Goal: Task Accomplishment & Management: Complete application form

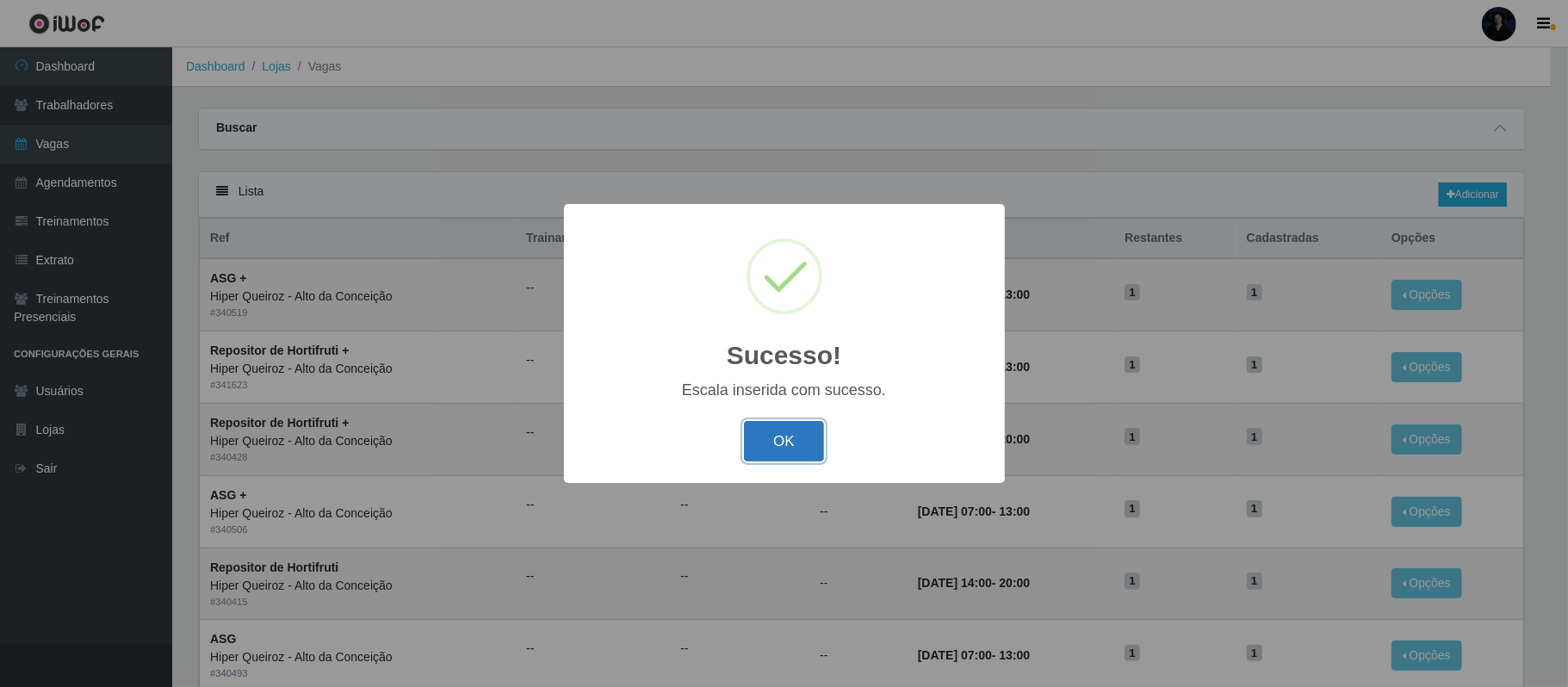
click at [785, 442] on button "OK" at bounding box center [784, 440] width 80 height 40
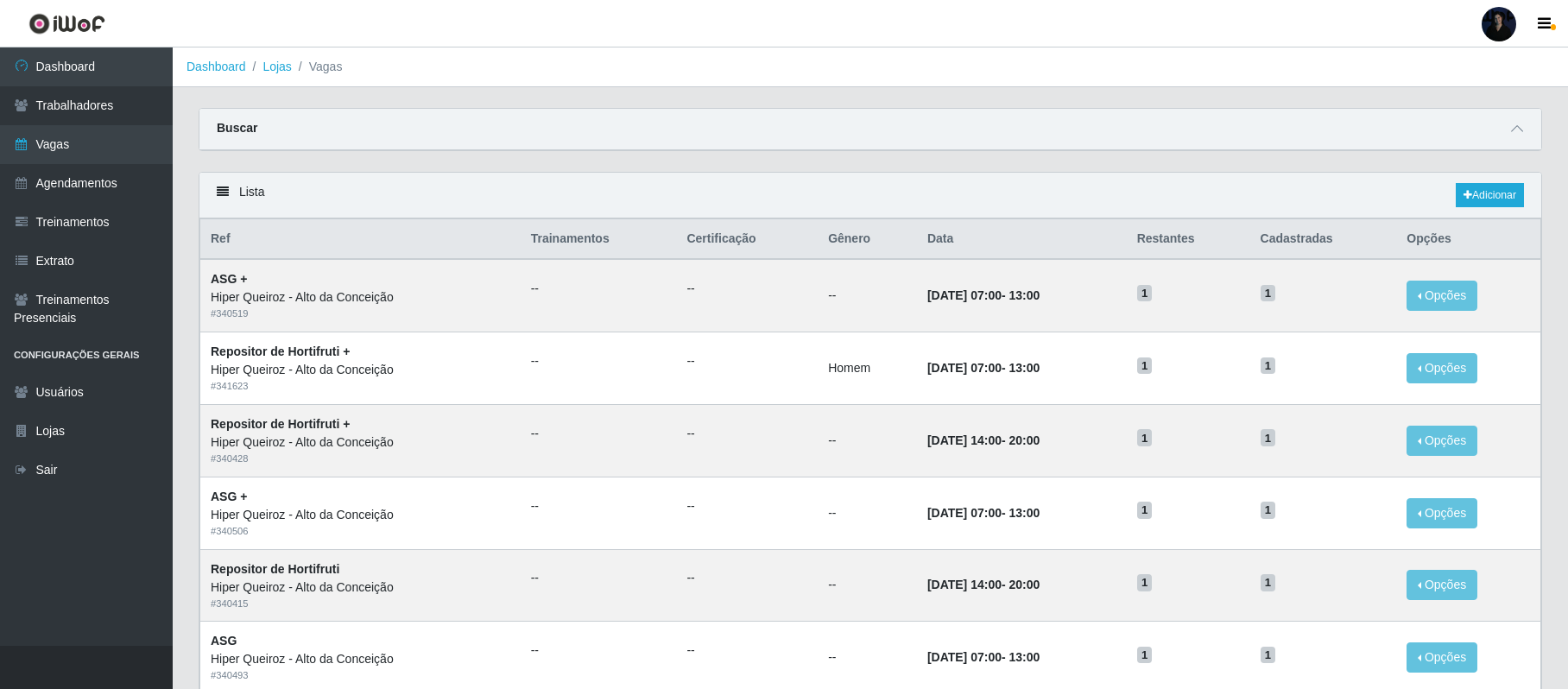
click at [1496, 23] on div at bounding box center [1498, 24] width 34 height 34
click at [1486, 132] on button "Sair" at bounding box center [1465, 135] width 155 height 35
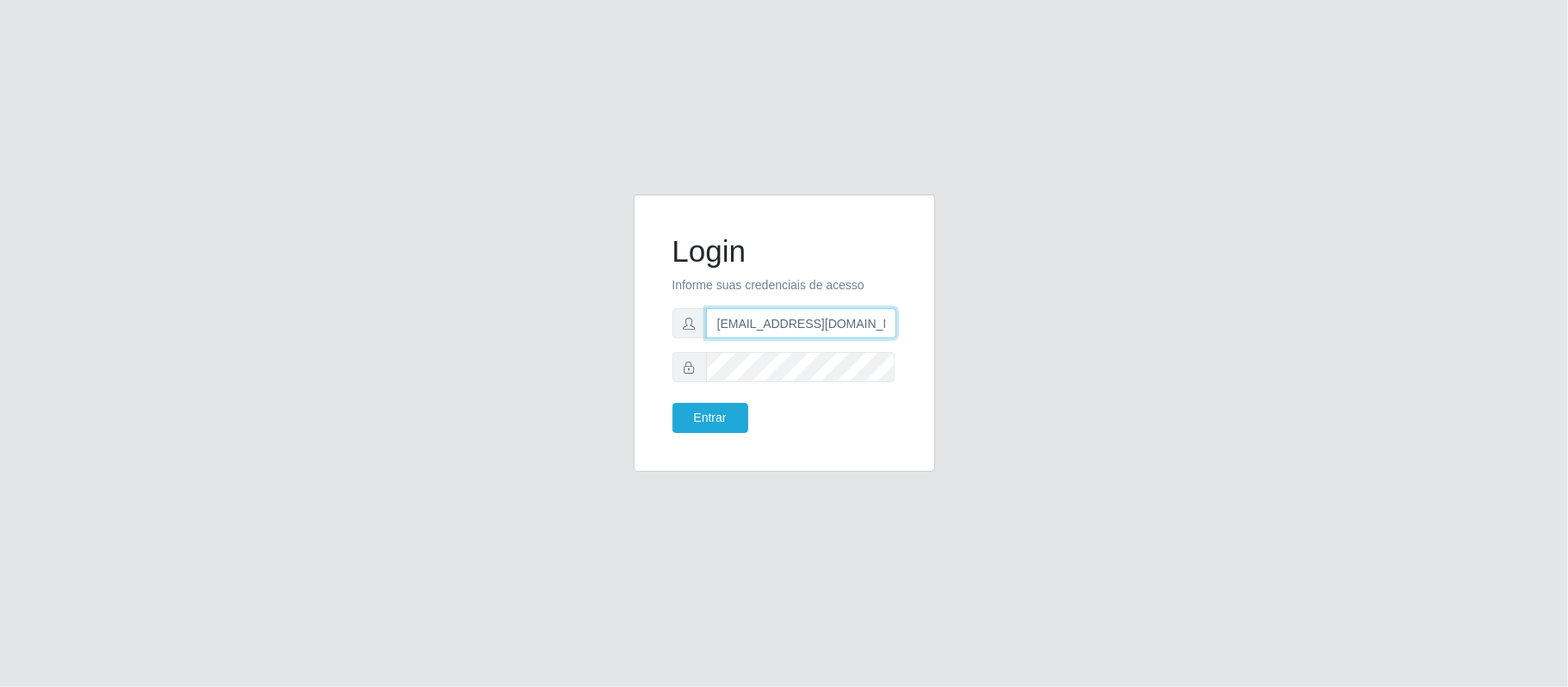
drag, startPoint x: 869, startPoint y: 319, endPoint x: 803, endPoint y: 324, distance: 66.2
click at [803, 324] on input "[EMAIL_ADDRESS][DOMAIN_NAME]" at bounding box center [801, 322] width 190 height 30
type input "[EMAIL_ADDRESS][DOMAIN_NAME]"
click at [724, 415] on button "Entrar" at bounding box center [710, 417] width 76 height 30
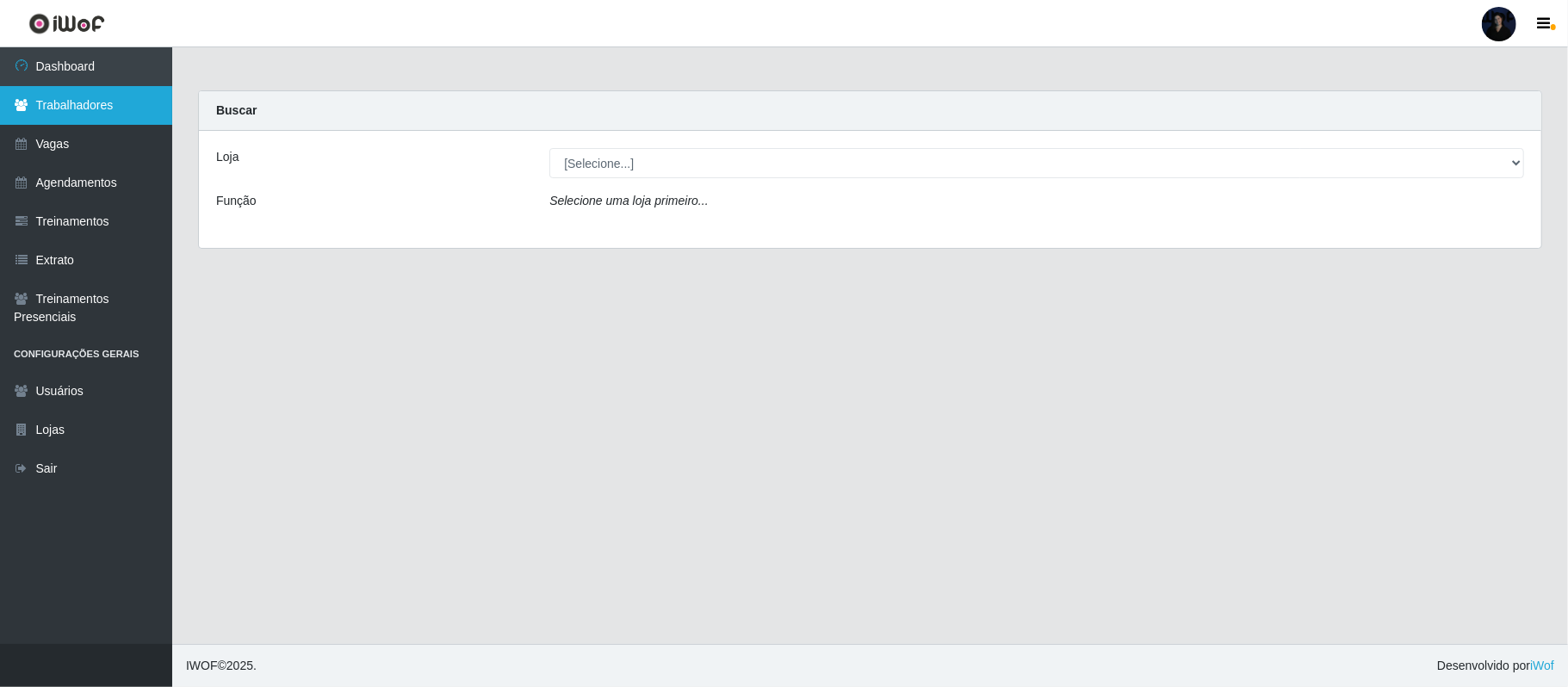
click at [131, 111] on link "Trabalhadores" at bounding box center [86, 106] width 173 height 39
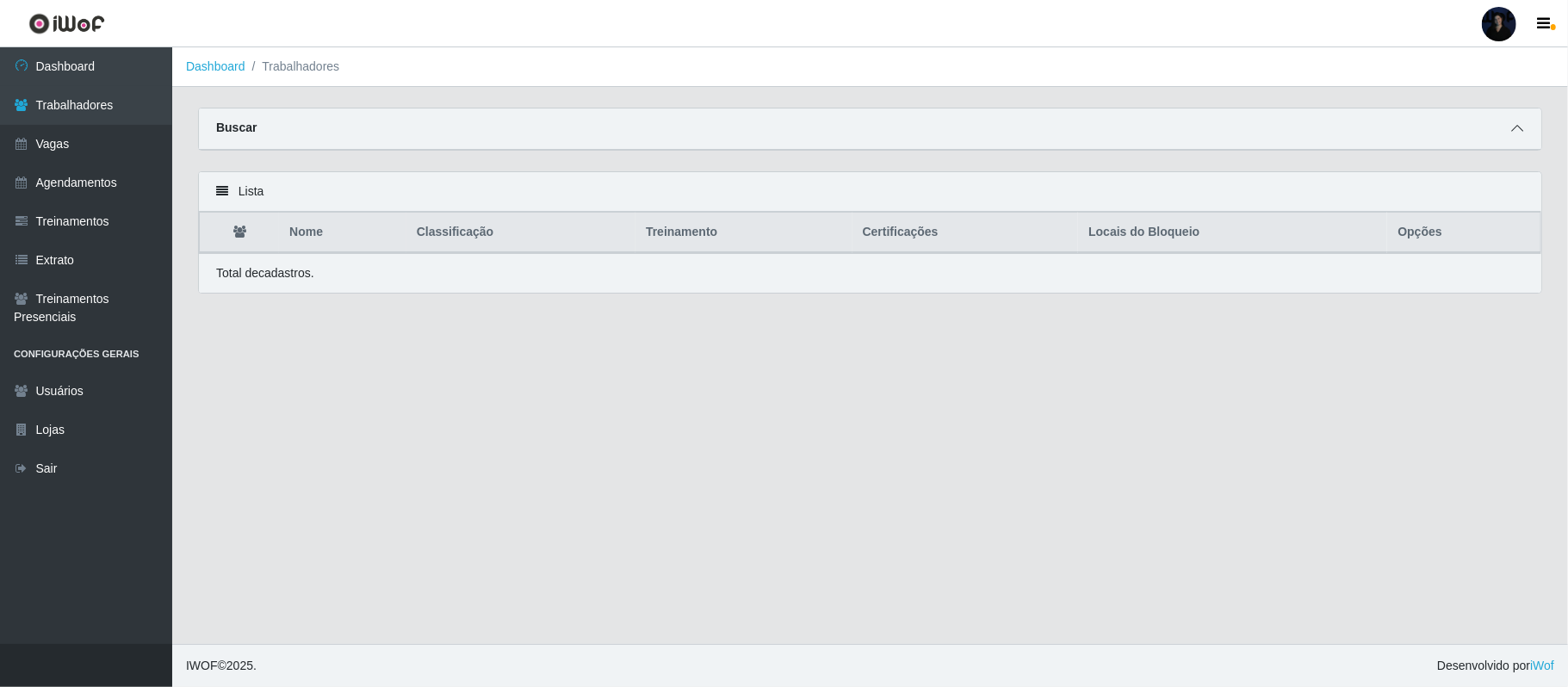
click at [1510, 123] on span at bounding box center [1517, 128] width 21 height 20
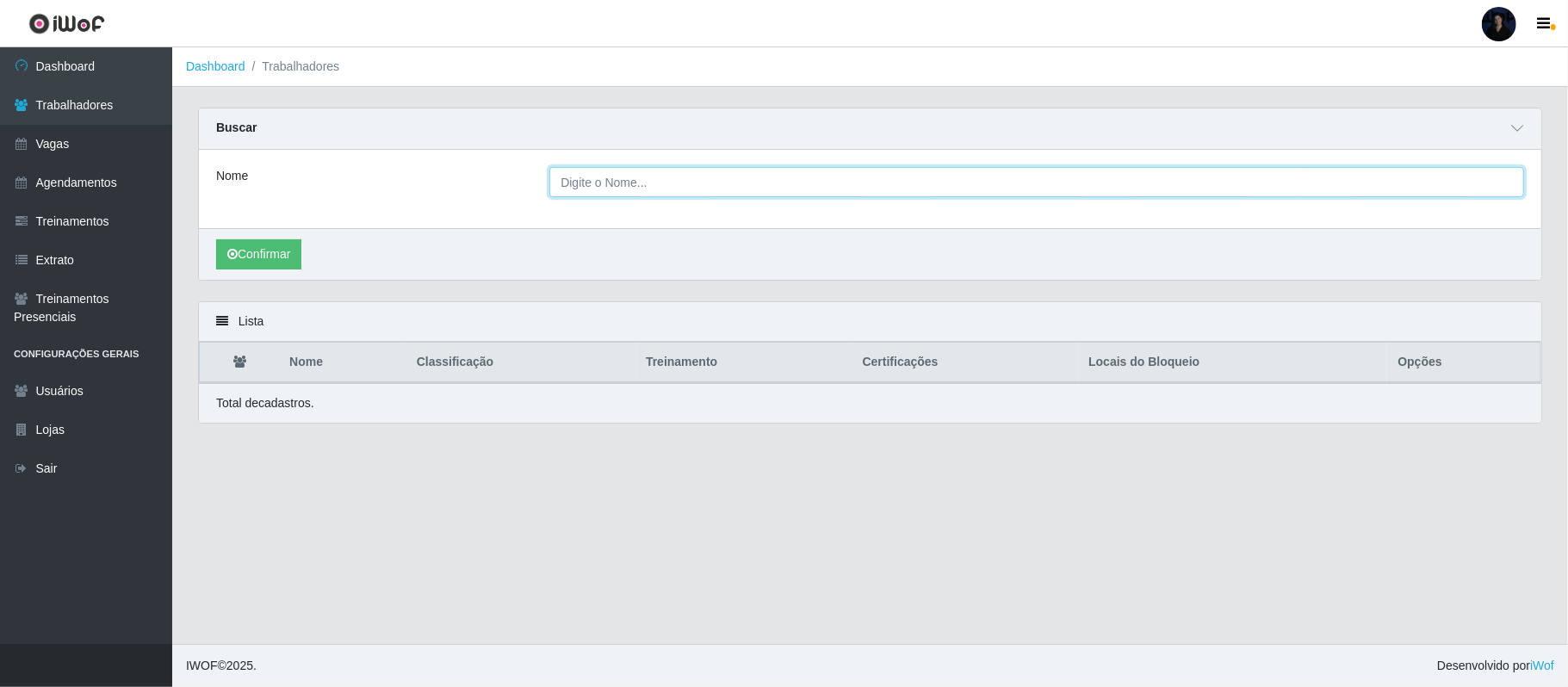
click at [762, 182] on input "Nome" at bounding box center [1037, 181] width 975 height 30
paste input "Eudes de [PERSON_NAME]"
type input "Eudes de [PERSON_NAME]"
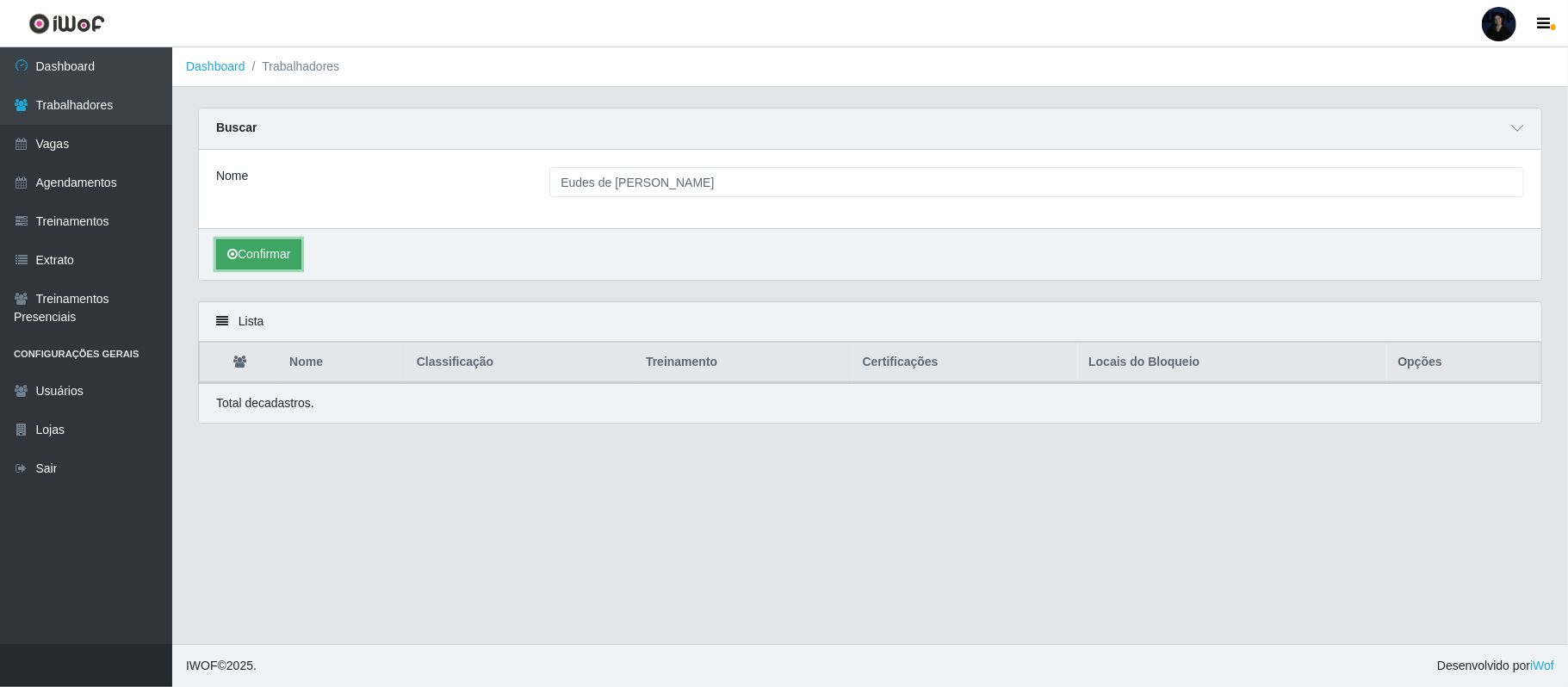
click at [250, 267] on button "Confirmar" at bounding box center [258, 254] width 85 height 30
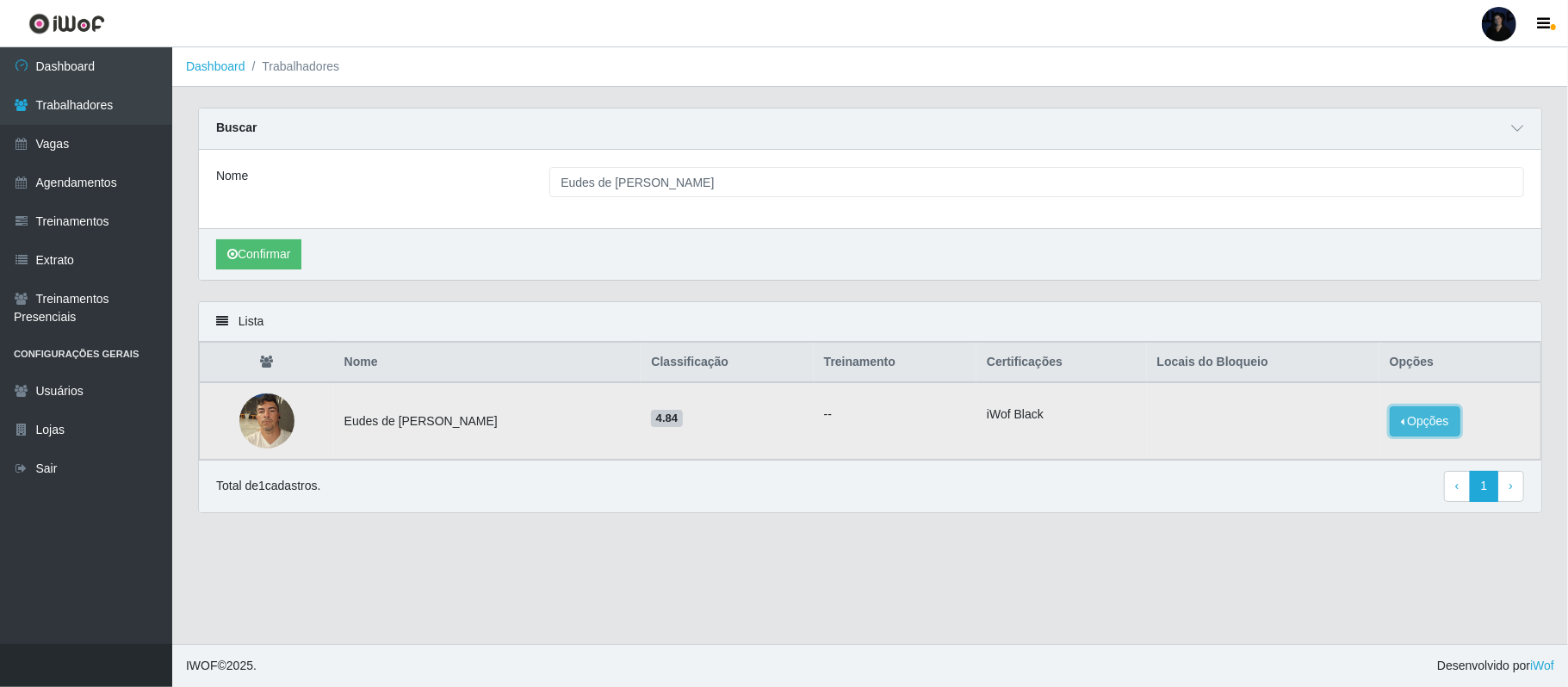
click at [1430, 412] on button "Opções" at bounding box center [1426, 421] width 71 height 30
click at [1306, 407] on button "Bloquear - Empresa" at bounding box center [1317, 401] width 138 height 36
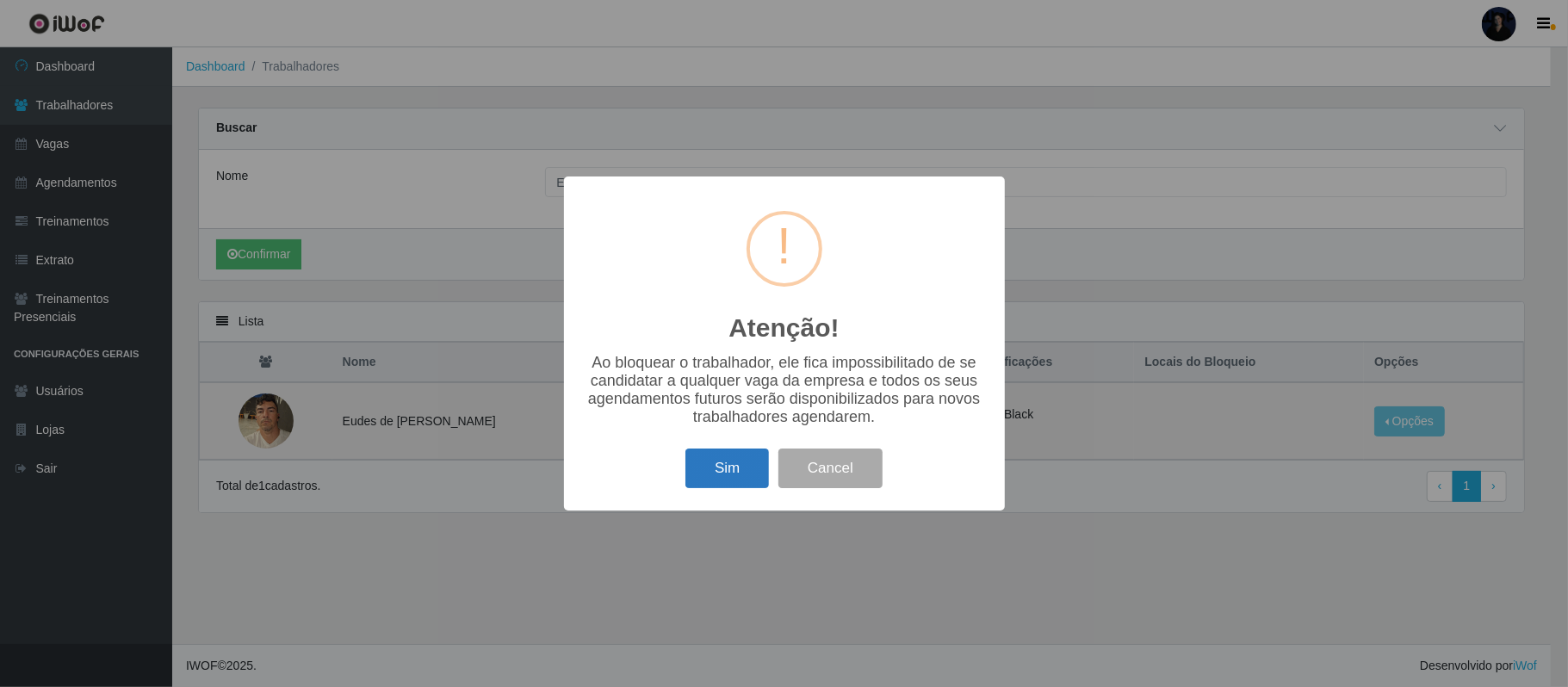
click at [699, 478] on button "Sim" at bounding box center [727, 468] width 83 height 40
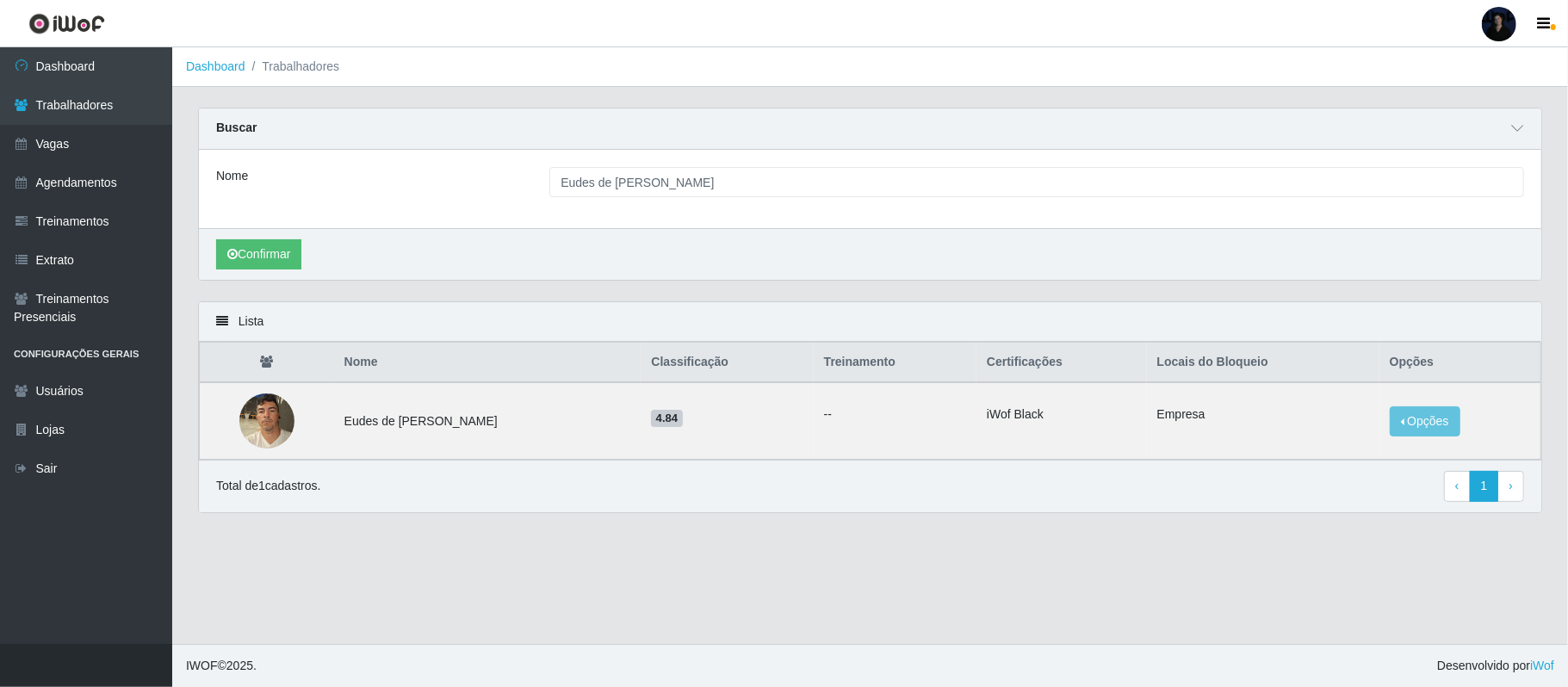
click at [1498, 29] on div at bounding box center [1499, 24] width 34 height 34
click at [1461, 145] on button "Sair" at bounding box center [1466, 134] width 155 height 35
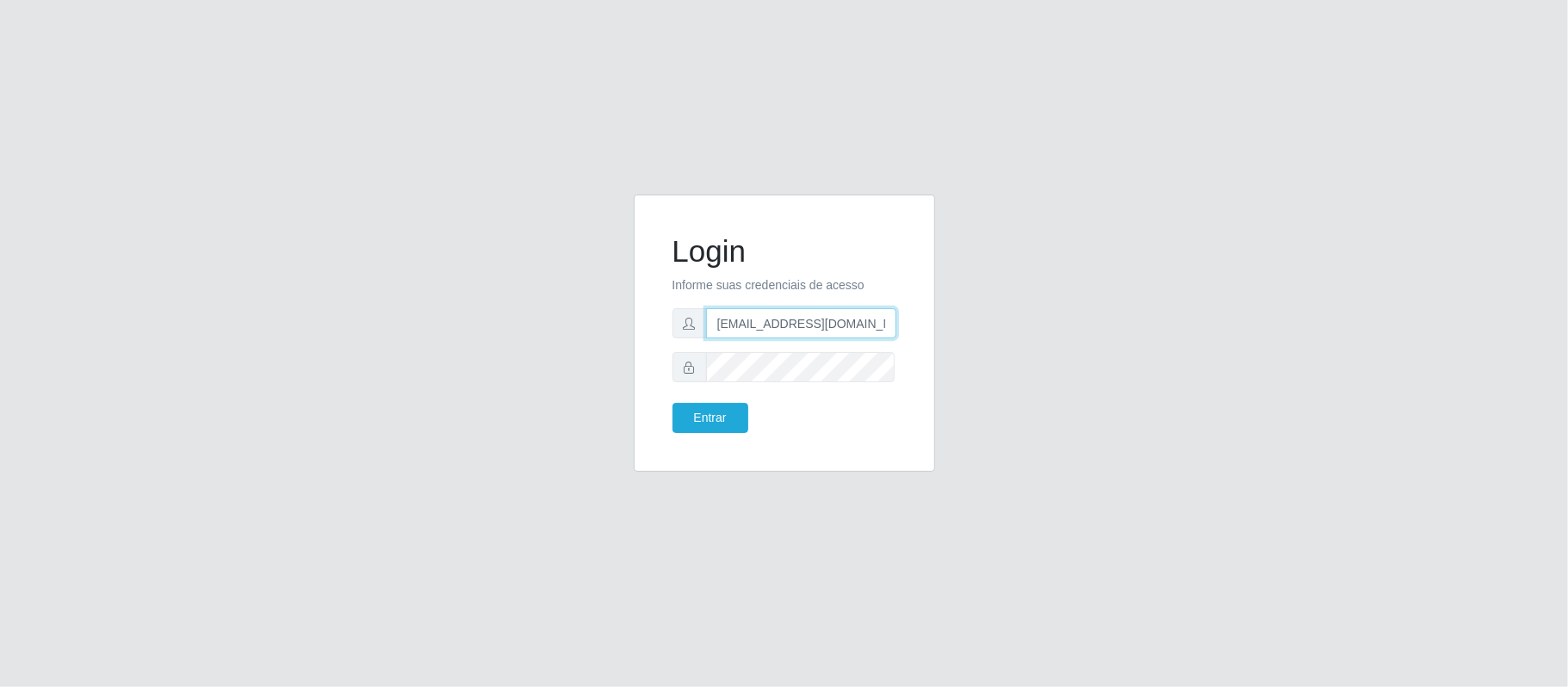
drag, startPoint x: 881, startPoint y: 324, endPoint x: 799, endPoint y: 320, distance: 82.1
click at [799, 320] on input "[EMAIL_ADDRESS][DOMAIN_NAME]" at bounding box center [801, 322] width 190 height 30
type input "[EMAIL_ADDRESS][DOMAIN_NAME]"
click at [700, 424] on button "Entrar" at bounding box center [710, 417] width 76 height 30
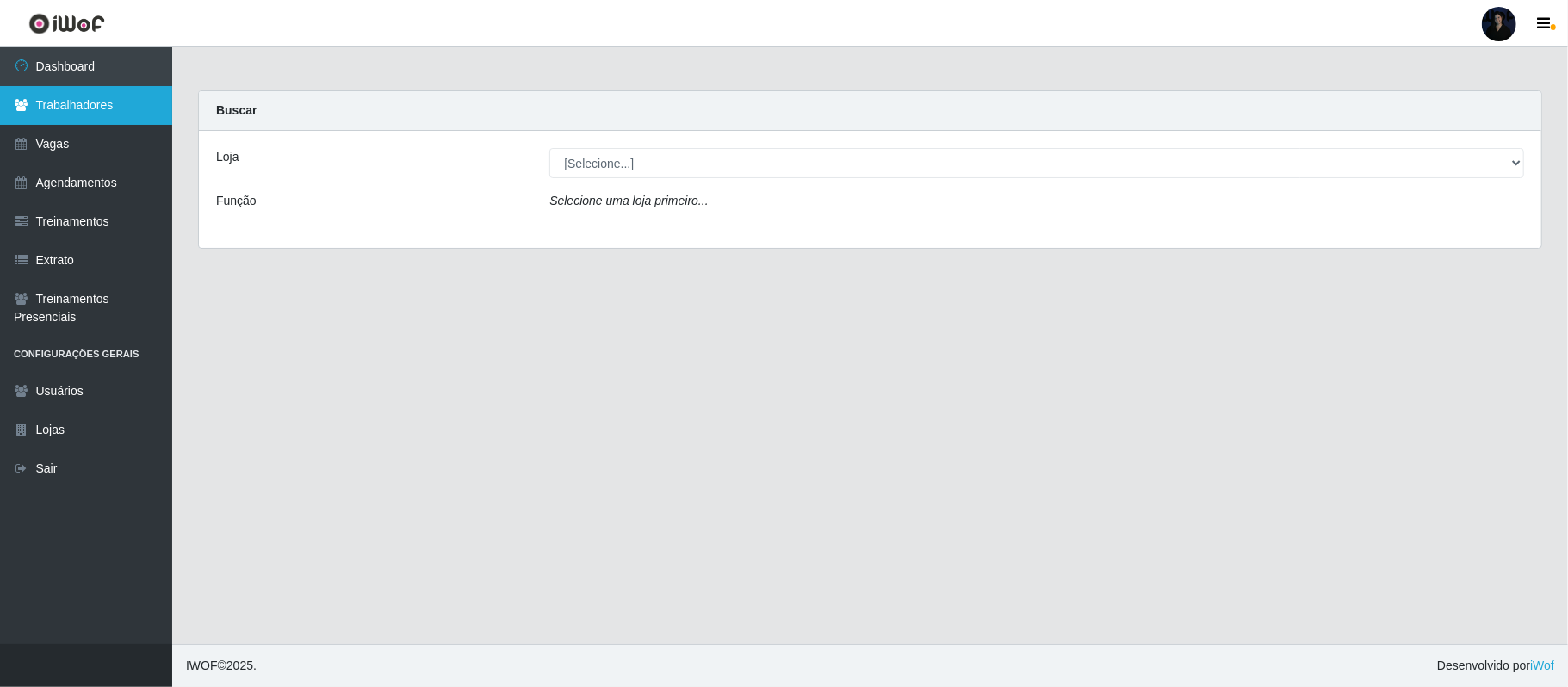
click at [48, 95] on link "Trabalhadores" at bounding box center [86, 106] width 173 height 39
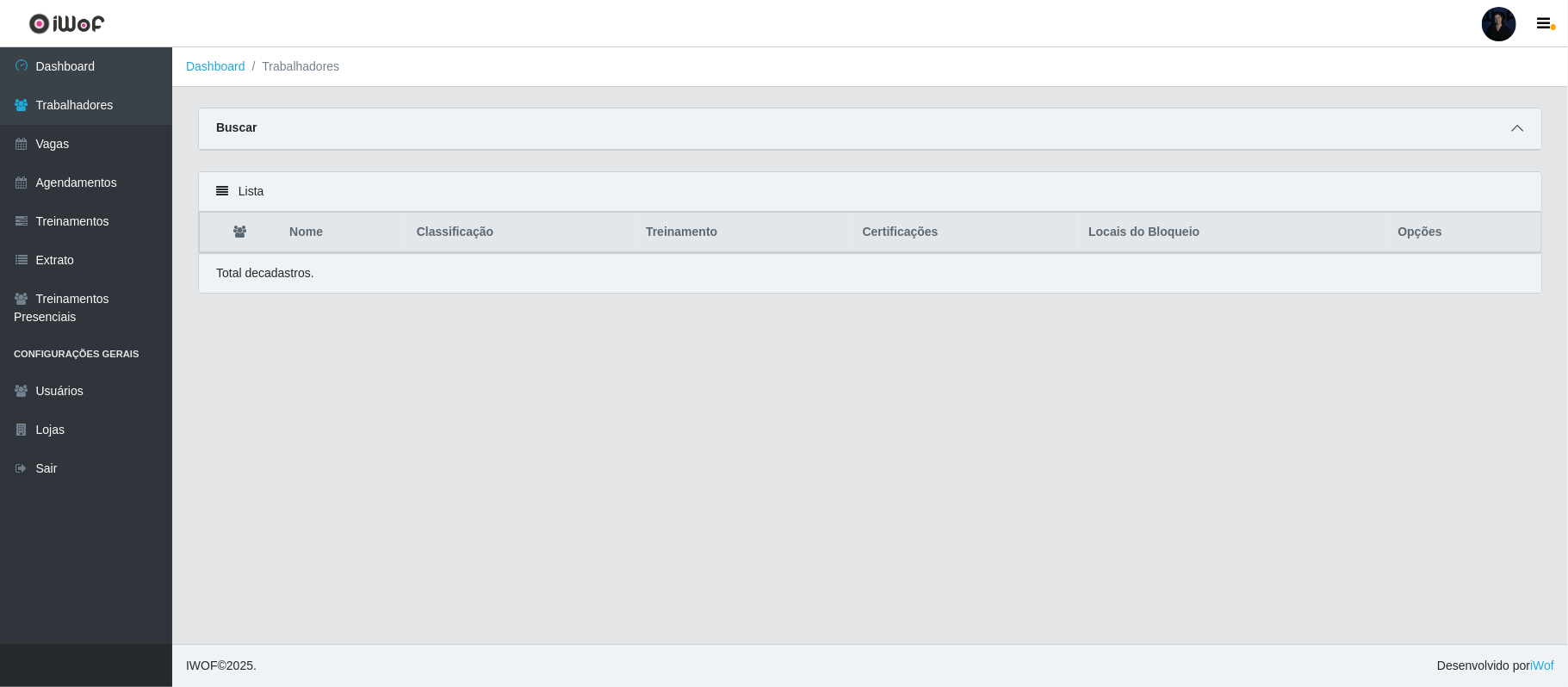
click at [1512, 134] on icon at bounding box center [1517, 128] width 12 height 12
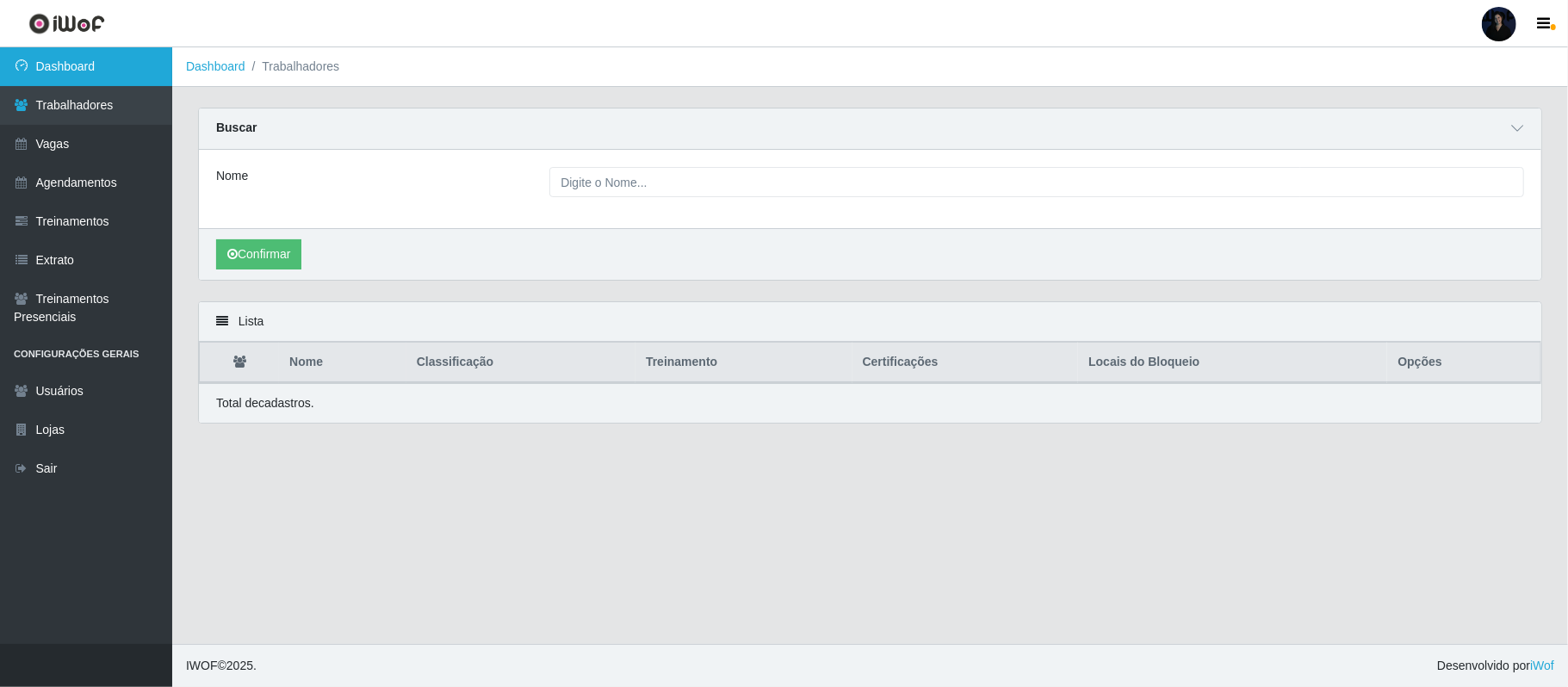
click at [82, 64] on link "Dashboard" at bounding box center [86, 67] width 173 height 39
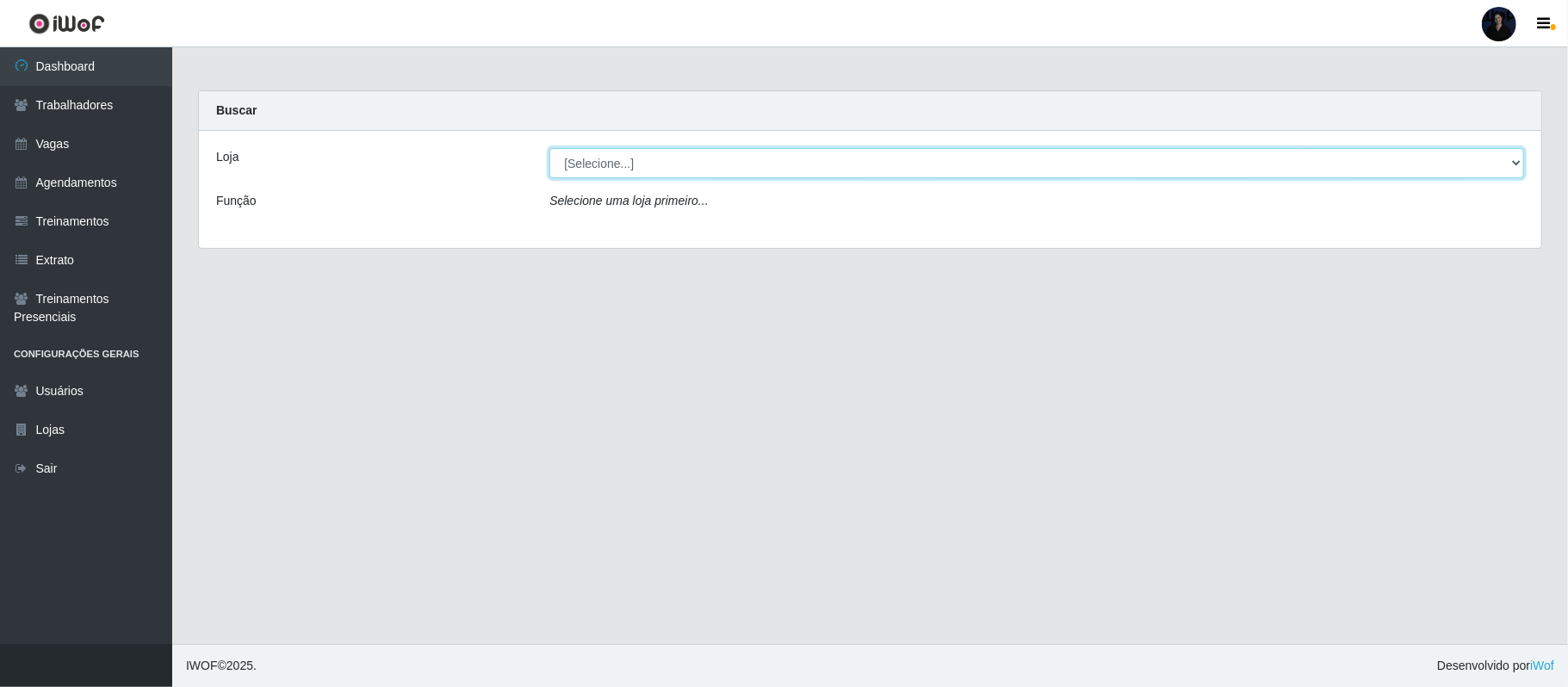
click at [662, 163] on select "[Selecione...] SuperFácil Atacado - Alto de São Manoel SuperFácil Atacado - Ema…" at bounding box center [1037, 163] width 975 height 30
drag, startPoint x: 76, startPoint y: 116, endPoint x: 152, endPoint y: 107, distance: 76.5
click at [76, 116] on link "Trabalhadores" at bounding box center [86, 106] width 173 height 39
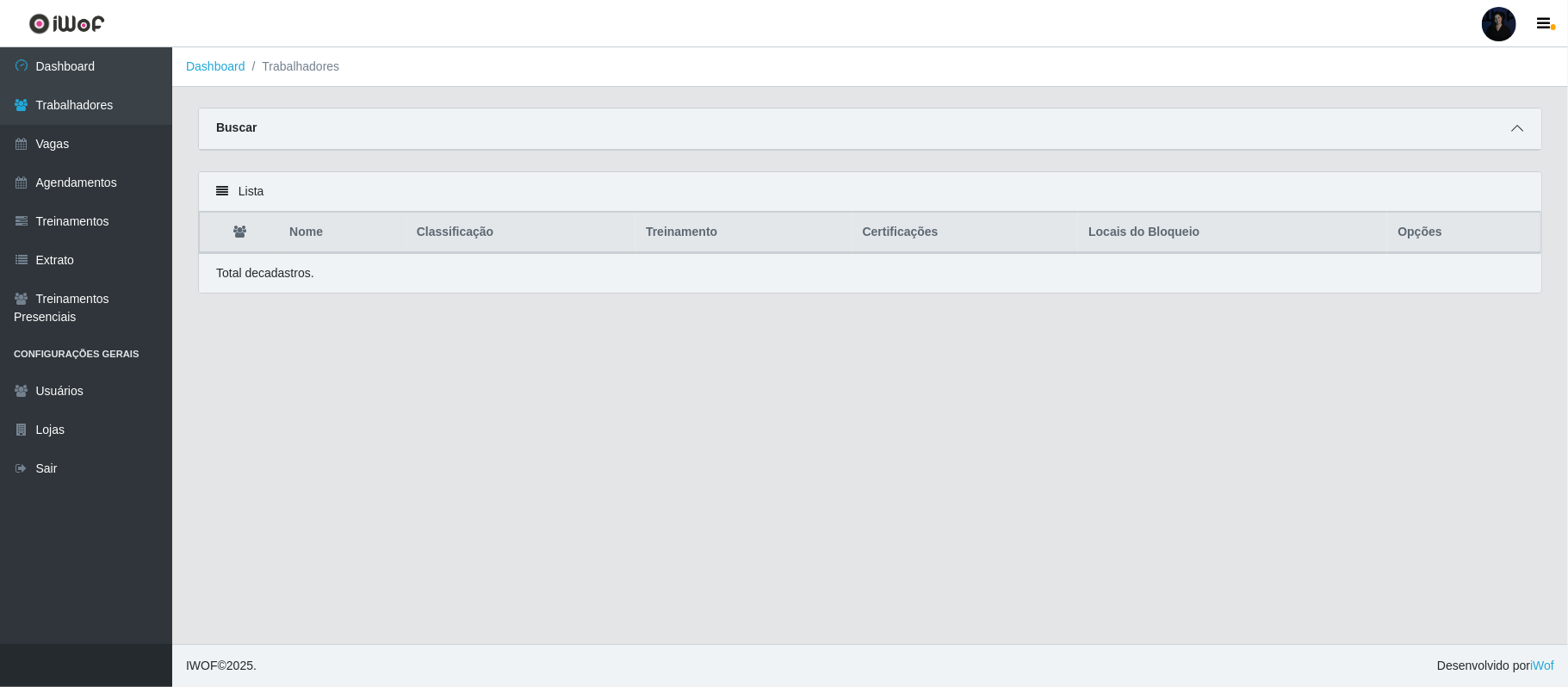
click at [1518, 128] on icon at bounding box center [1517, 128] width 12 height 12
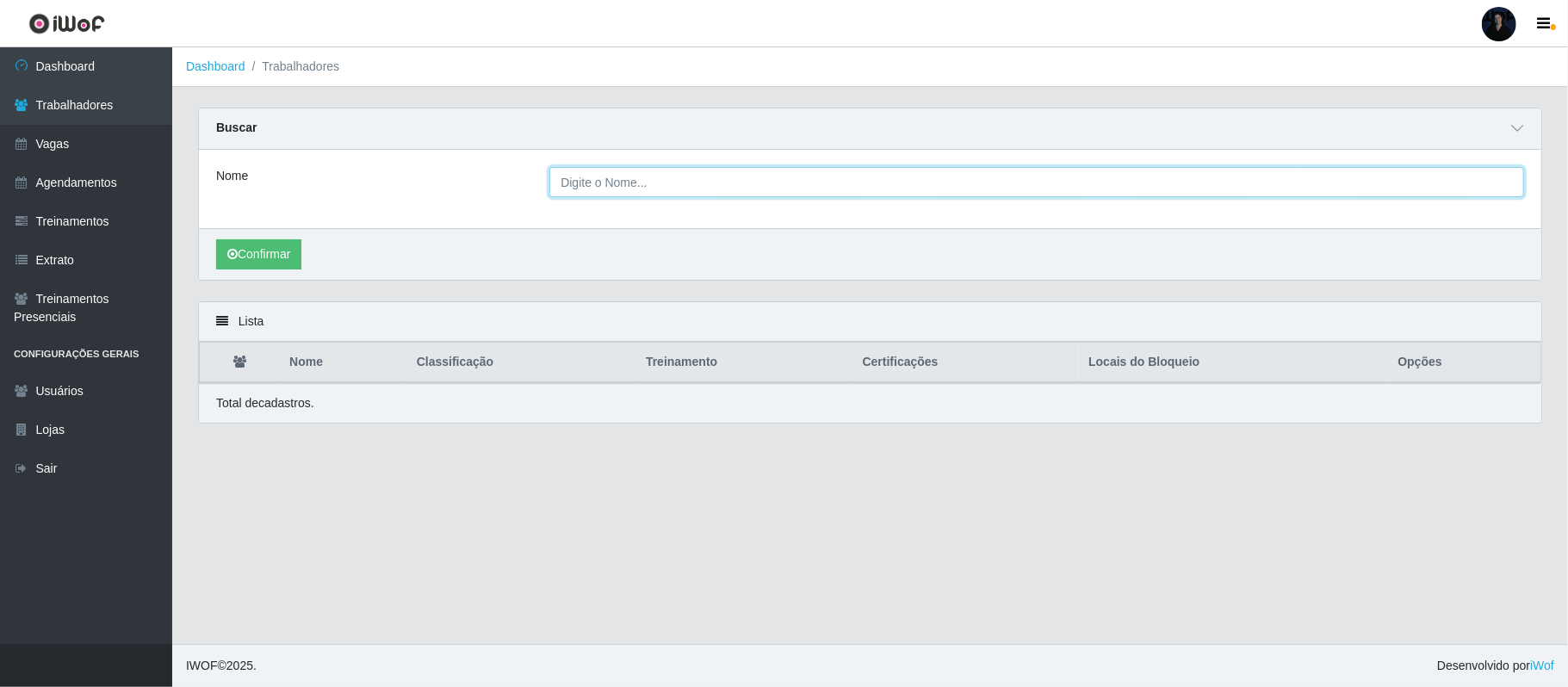
click at [779, 180] on input "Nome" at bounding box center [1037, 181] width 975 height 30
paste input "Eudes de [PERSON_NAME]"
type input "Eudes de [PERSON_NAME]"
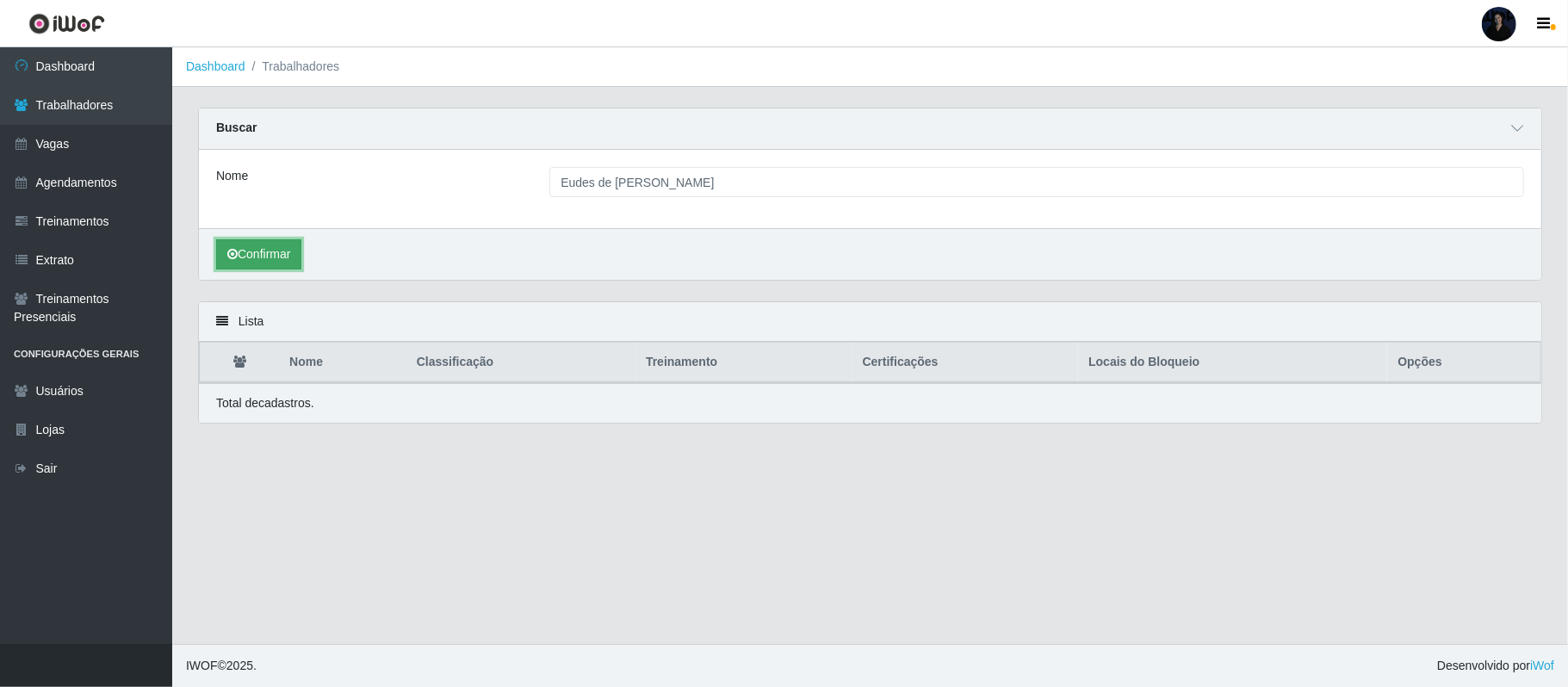
click at [245, 260] on button "Confirmar" at bounding box center [258, 254] width 85 height 30
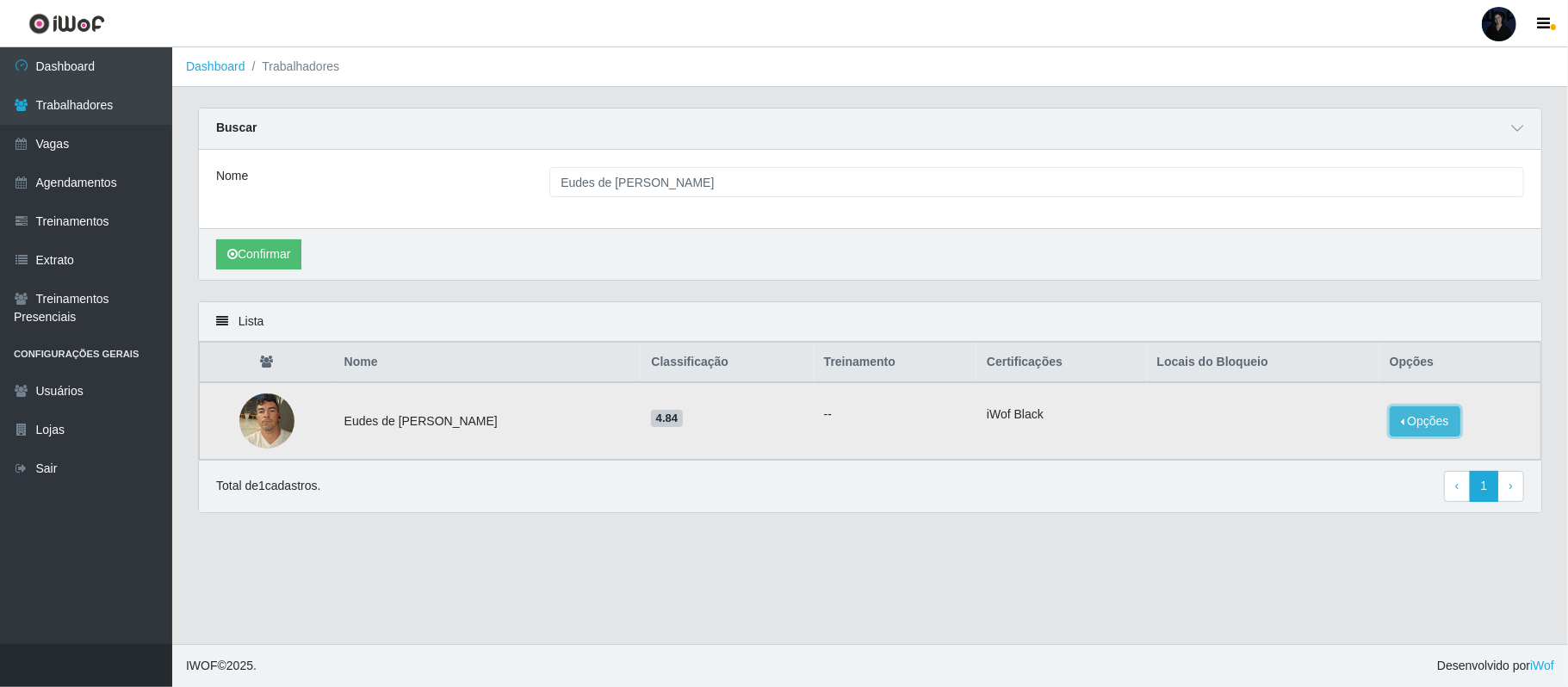
click at [1432, 423] on button "Opções" at bounding box center [1426, 421] width 71 height 30
click at [1287, 404] on button "Bloquear - Empresa" at bounding box center [1317, 401] width 138 height 36
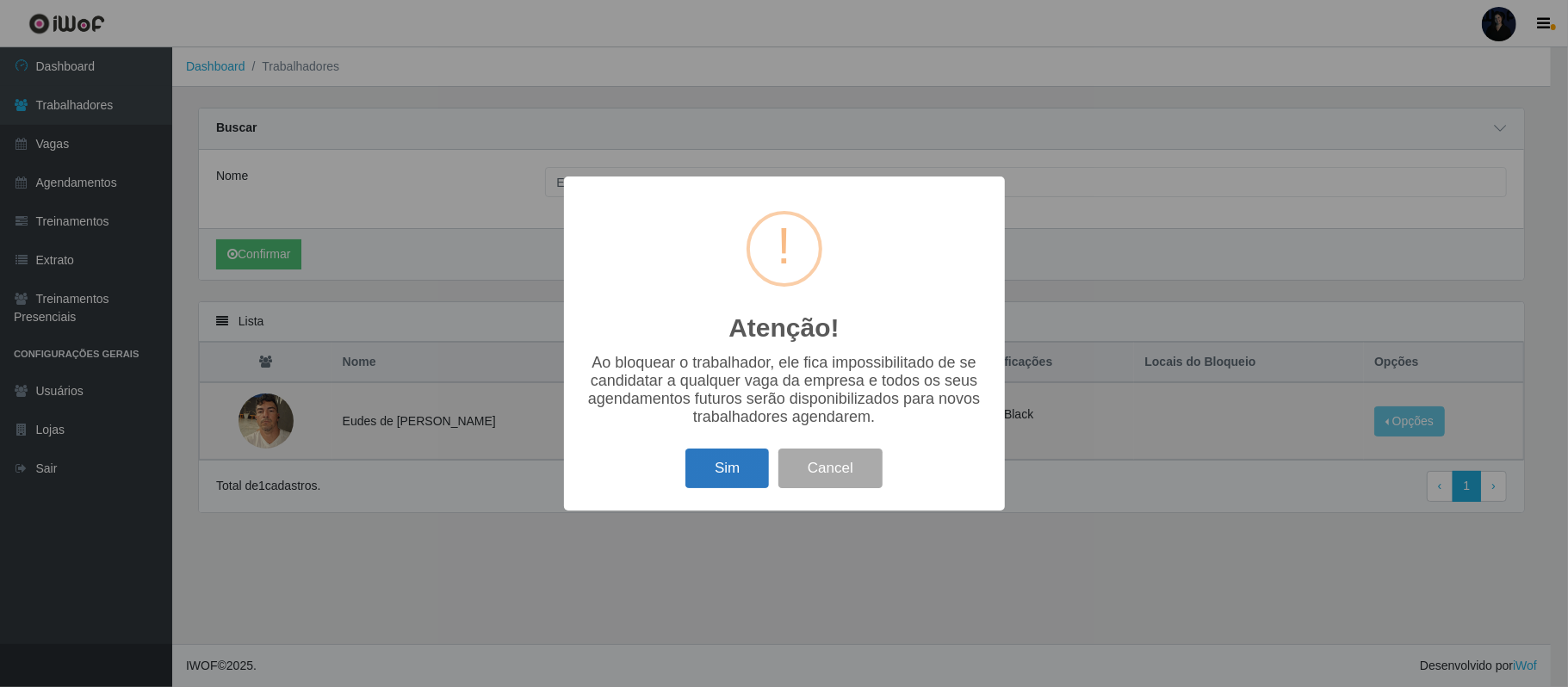
click at [726, 466] on button "Sim" at bounding box center [727, 468] width 83 height 40
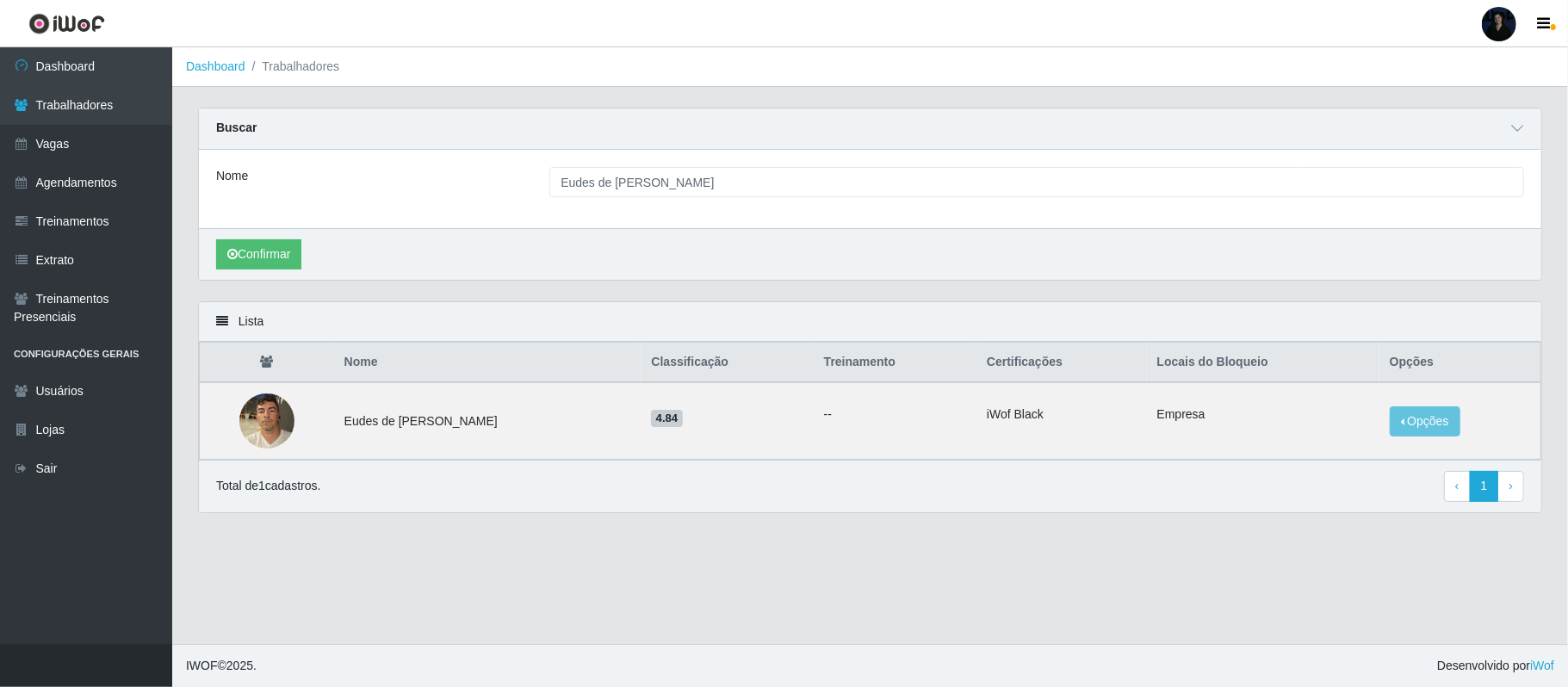
click at [1485, 35] on link at bounding box center [1499, 24] width 52 height 34
click at [1439, 125] on button "Sair" at bounding box center [1466, 134] width 155 height 35
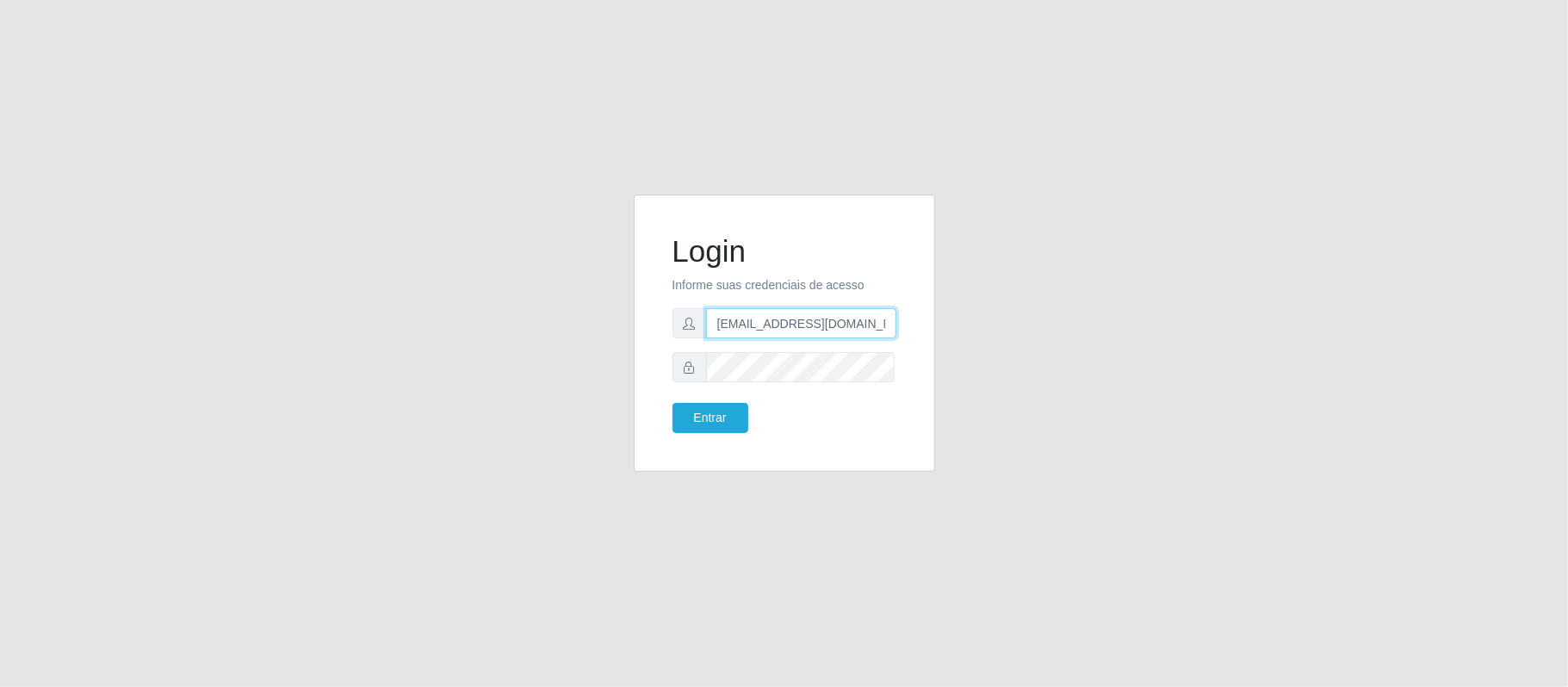
click at [876, 320] on input "[EMAIL_ADDRESS][DOMAIN_NAME]" at bounding box center [801, 322] width 190 height 30
type input "[EMAIL_ADDRESS][DOMAIN_NAME]"
click at [697, 420] on button "Entrar" at bounding box center [710, 417] width 76 height 30
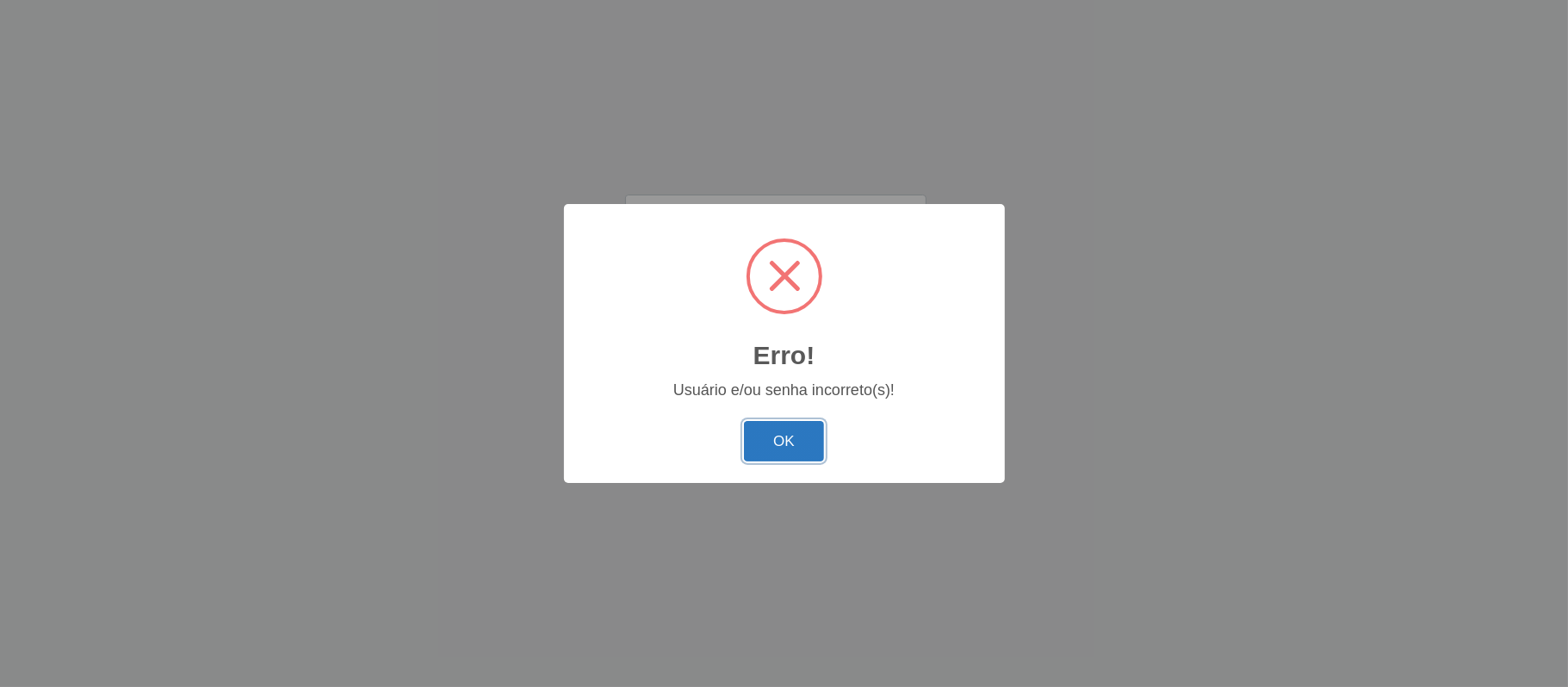
click at [818, 451] on button "OK" at bounding box center [784, 440] width 80 height 40
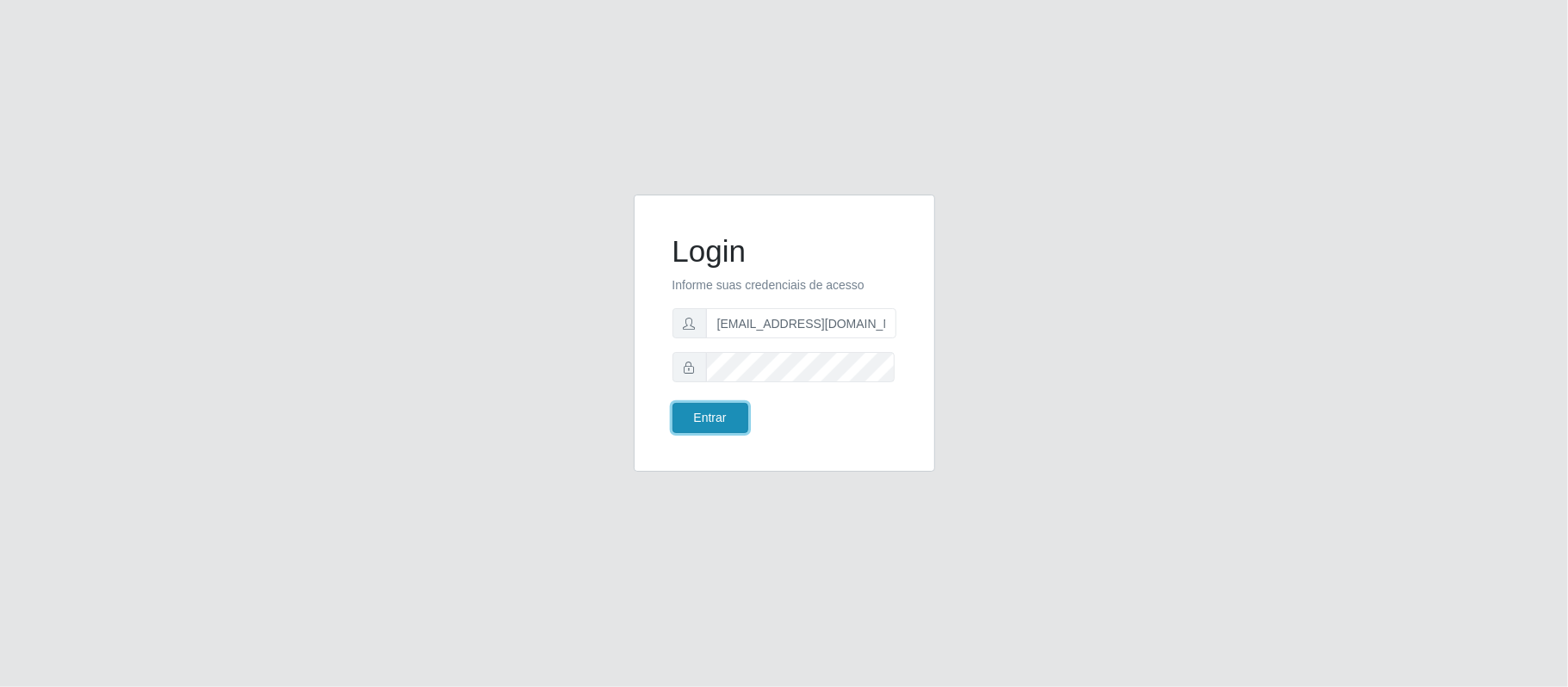
click at [722, 423] on button "Entrar" at bounding box center [710, 417] width 76 height 30
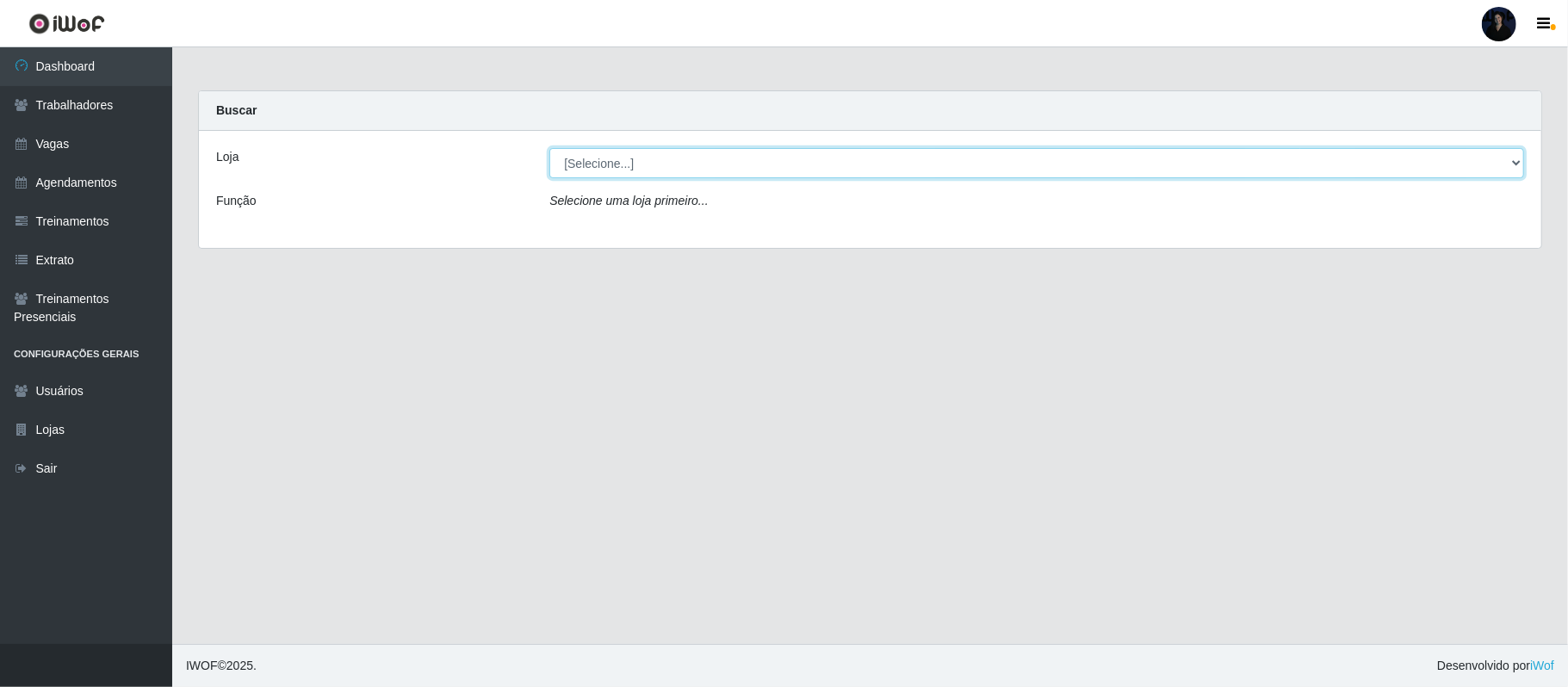
click at [633, 167] on select "[Selecione...] Hiper Queiroz - Alto da Conceição Hiper Queiroz - Boa Vista Hipe…" at bounding box center [1037, 163] width 975 height 30
click at [389, 55] on main "Carregando... Buscar Loja [Selecione...] Hiper Queiroz - Alto da Conceição Hipe…" at bounding box center [871, 345] width 1396 height 597
click at [77, 146] on link "Vagas" at bounding box center [86, 144] width 173 height 39
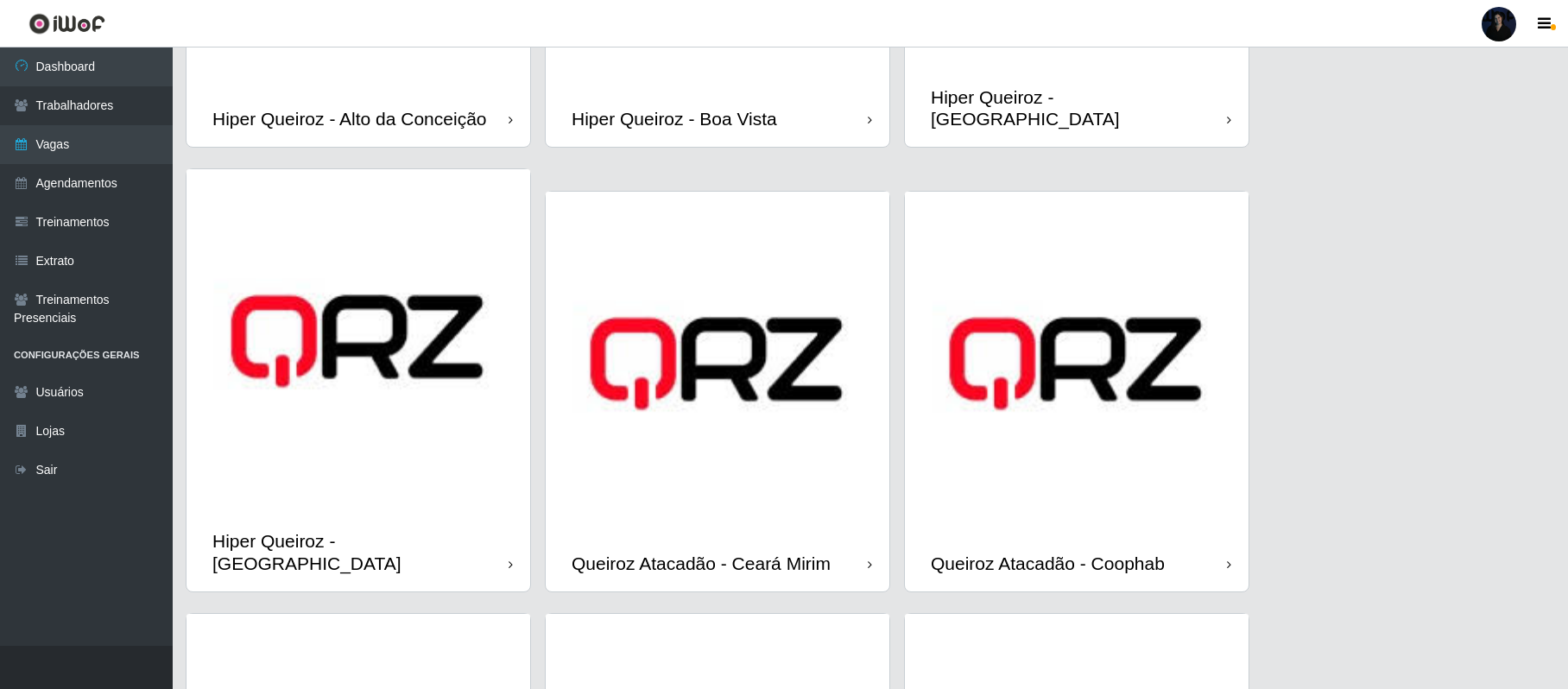
scroll to position [384, 0]
click at [498, 331] on img at bounding box center [359, 340] width 344 height 344
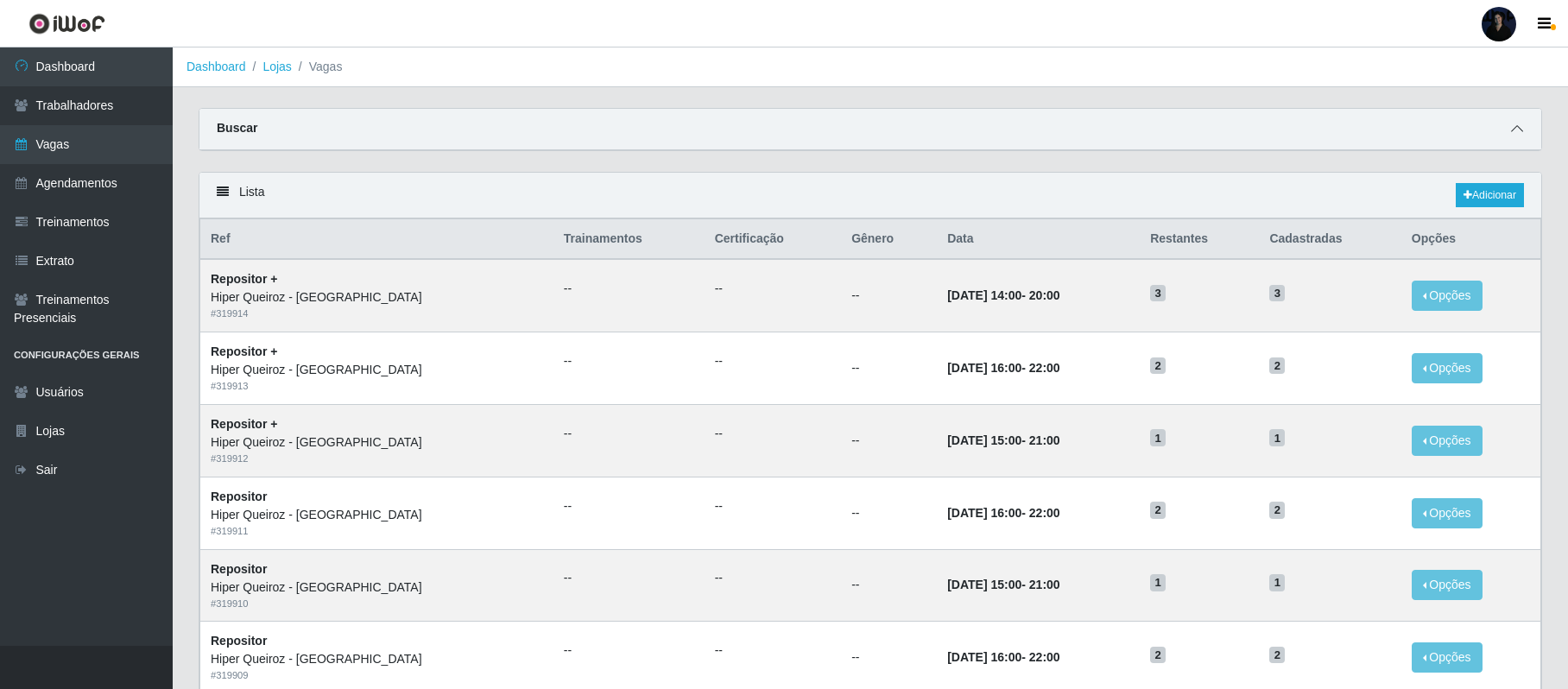
click at [1517, 126] on icon at bounding box center [1517, 129] width 12 height 12
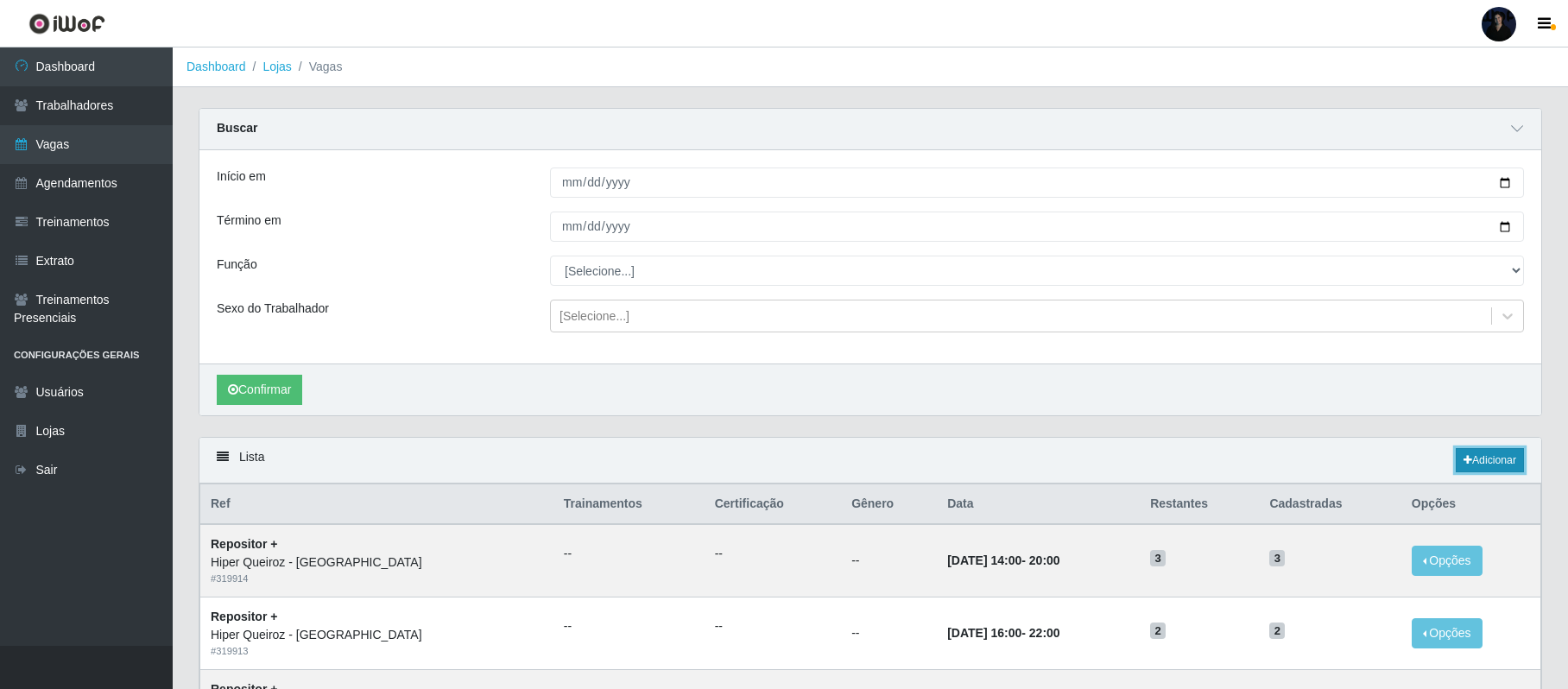
click at [1464, 460] on icon at bounding box center [1468, 460] width 9 height 11
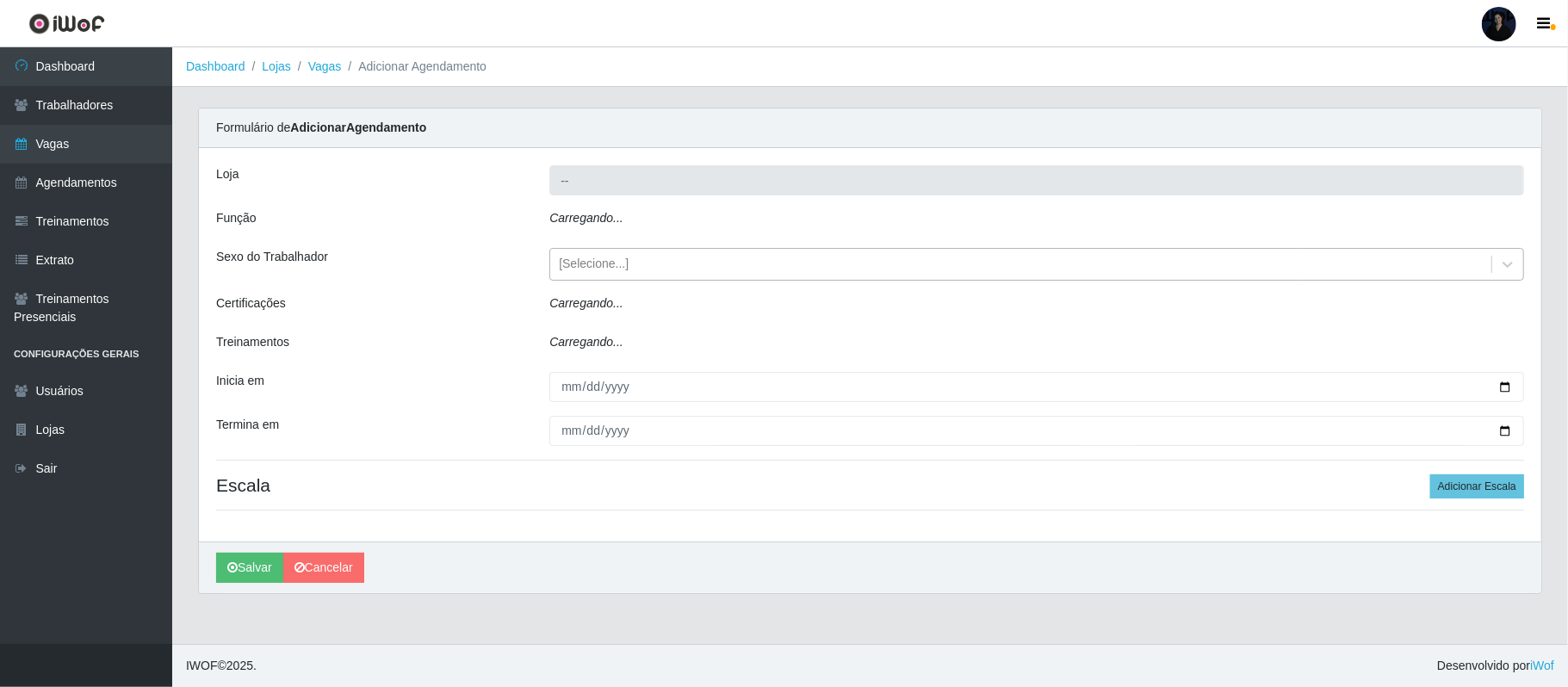
type input "Hiper Queiroz - [GEOGRAPHIC_DATA]"
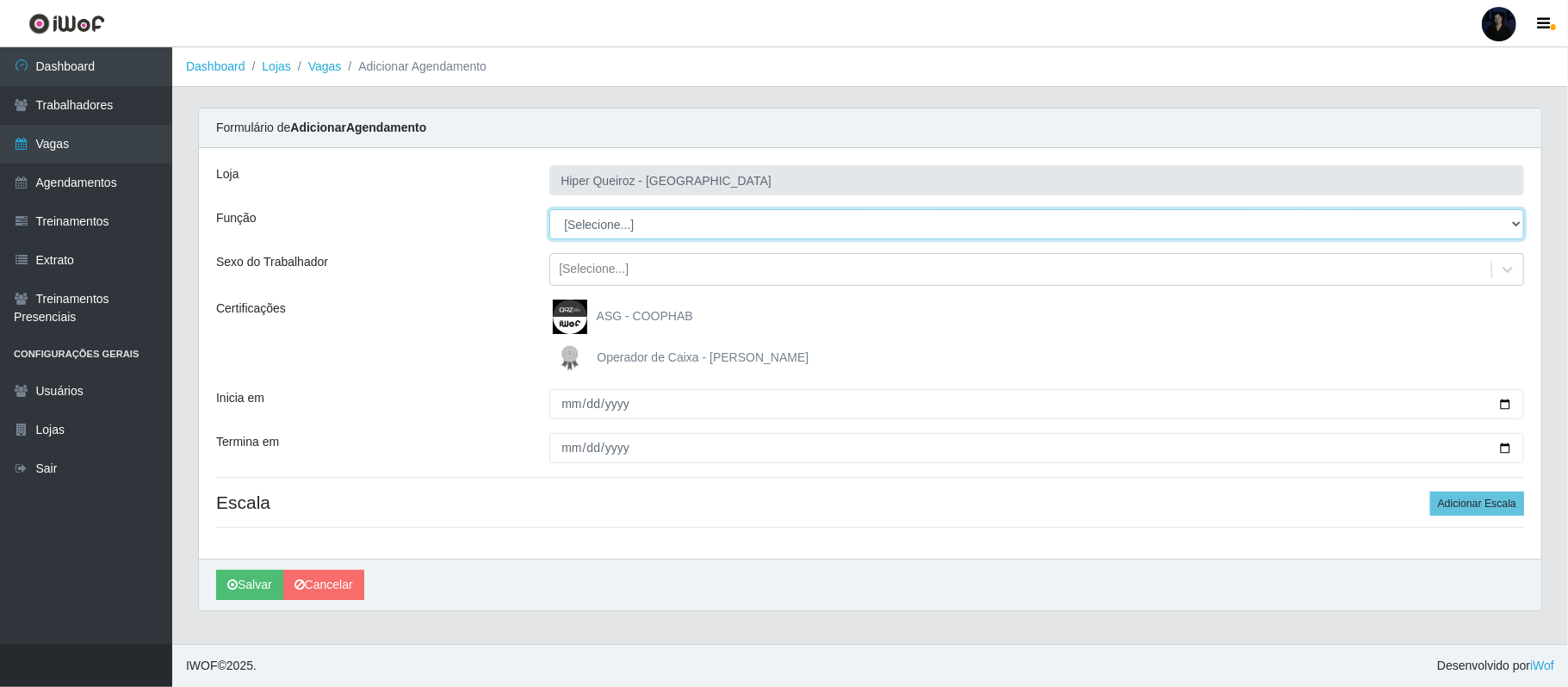
click at [591, 221] on select "[Selecione...] ASG ASG + ASG ++ Embalador Embalador + Embalador ++ Repositor Re…" at bounding box center [1037, 223] width 975 height 30
select select "16"
click at [549, 210] on select "[Selecione...] ASG ASG + ASG ++ Embalador Embalador + Embalador ++ Repositor Re…" at bounding box center [1037, 223] width 975 height 30
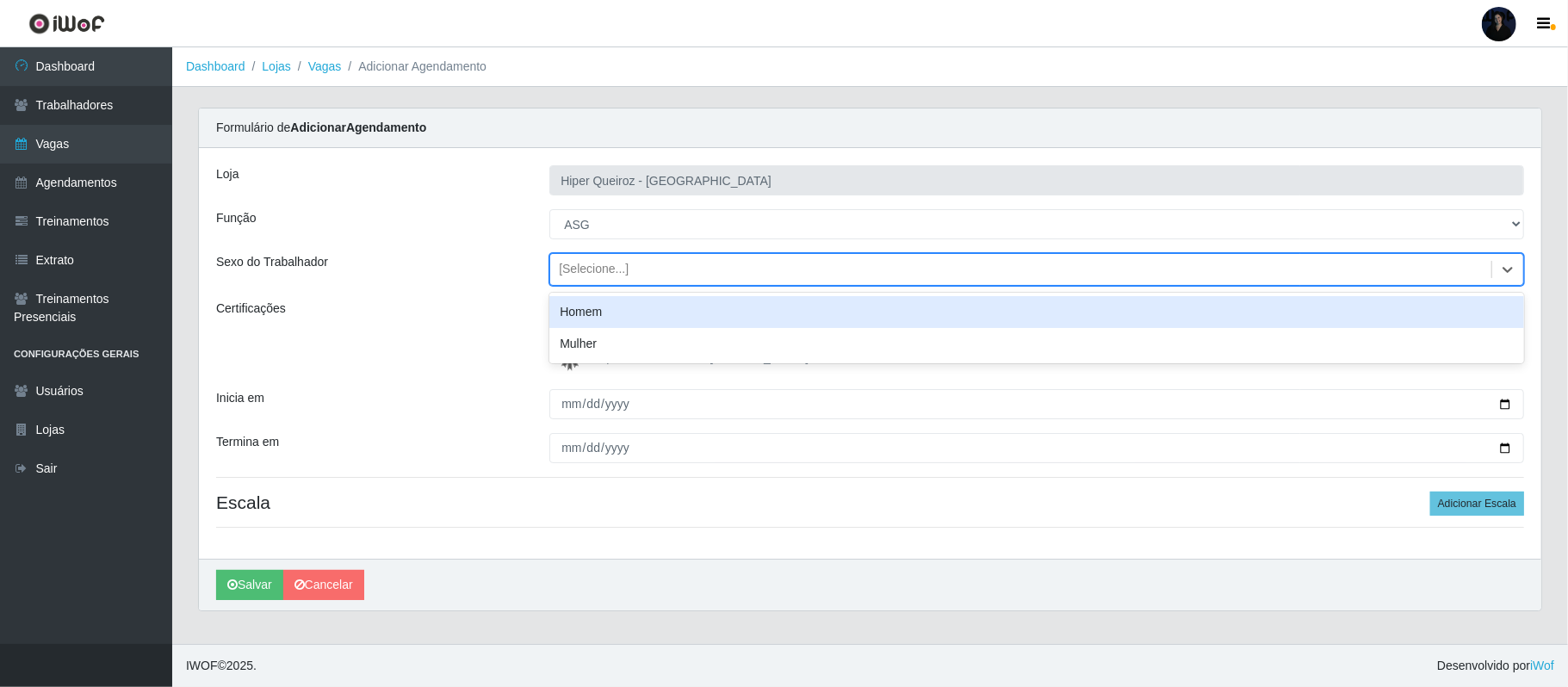
click at [591, 275] on div "[Selecione...]" at bounding box center [593, 270] width 70 height 18
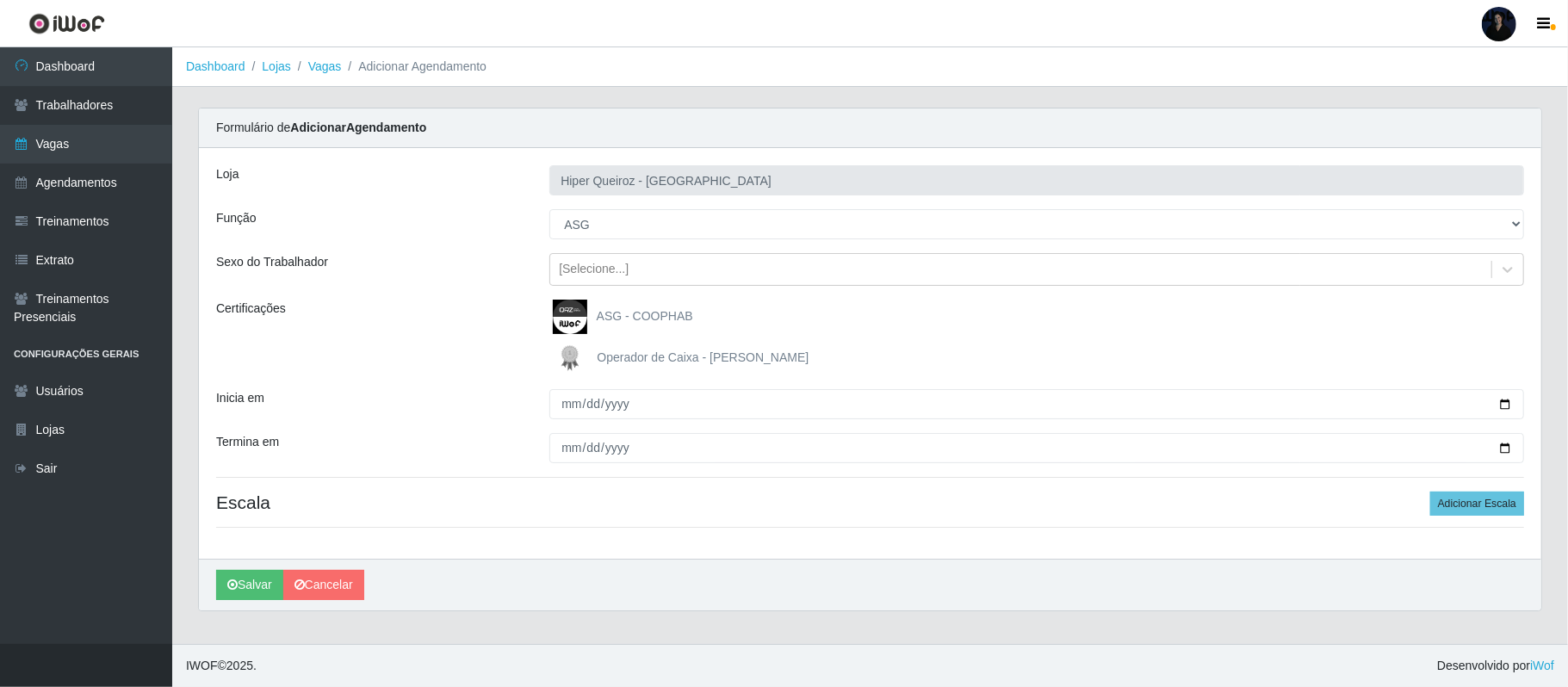
click at [499, 145] on div "Formulário de Adicionar Agendamento" at bounding box center [870, 128] width 1342 height 39
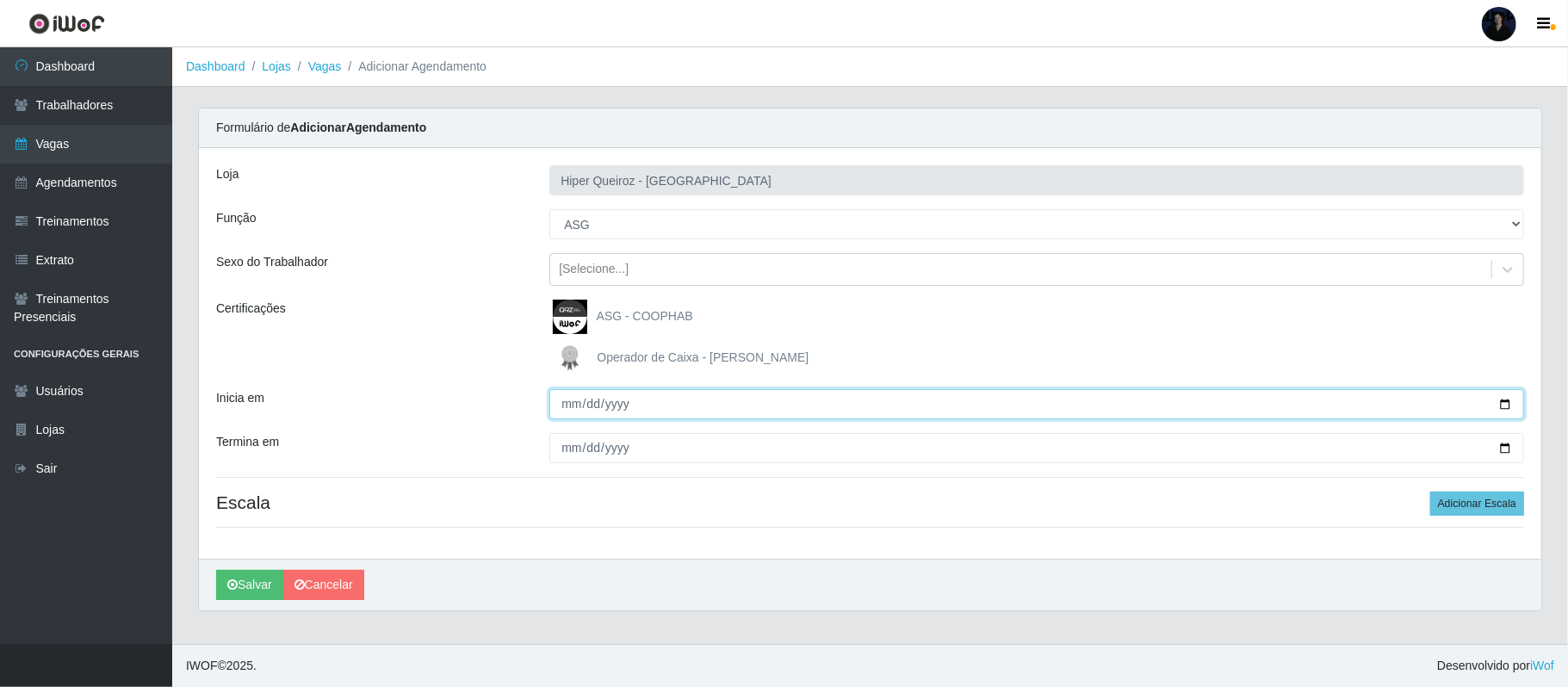
click at [1505, 400] on input "Inicia em" at bounding box center [1037, 404] width 975 height 30
type input "[DATE]"
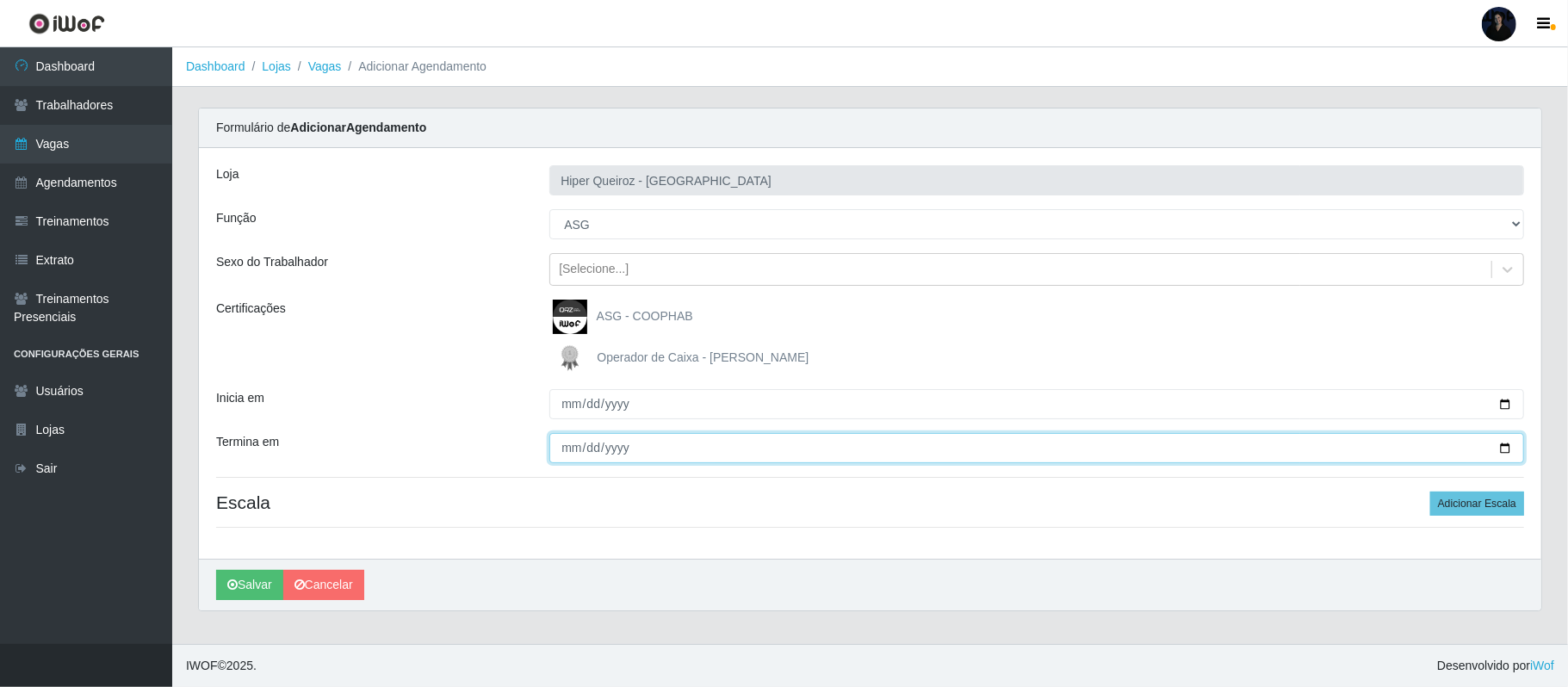
click at [1504, 451] on input "Termina em" at bounding box center [1037, 448] width 975 height 30
type input "[DATE]"
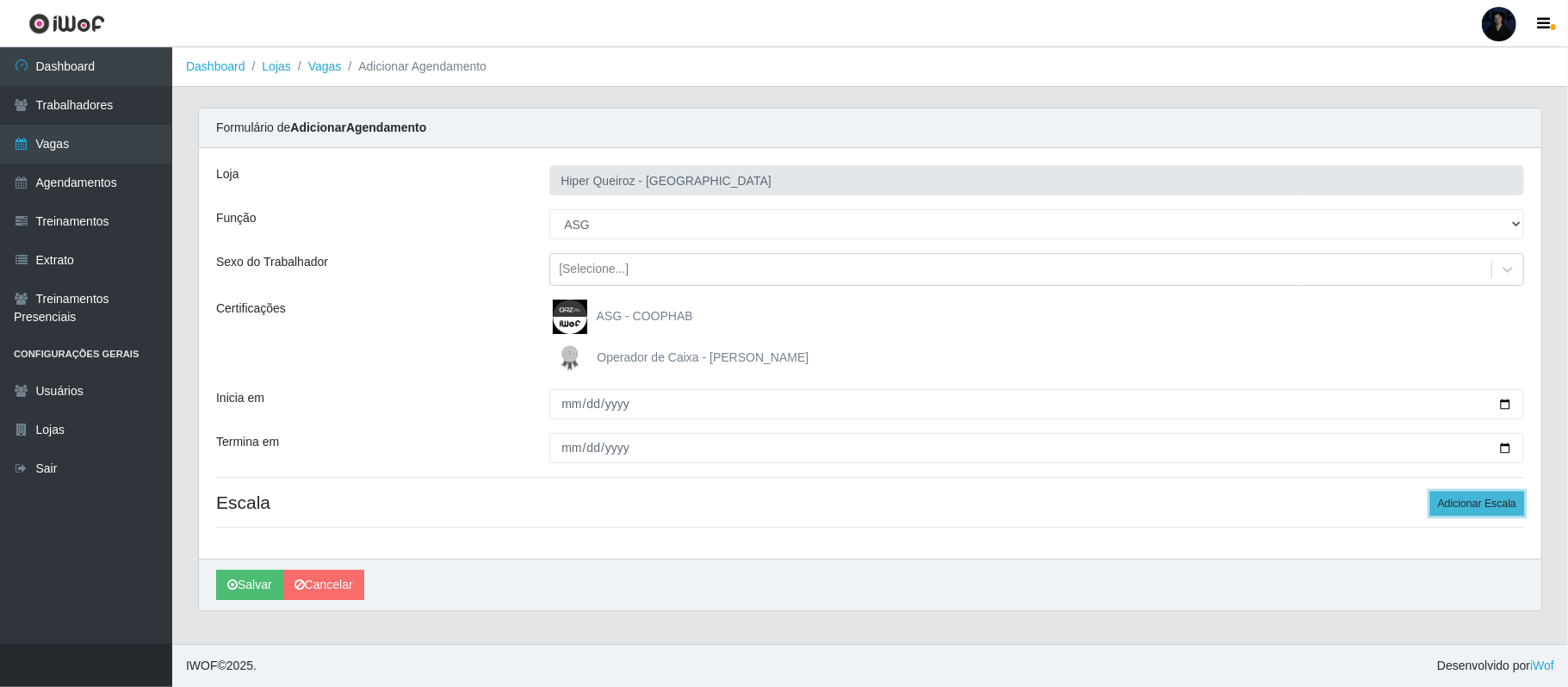
click at [1472, 504] on button "Adicionar Escala" at bounding box center [1478, 504] width 94 height 25
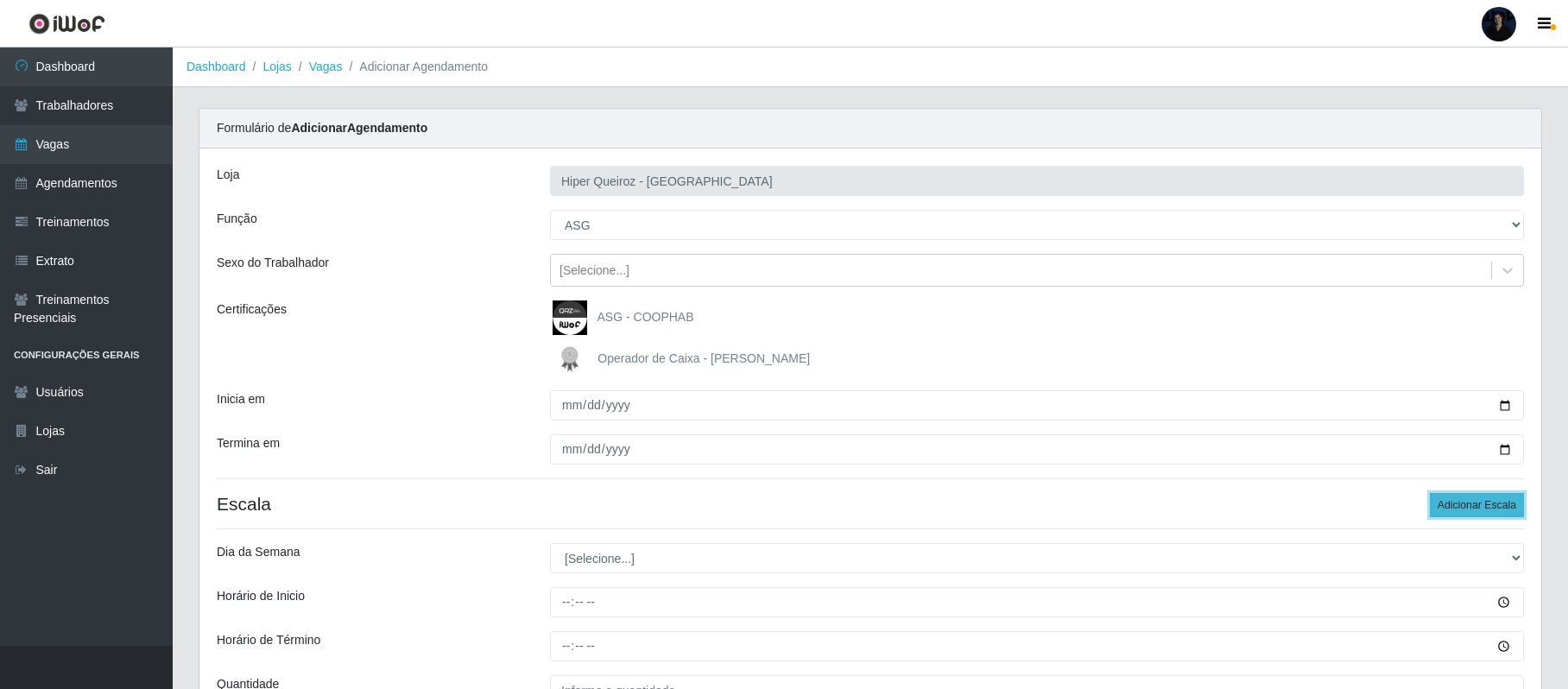
click at [1476, 505] on button "Adicionar Escala" at bounding box center [1477, 505] width 94 height 25
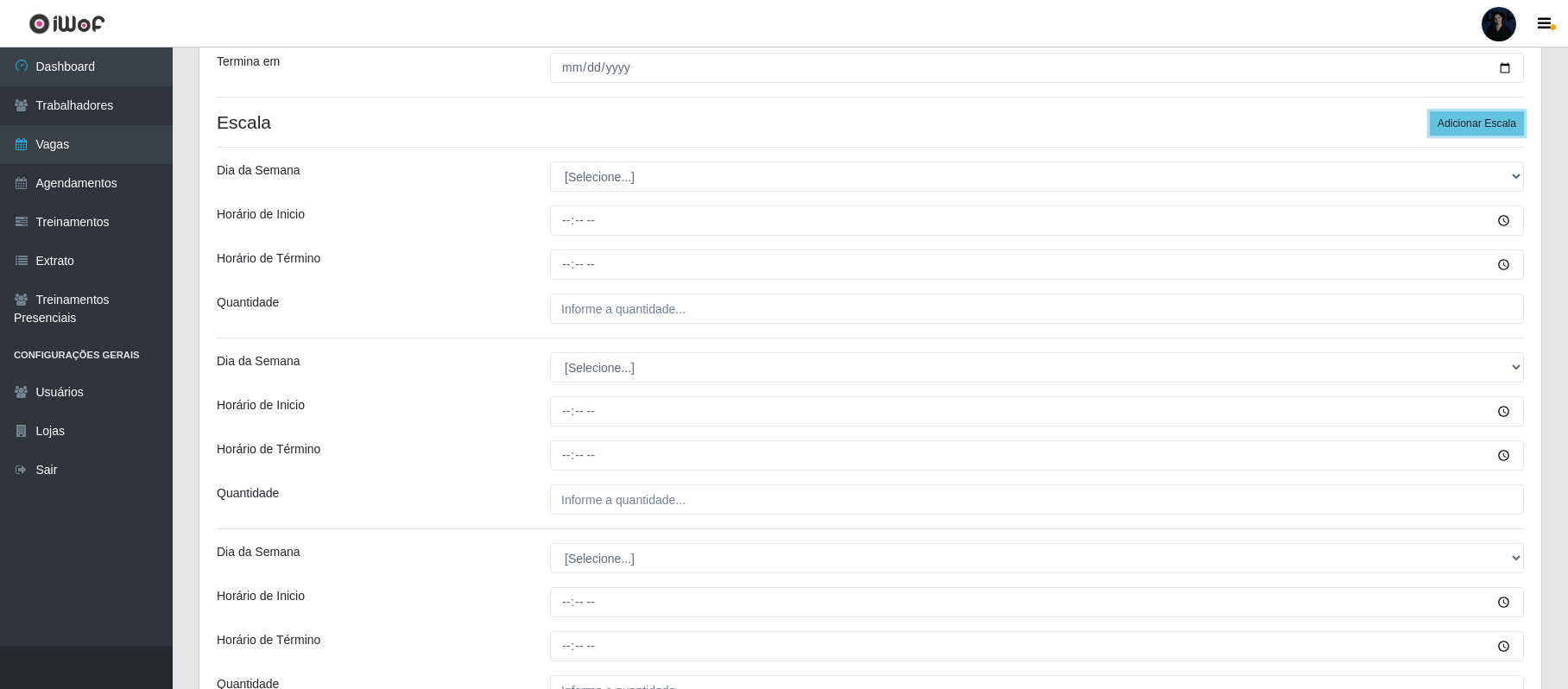
scroll to position [386, 0]
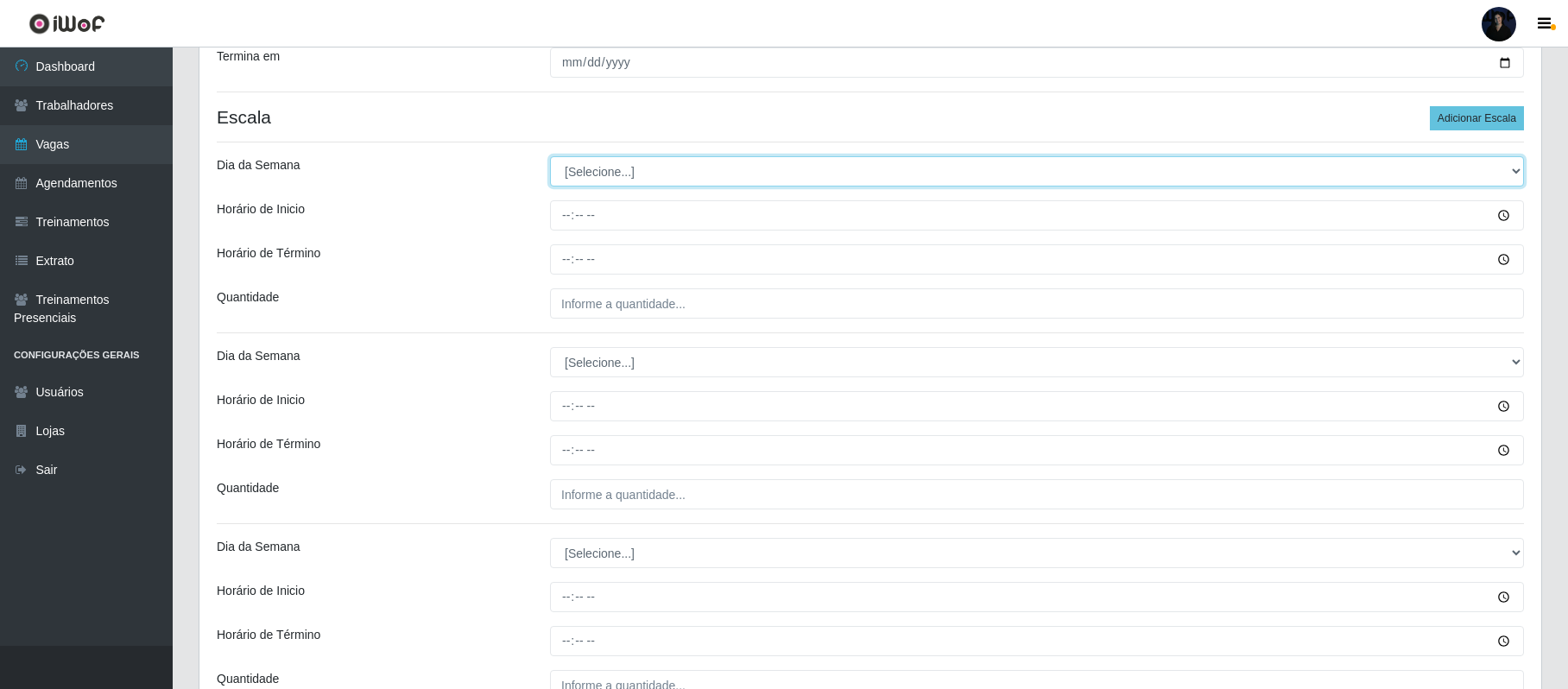
click at [699, 181] on select "[Selecione...] Segunda Terça Quarta Quinta Sexta Sábado Domingo" at bounding box center [1036, 171] width 974 height 30
select select "1"
click at [550, 158] on select "[Selecione...] Segunda Terça Quarta Quinta Sexta Sábado Domingo" at bounding box center [1036, 171] width 974 height 30
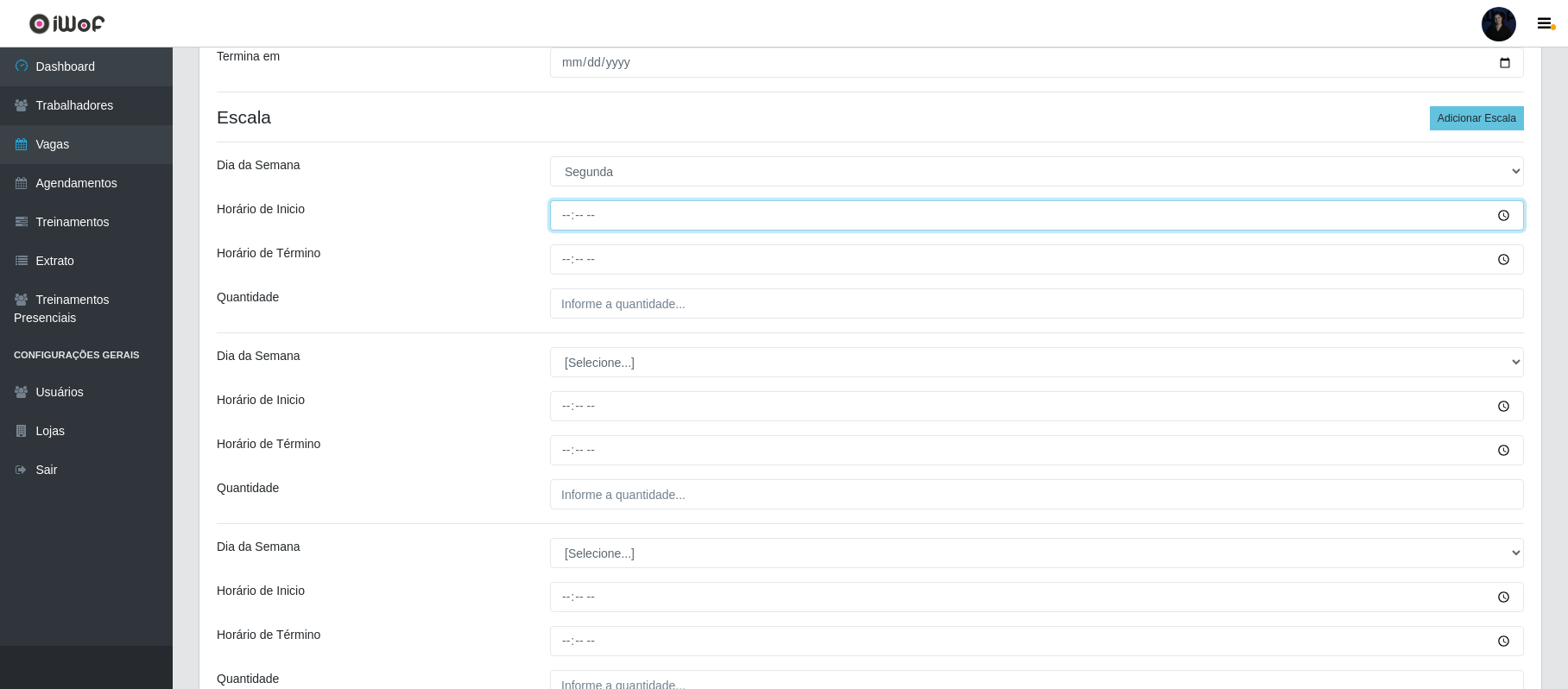
click at [574, 218] on input "Horário de Inicio" at bounding box center [1036, 215] width 974 height 30
type input "13:00"
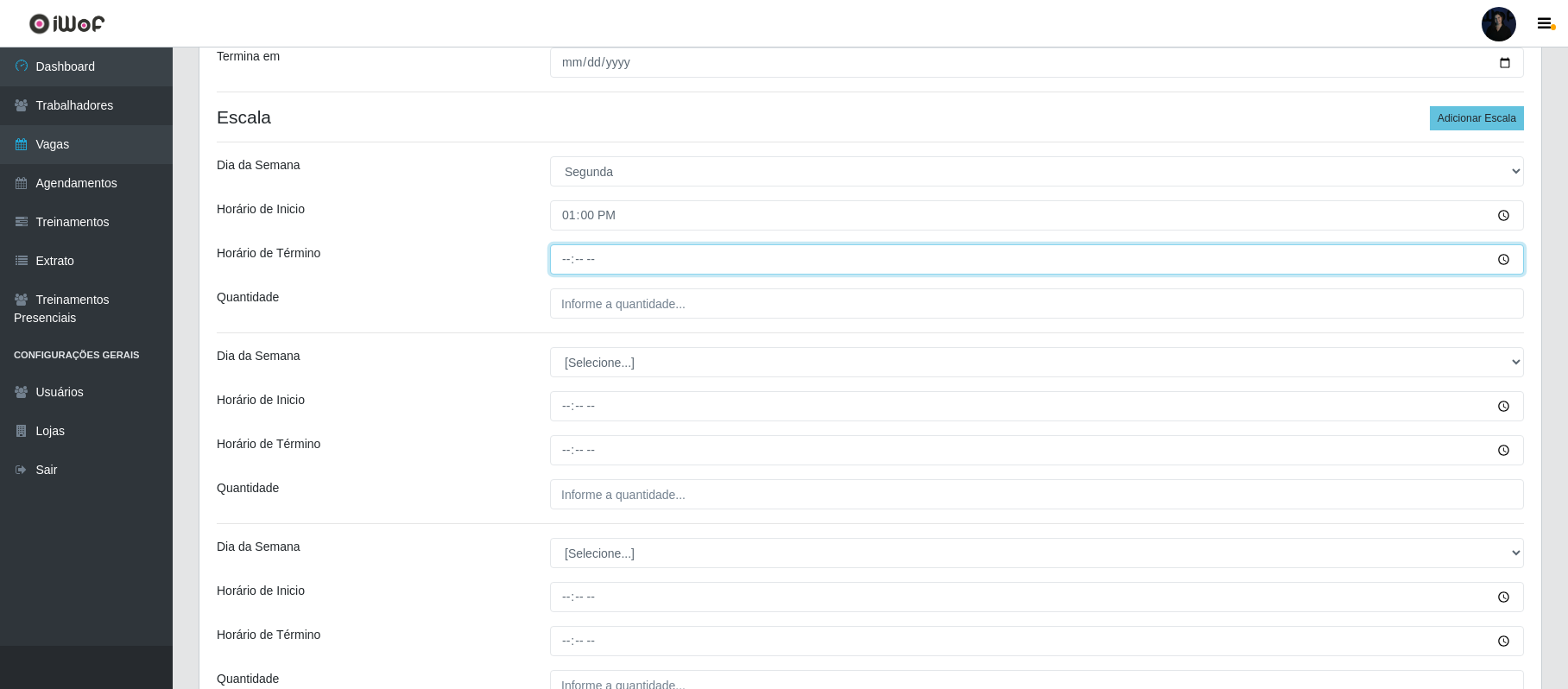
click at [567, 259] on input "Horário de Término" at bounding box center [1036, 259] width 974 height 30
type input "19:00"
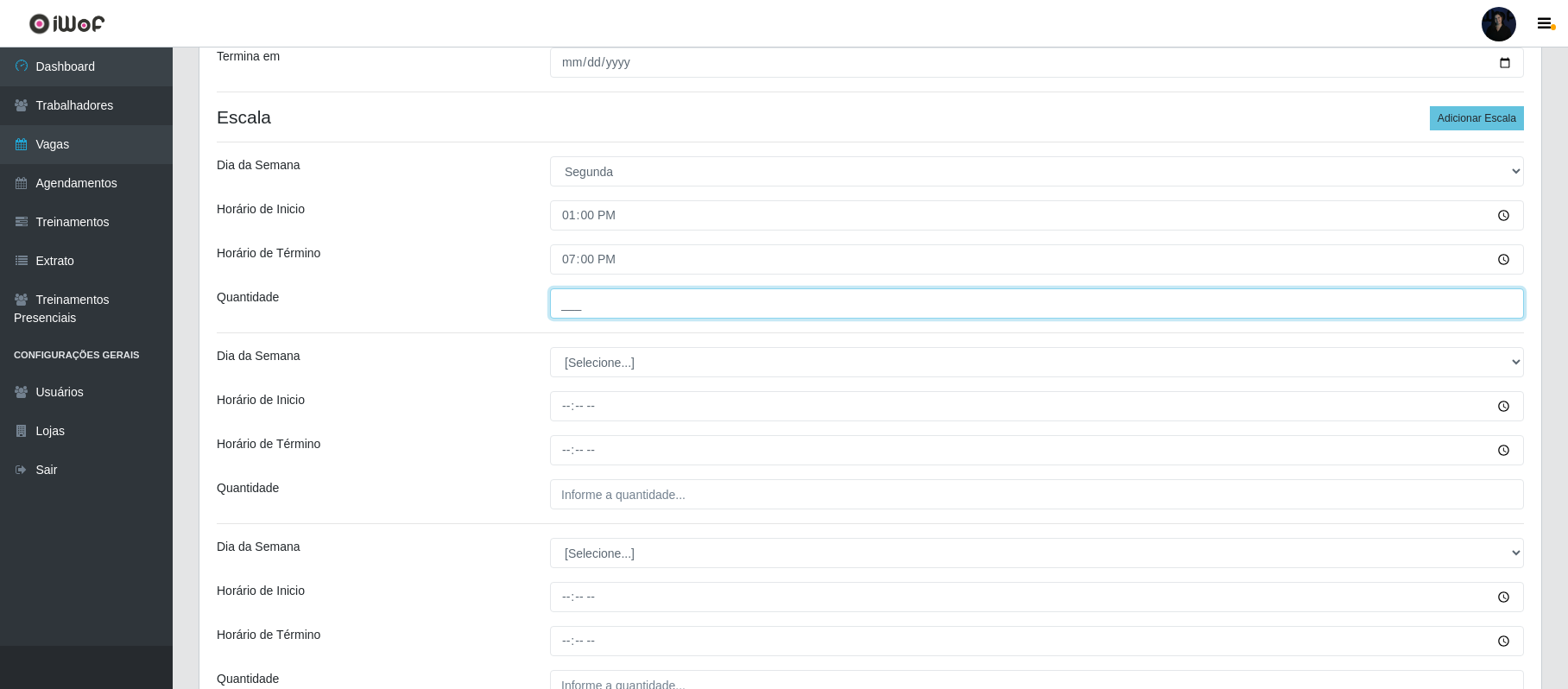
click at [567, 301] on input "___" at bounding box center [1036, 303] width 974 height 30
type input "1__"
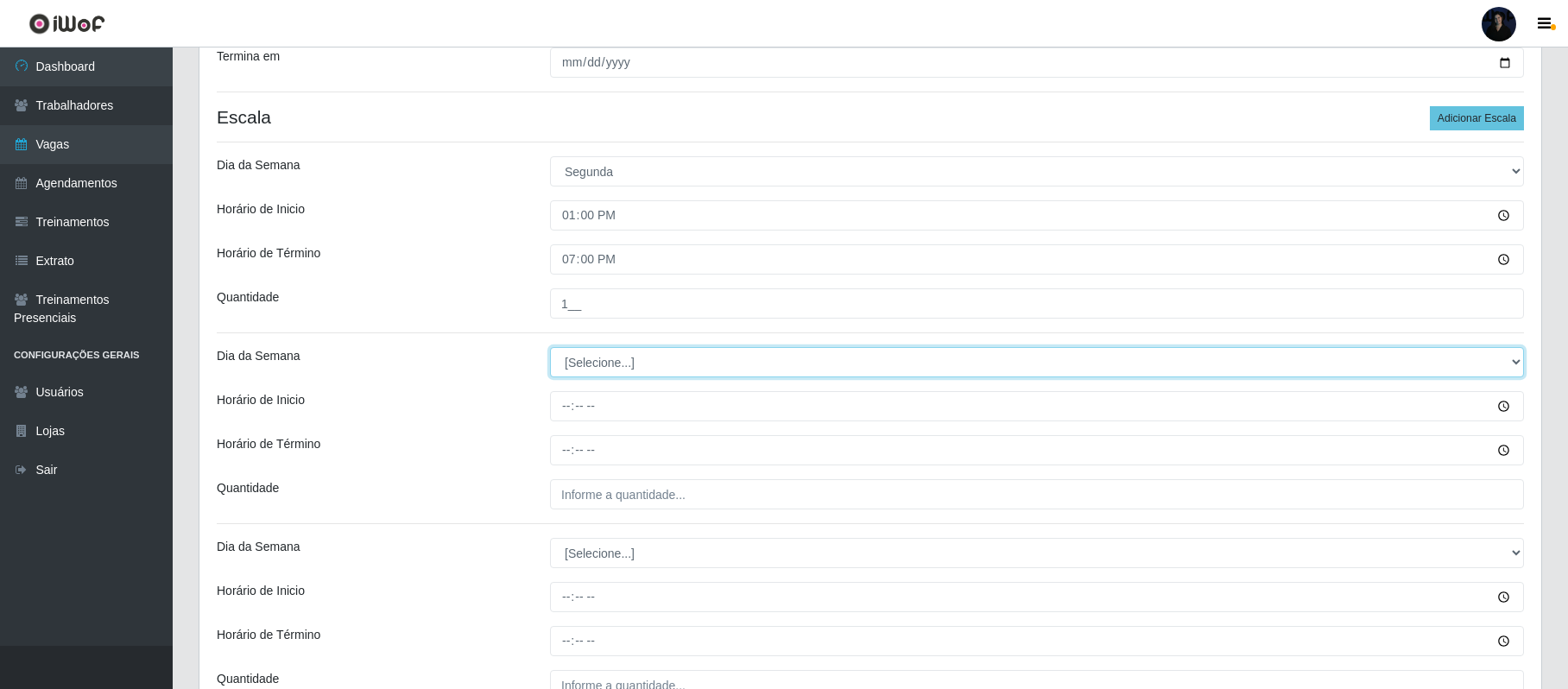
click at [619, 376] on select "[Selecione...] Segunda Terça Quarta Quinta Sexta Sábado Domingo" at bounding box center [1036, 362] width 974 height 30
click at [550, 349] on select "[Selecione...] Segunda Terça Quarta Quinta Sexta Sábado Domingo" at bounding box center [1036, 362] width 974 height 30
click at [591, 376] on select "[Selecione...] Segunda Terça Quarta Quinta Sexta Sábado Domingo" at bounding box center [1036, 362] width 974 height 30
select select "2"
click at [550, 349] on select "[Selecione...] Segunda Terça Quarta Quinta Sexta Sábado Domingo" at bounding box center [1036, 362] width 974 height 30
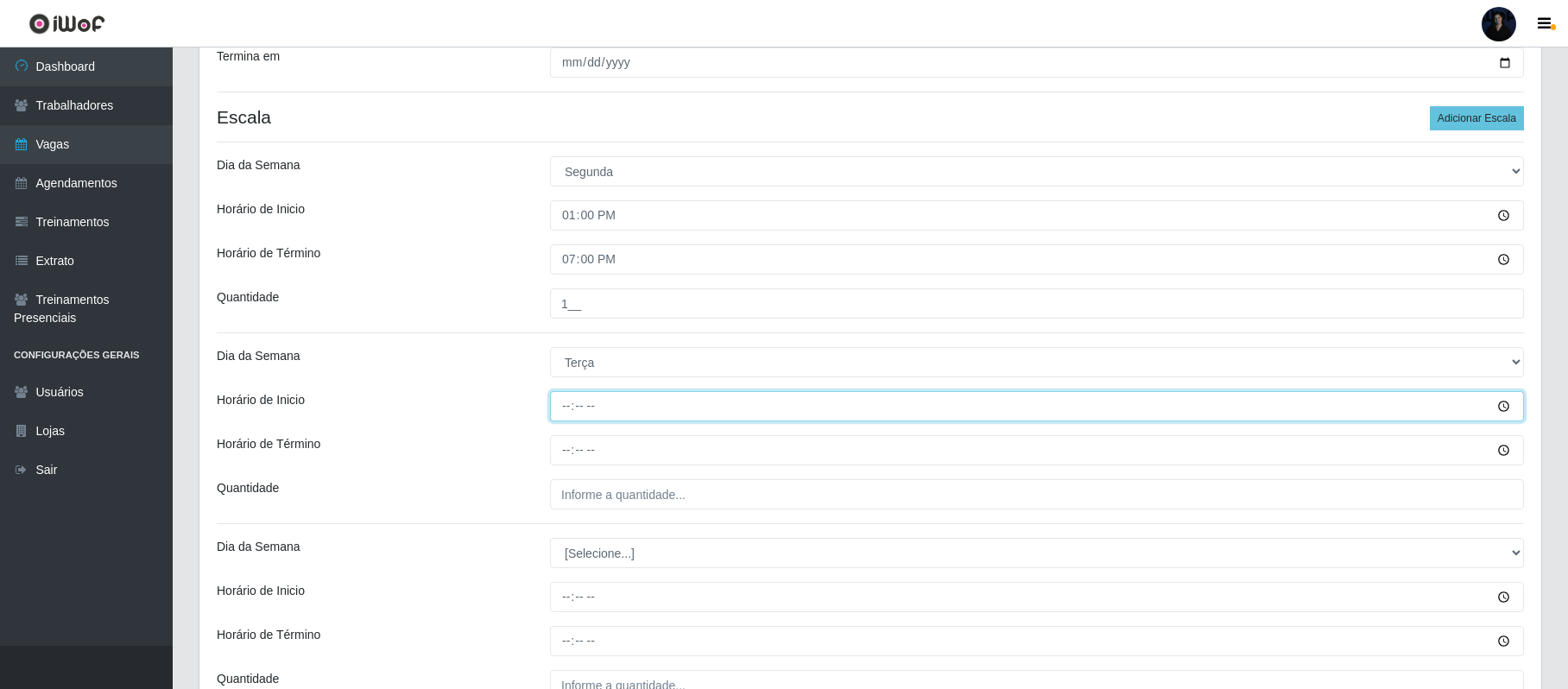
click at [561, 402] on input "Horário de Inicio" at bounding box center [1036, 406] width 974 height 30
type input "13:00"
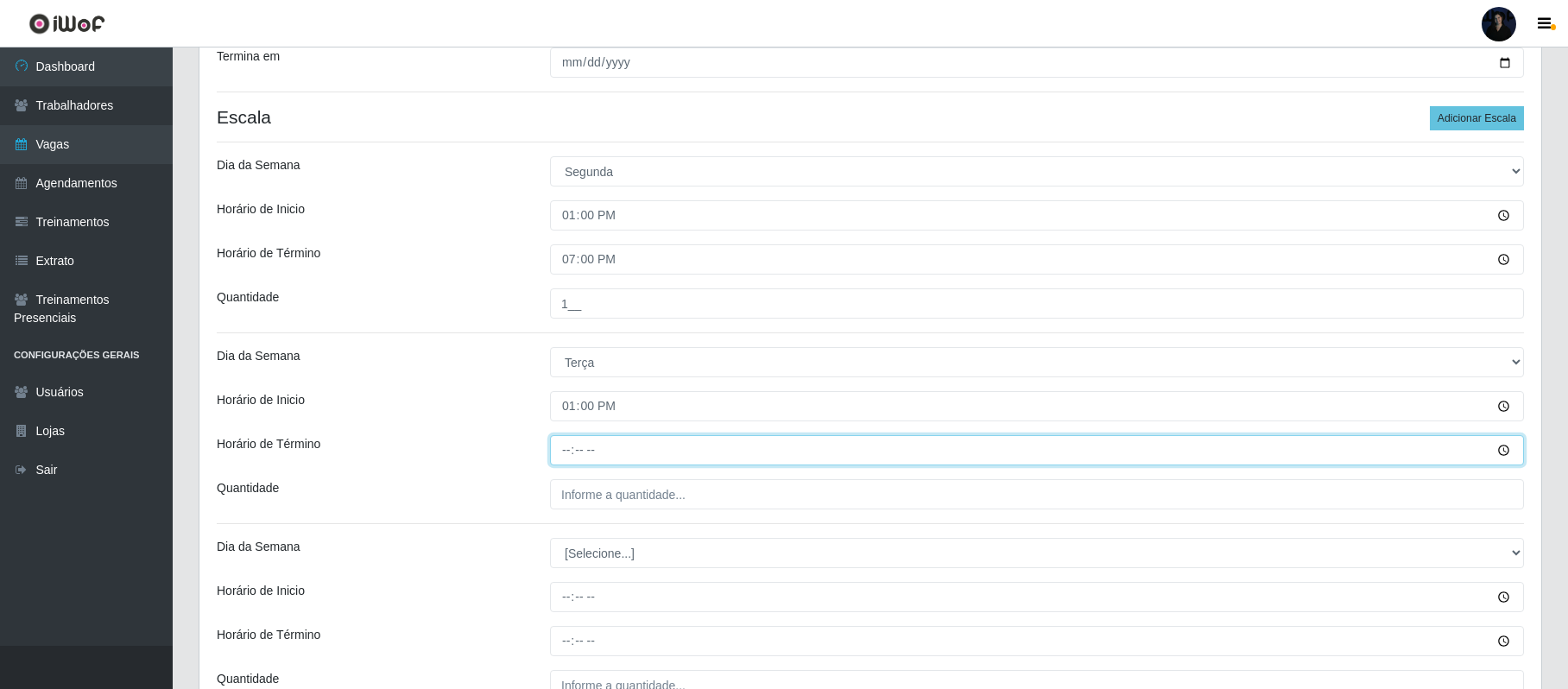
click at [567, 450] on input "Horário de Término" at bounding box center [1036, 450] width 974 height 30
type input "19:00"
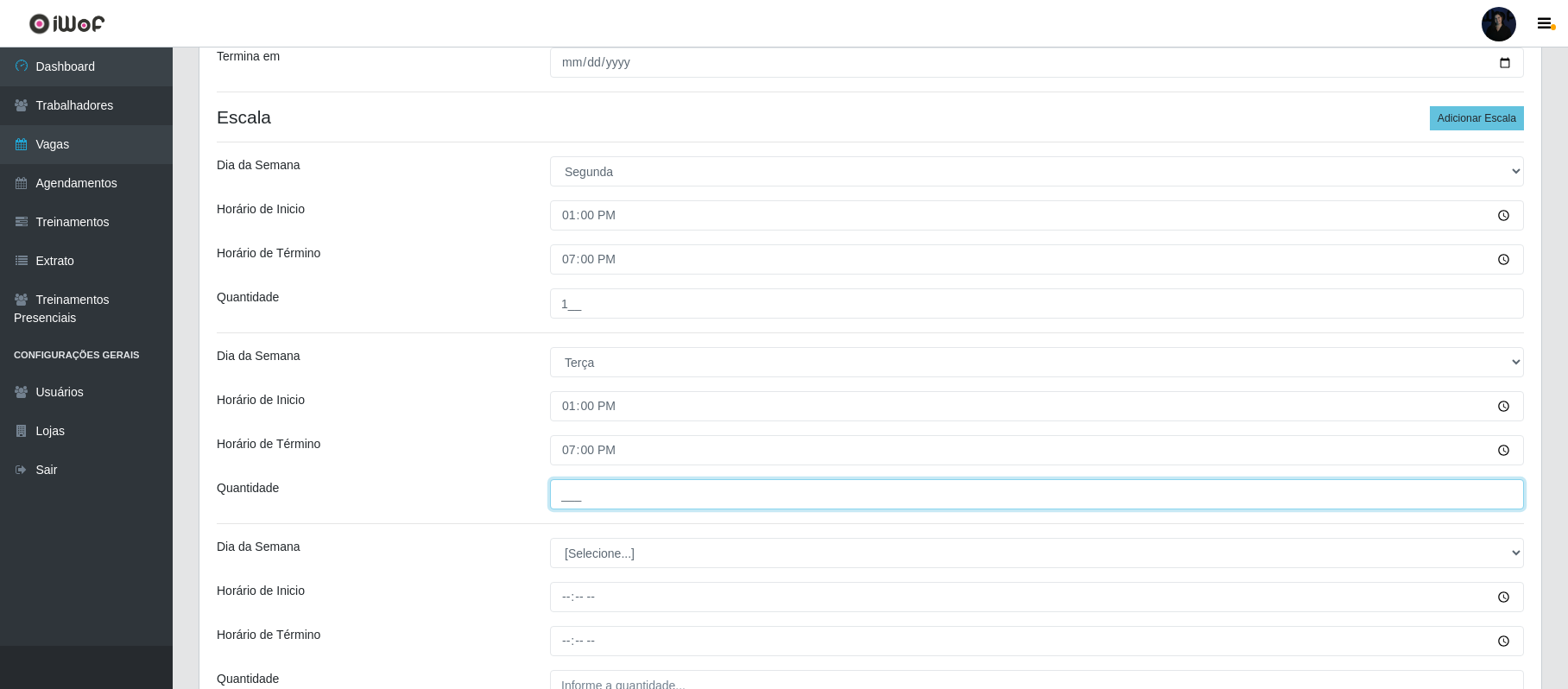
click at [571, 490] on input "___" at bounding box center [1036, 493] width 974 height 30
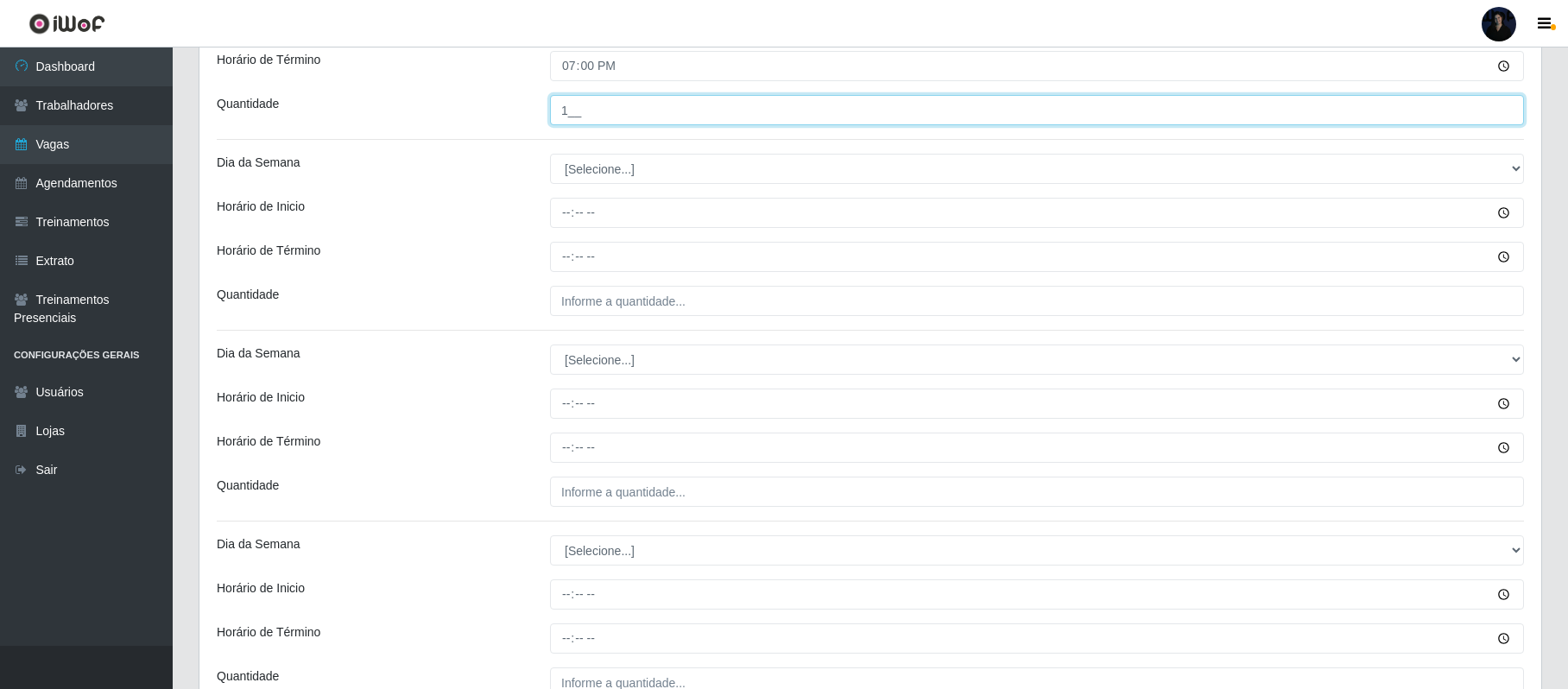
scroll to position [788, 0]
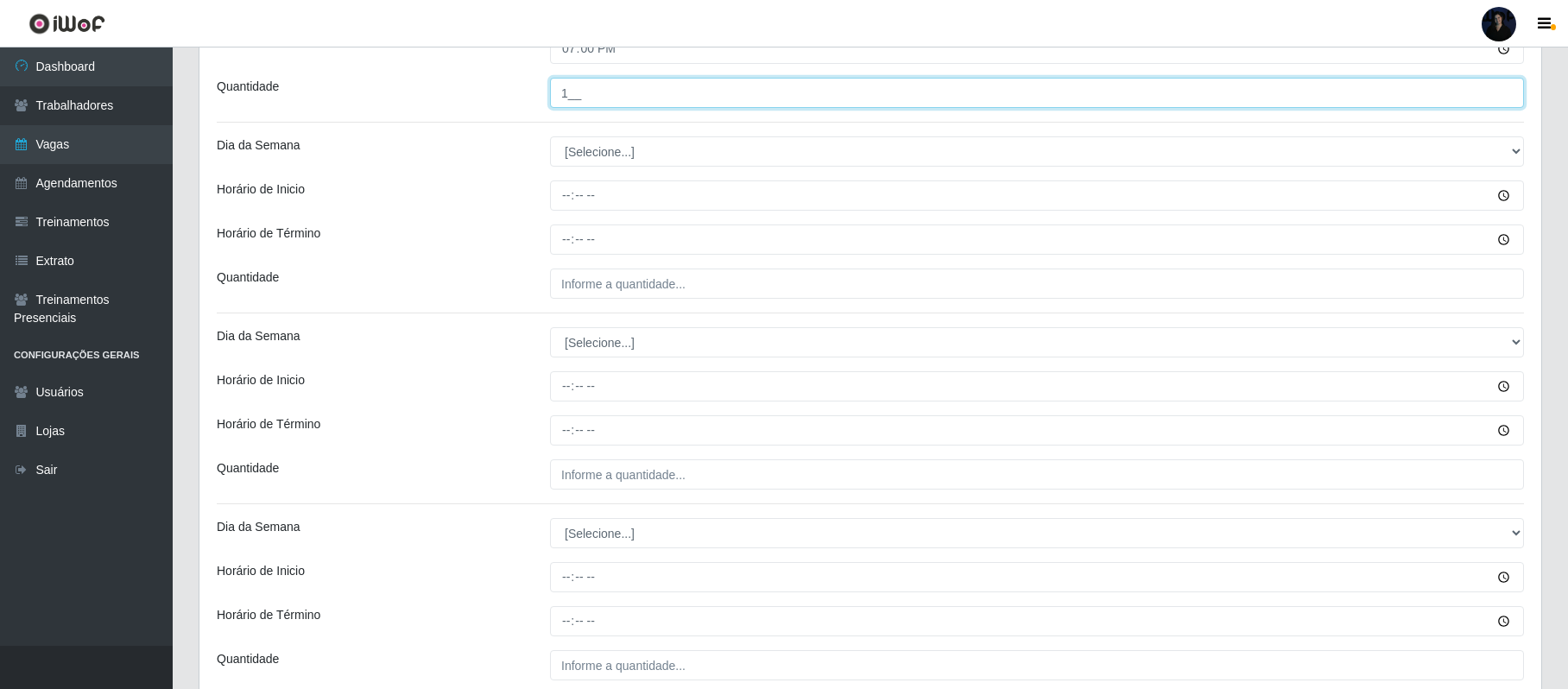
type input "1__"
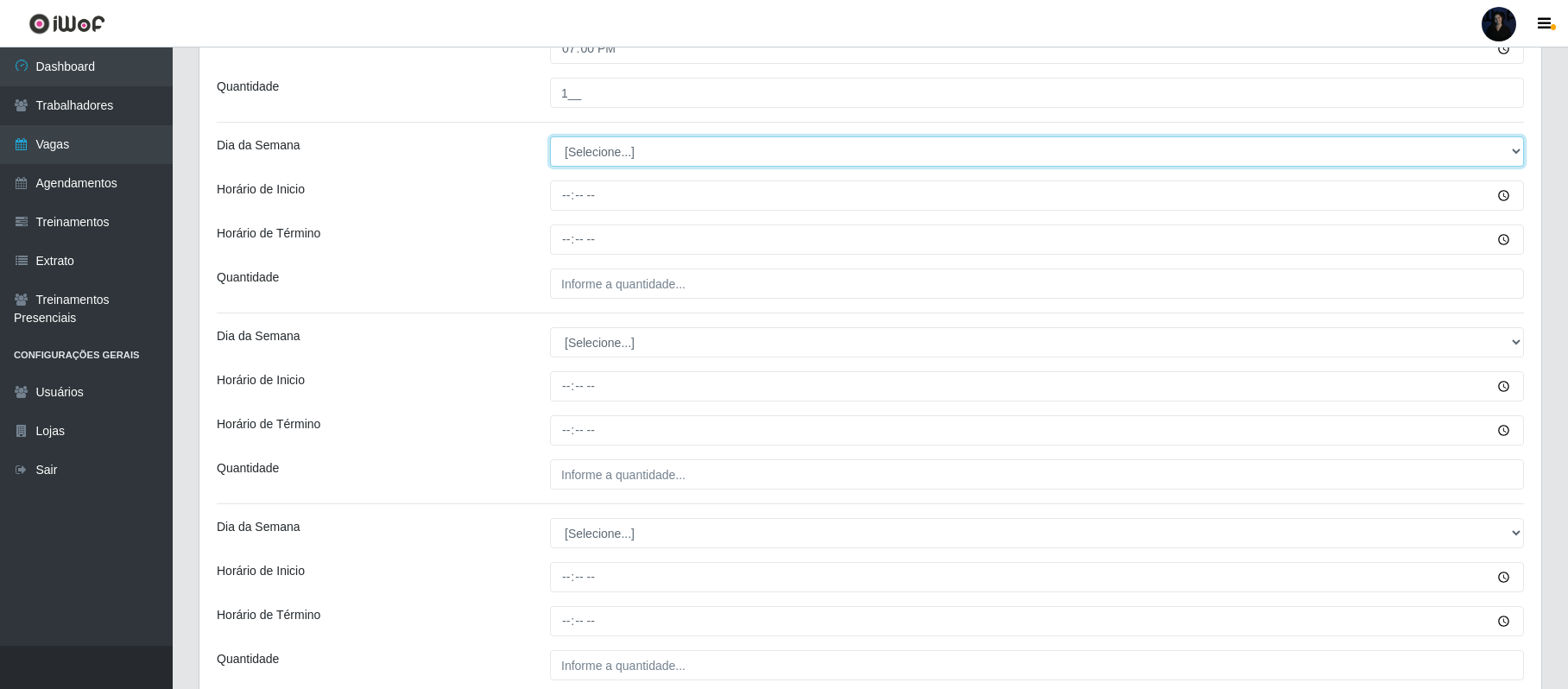
click at [771, 160] on select "[Selecione...] Segunda Terça Quarta Quinta Sexta Sábado Domingo" at bounding box center [1036, 151] width 974 height 30
select select "3"
click at [550, 139] on select "[Selecione...] Segunda Terça Quarta Quinta Sexta Sábado Domingo" at bounding box center [1036, 151] width 974 height 30
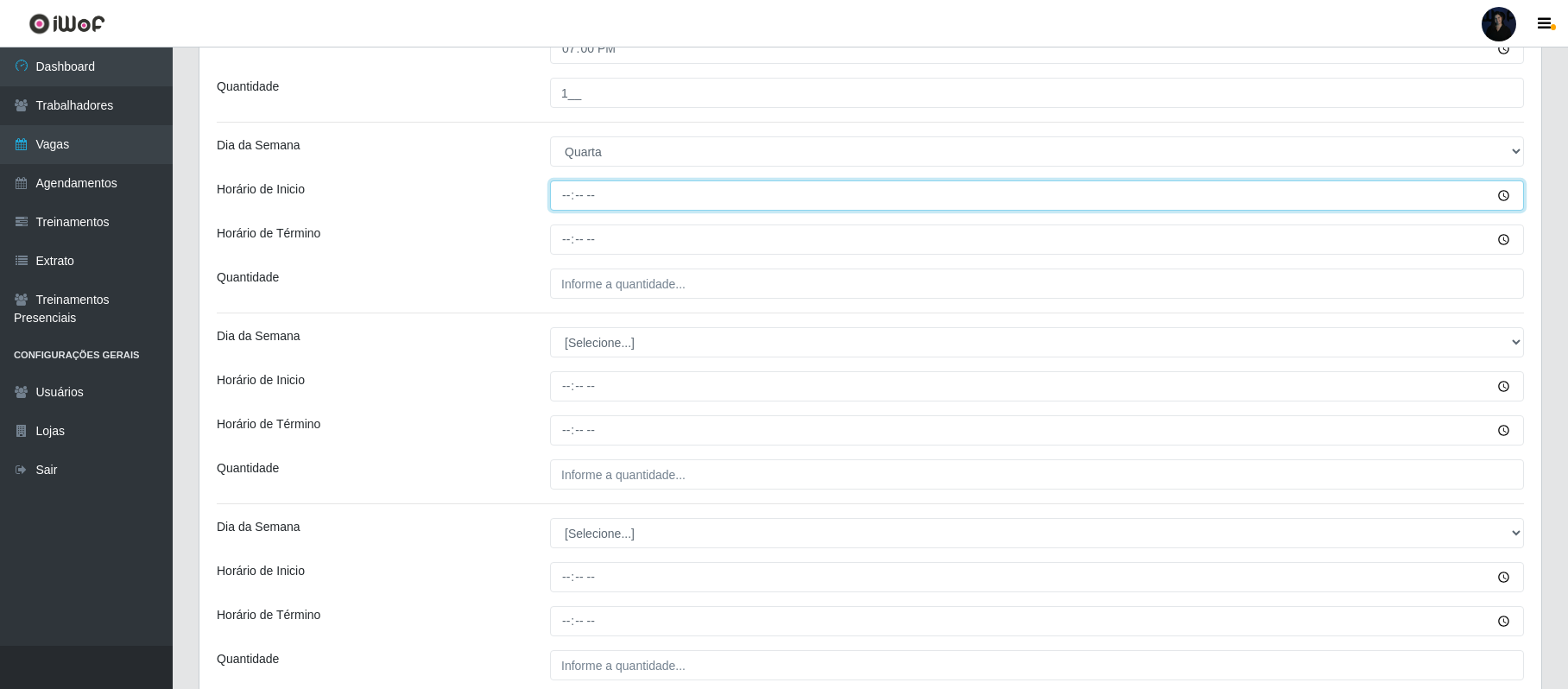
click at [564, 194] on input "Horário de Inicio" at bounding box center [1036, 196] width 974 height 30
type input "13:00"
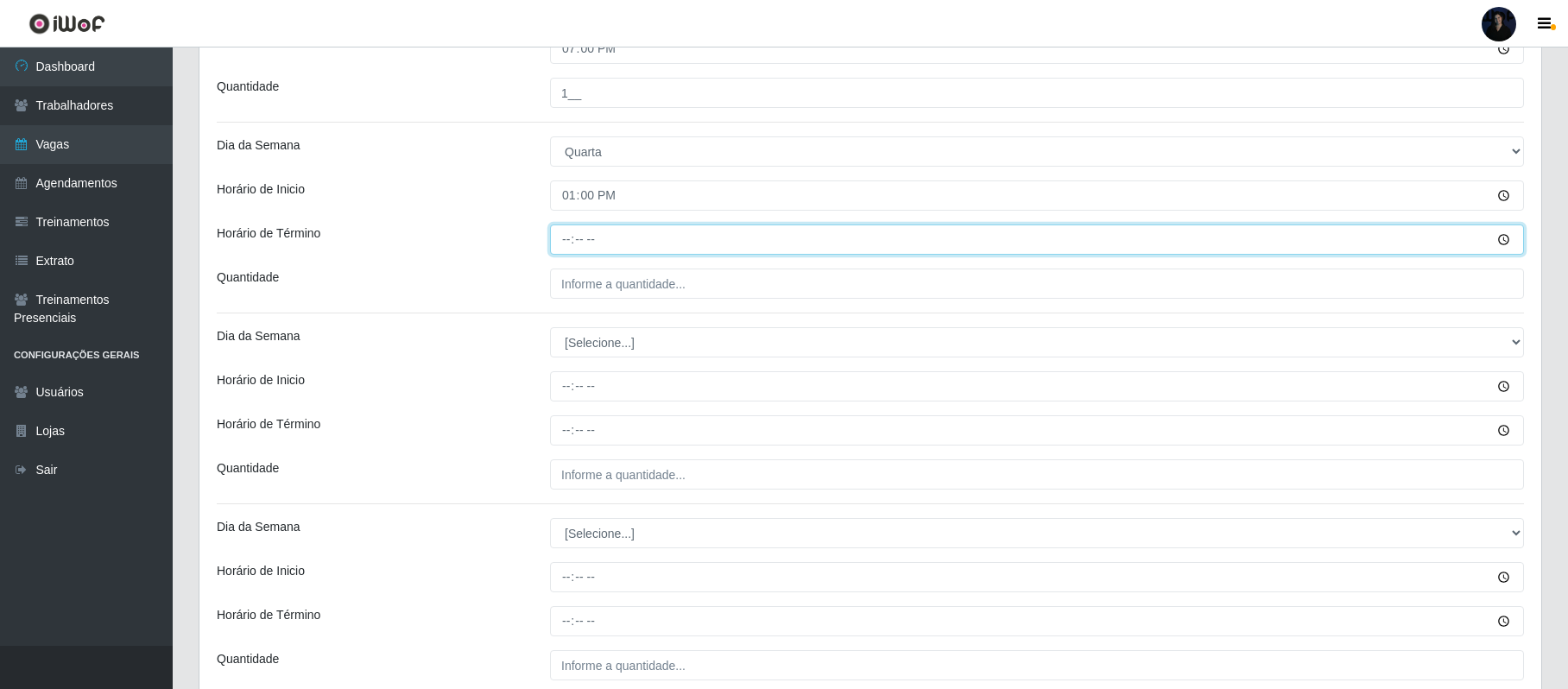
click at [570, 235] on input "Horário de Término" at bounding box center [1036, 239] width 974 height 30
type input "19:00"
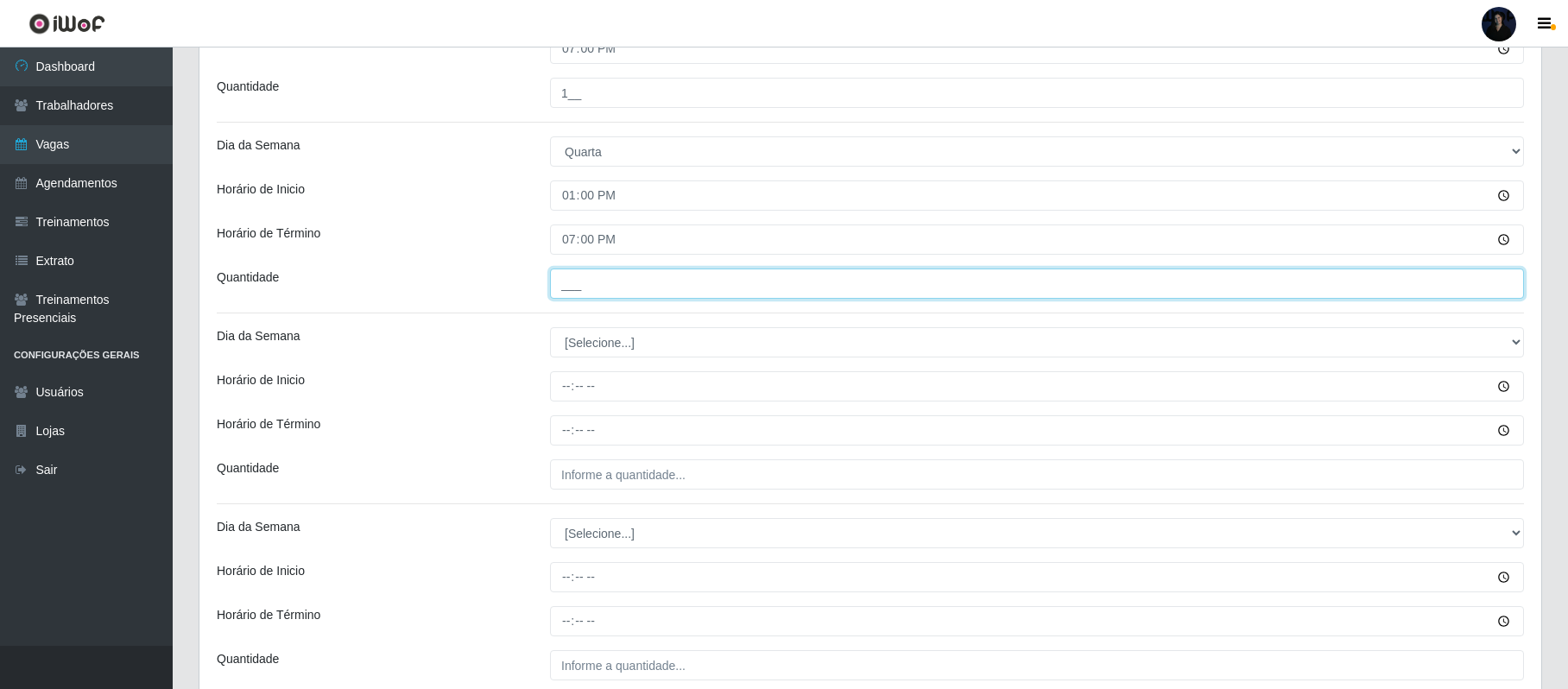
click at [568, 285] on input "___" at bounding box center [1036, 283] width 974 height 30
type input "1__"
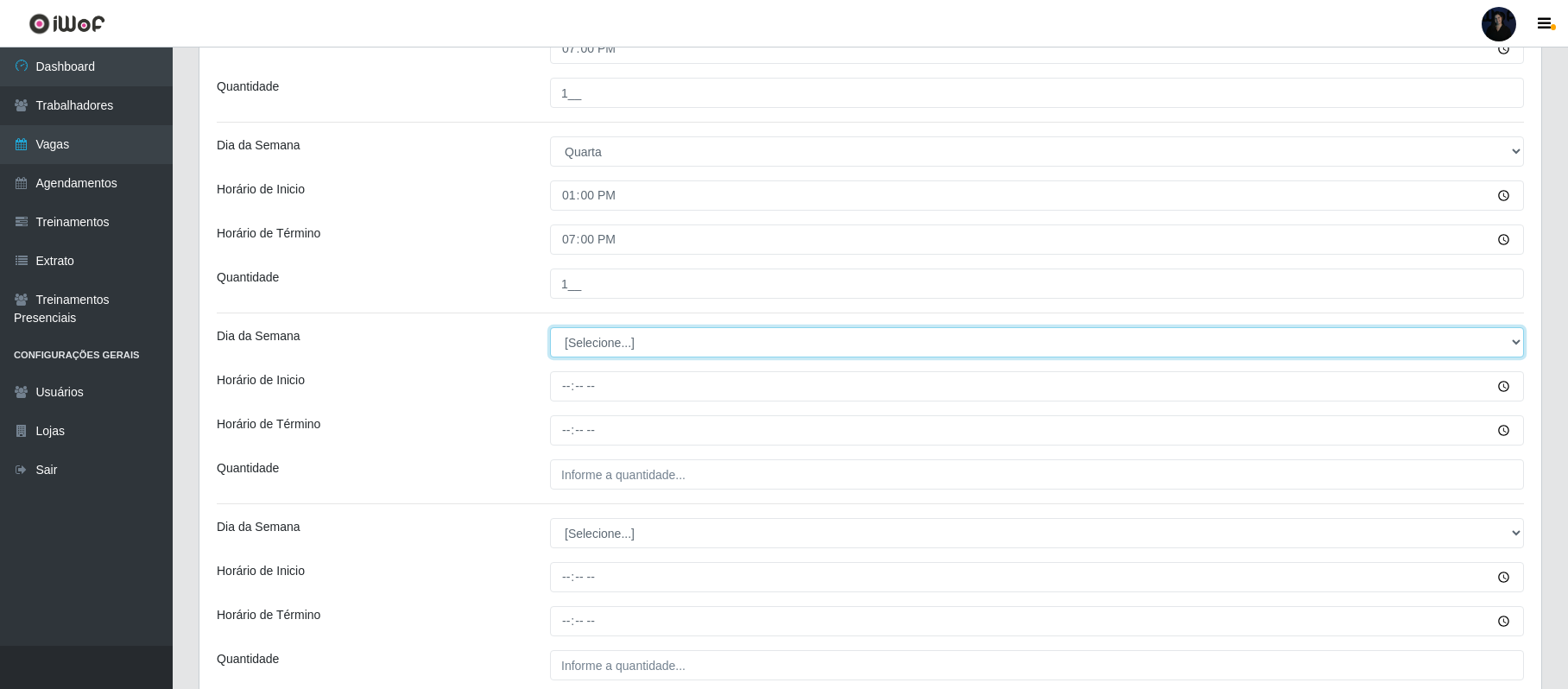
click at [600, 345] on select "[Selecione...] Segunda Terça Quarta Quinta Sexta Sábado Domingo" at bounding box center [1036, 342] width 974 height 30
select select "4"
click at [550, 330] on select "[Selecione...] Segunda Terça Quarta Quinta Sexta Sábado Domingo" at bounding box center [1036, 342] width 974 height 30
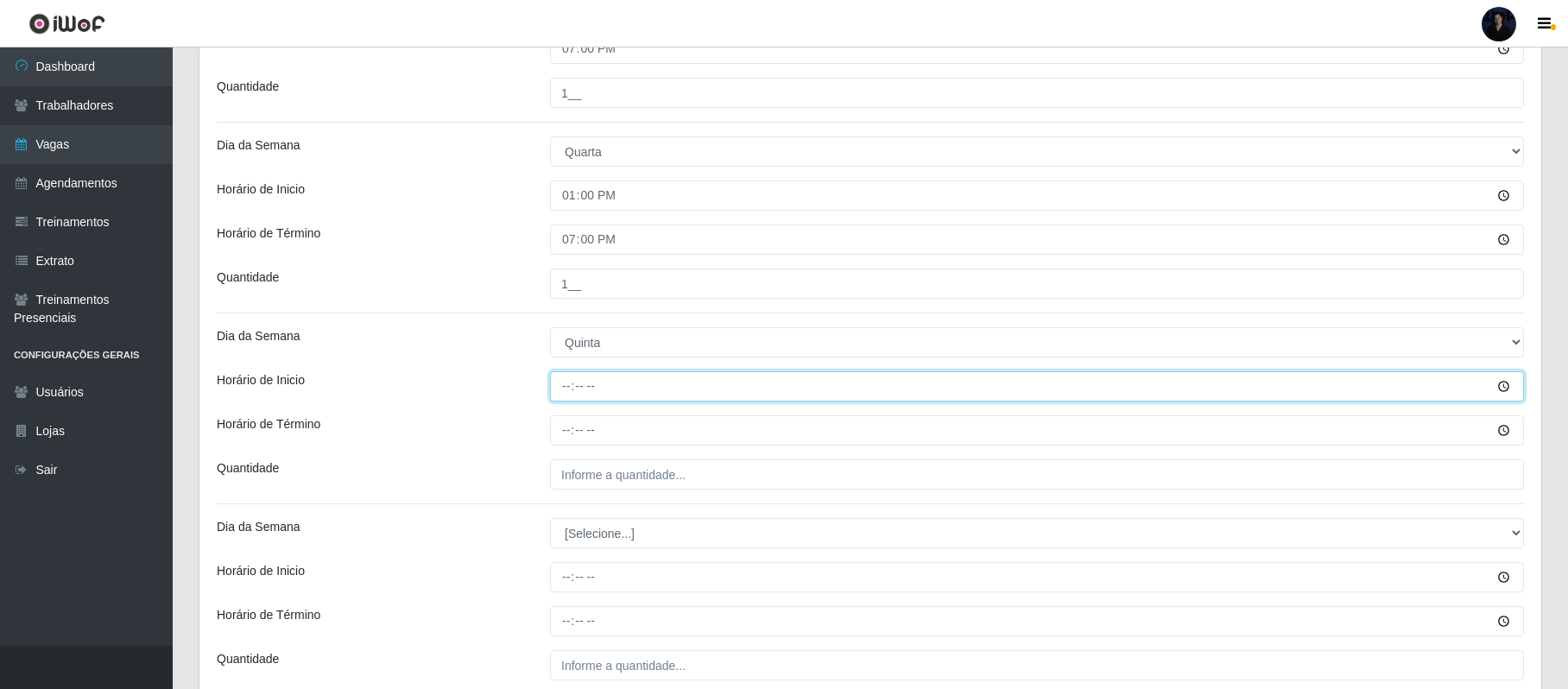
click at [559, 388] on input "Horário de Inicio" at bounding box center [1036, 386] width 974 height 30
type input "13:00"
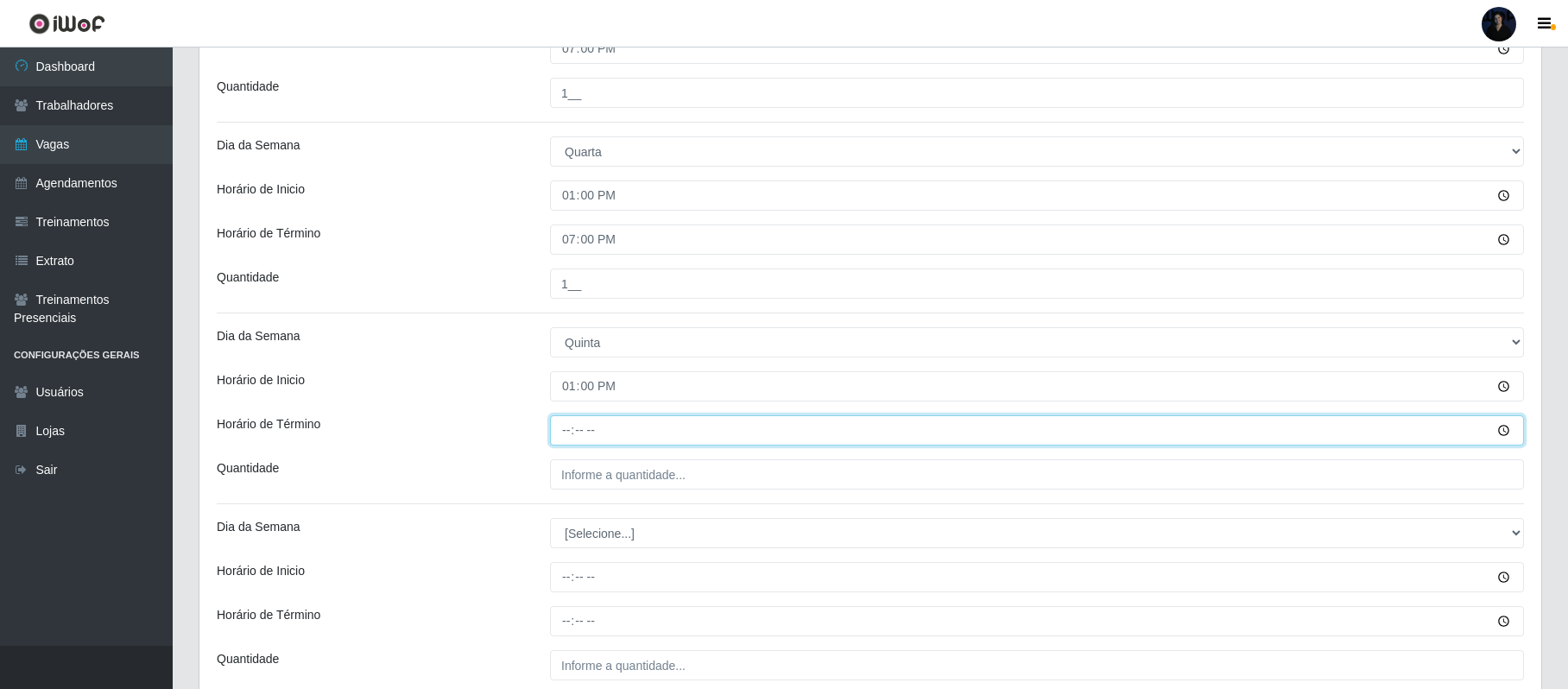
click at [571, 422] on input "Horário de Término" at bounding box center [1036, 430] width 974 height 30
type input "19:00"
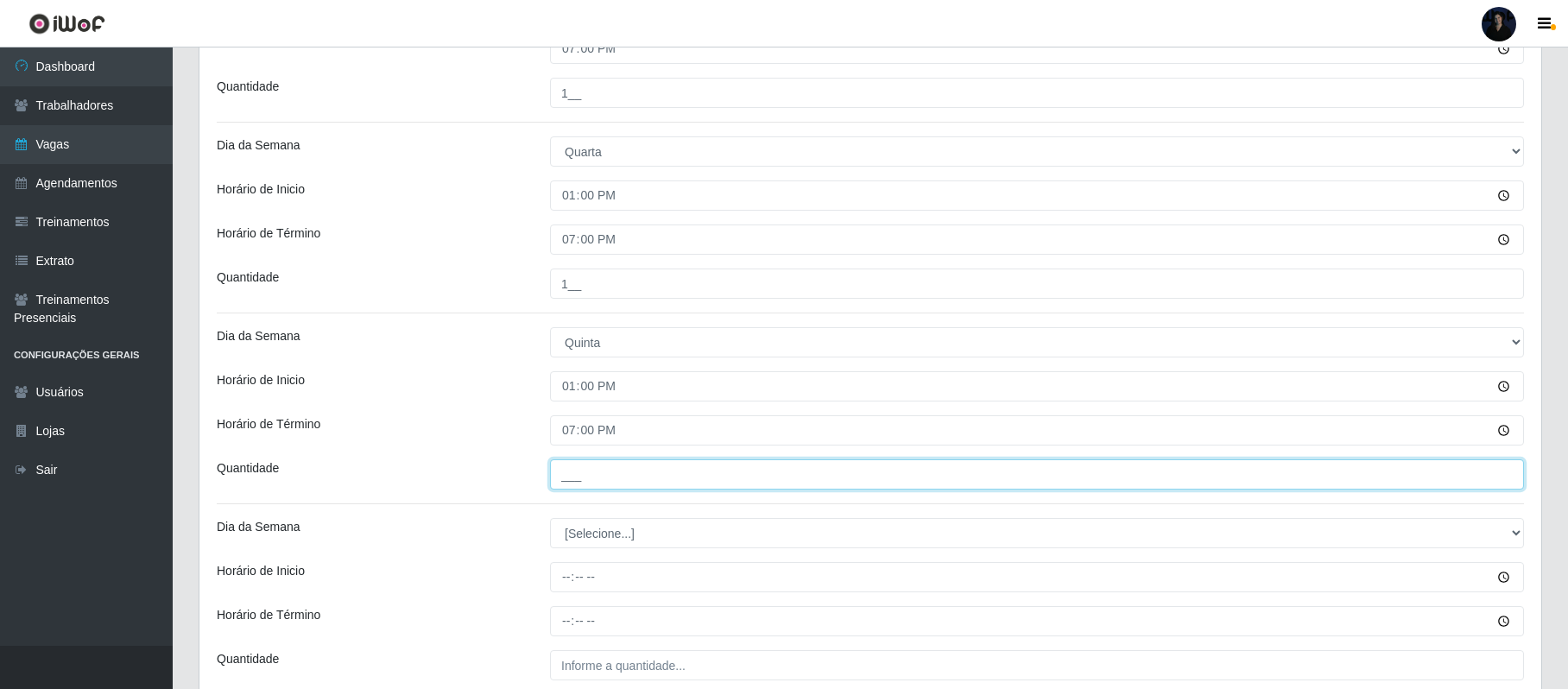
click at [574, 485] on input "___" at bounding box center [1036, 474] width 974 height 30
type input "1__"
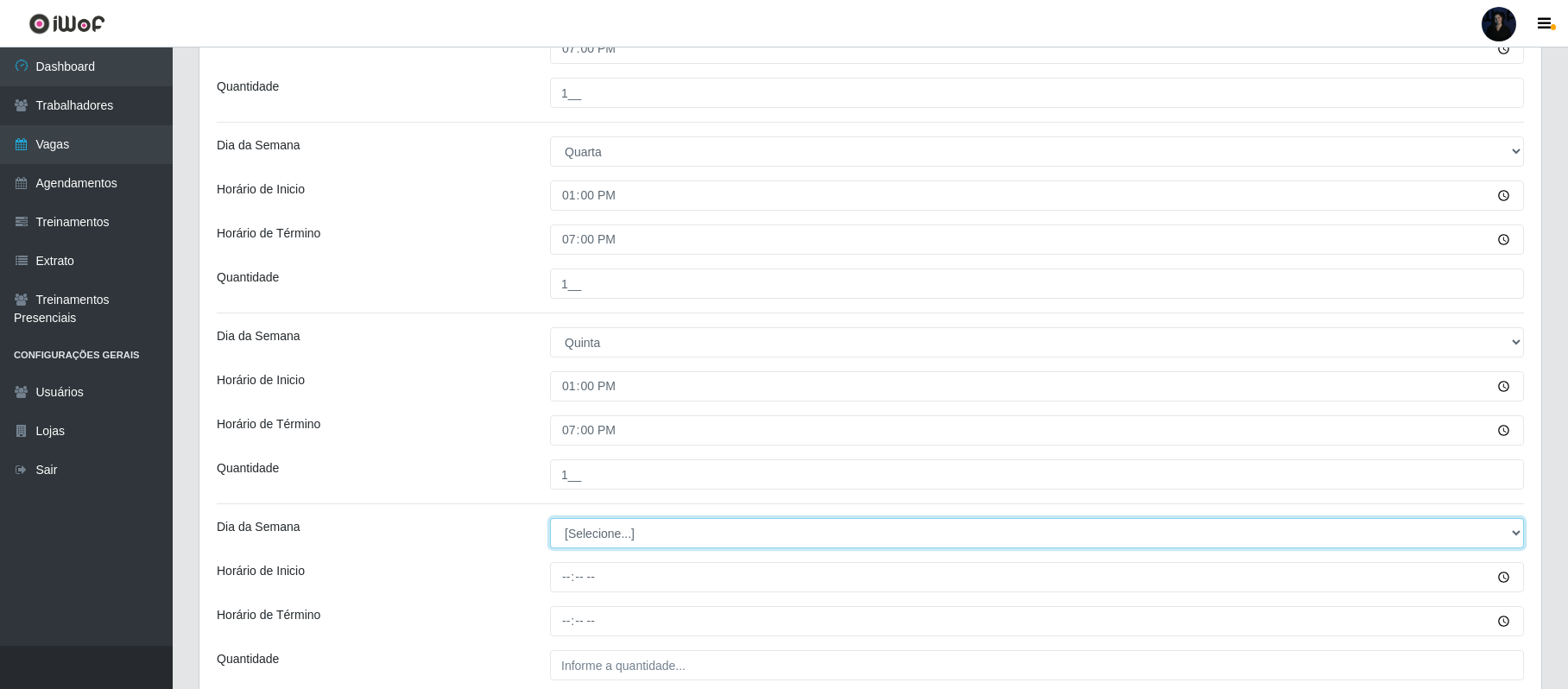
click at [600, 543] on select "[Selecione...] Segunda Terça Quarta Quinta Sexta Sábado Domingo" at bounding box center [1036, 533] width 974 height 30
select select "5"
click at [550, 521] on select "[Selecione...] Segunda Terça Quarta Quinta Sexta Sábado Domingo" at bounding box center [1036, 533] width 974 height 30
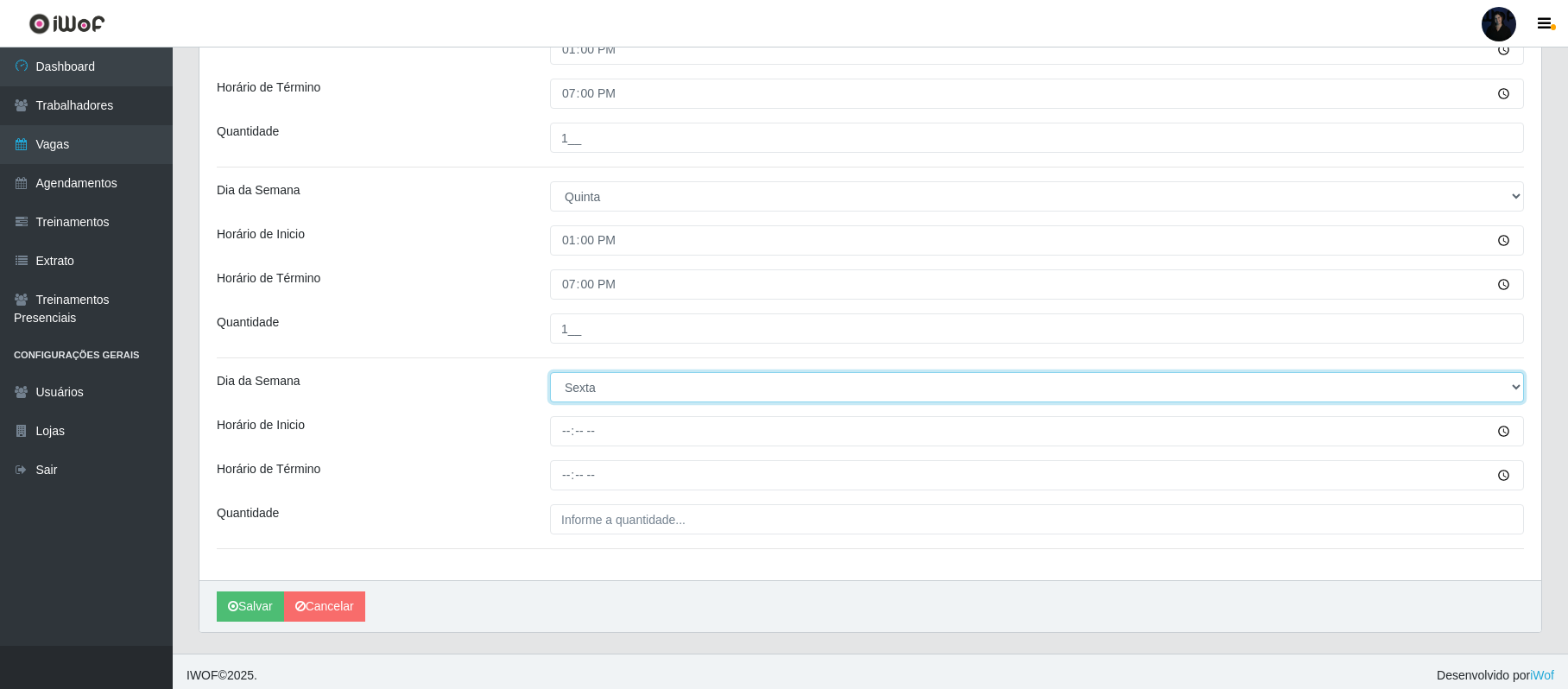
scroll to position [947, 0]
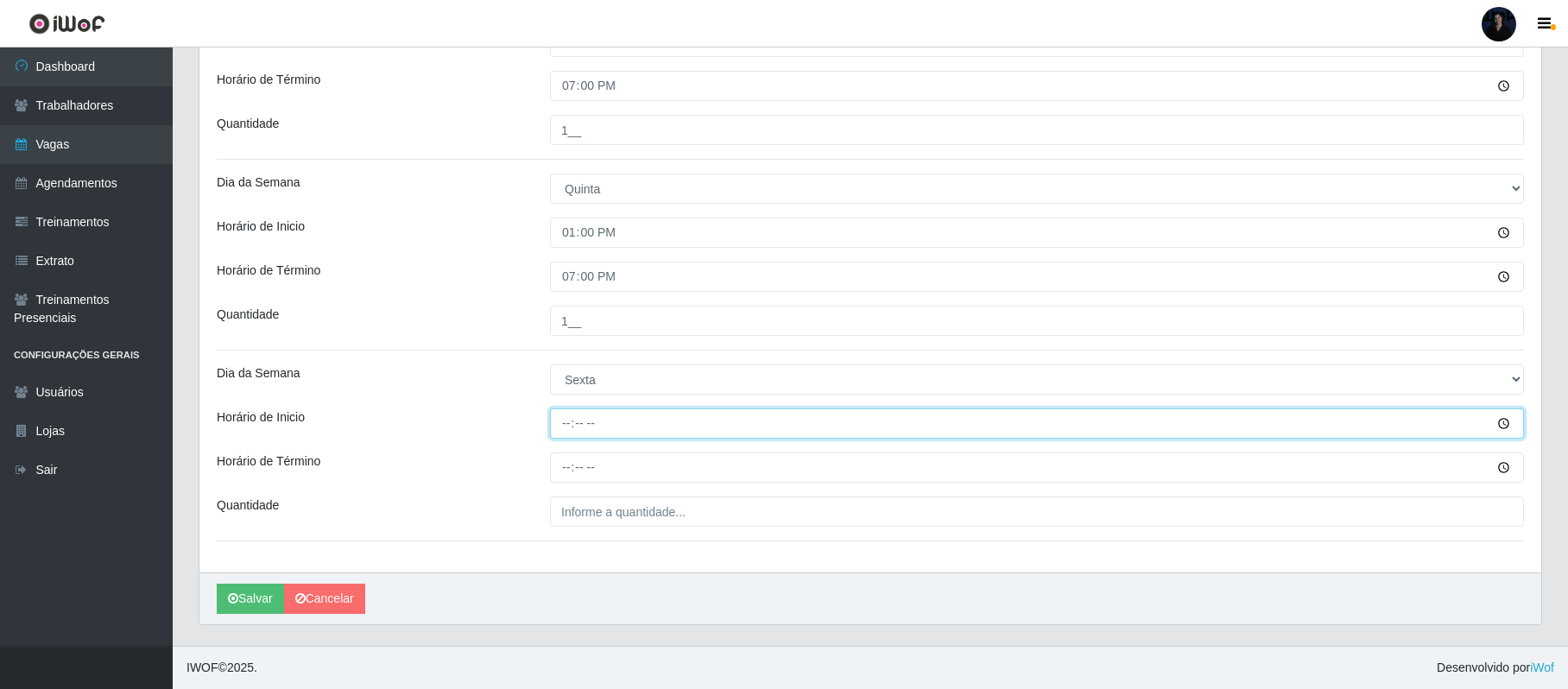
click at [564, 416] on input "Horário de Inicio" at bounding box center [1036, 423] width 974 height 30
type input "13:00"
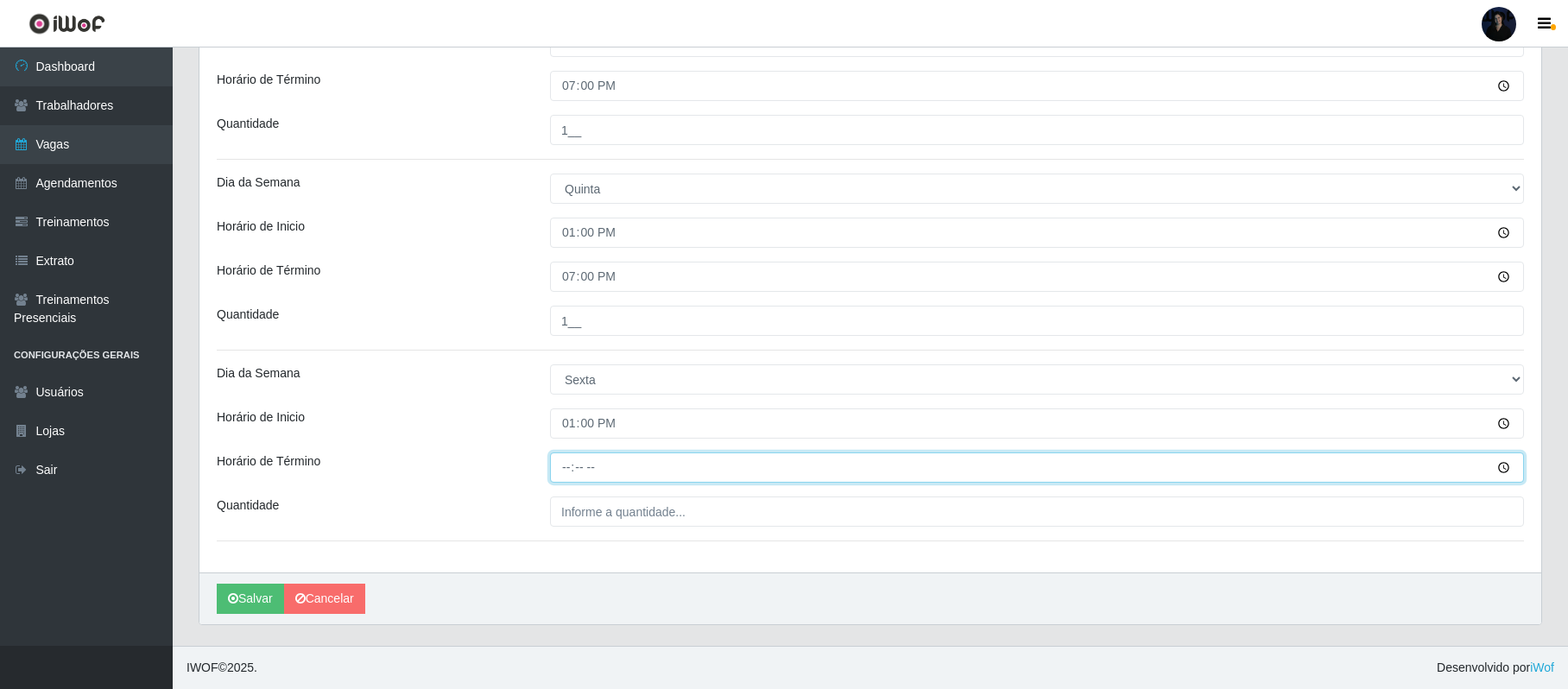
click at [564, 465] on input "Horário de Término" at bounding box center [1036, 467] width 974 height 30
type input "19:00"
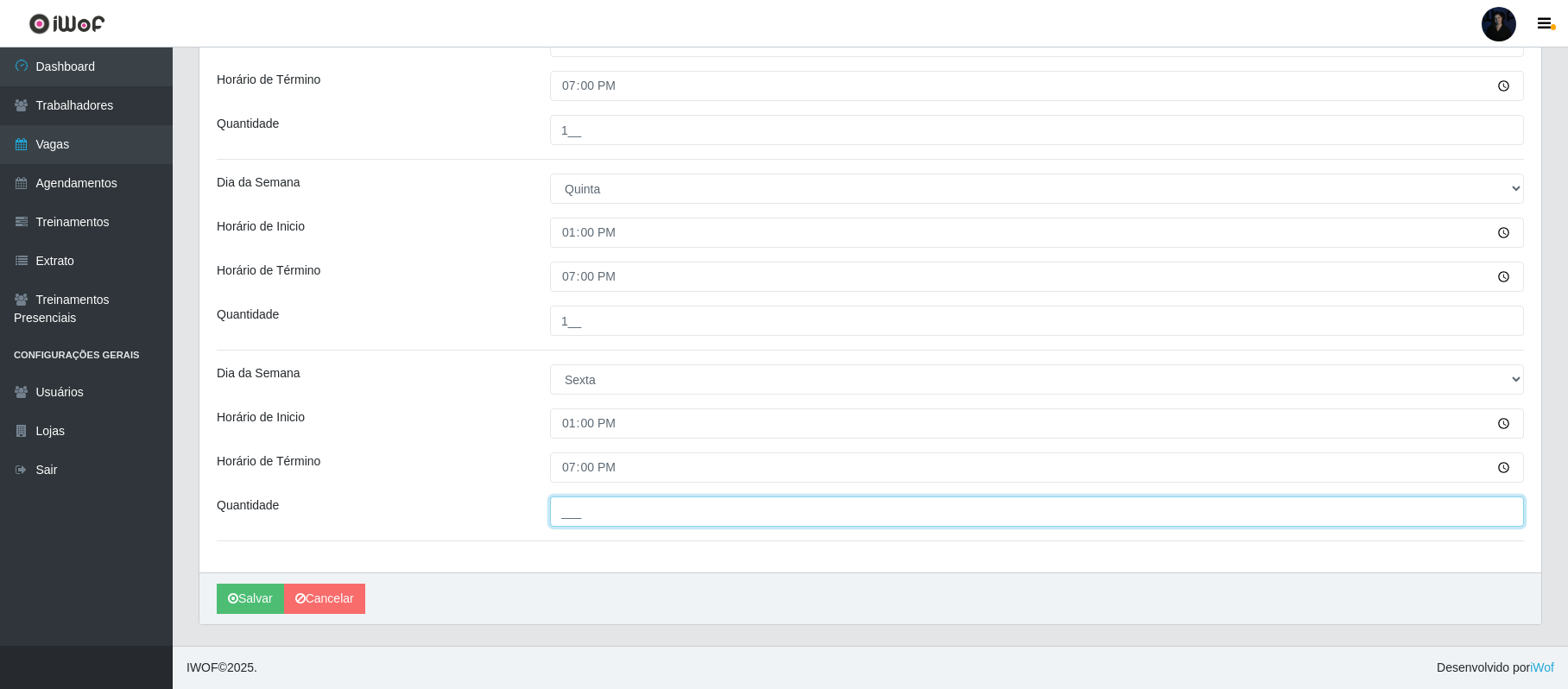
click at [571, 509] on input "___" at bounding box center [1036, 511] width 974 height 30
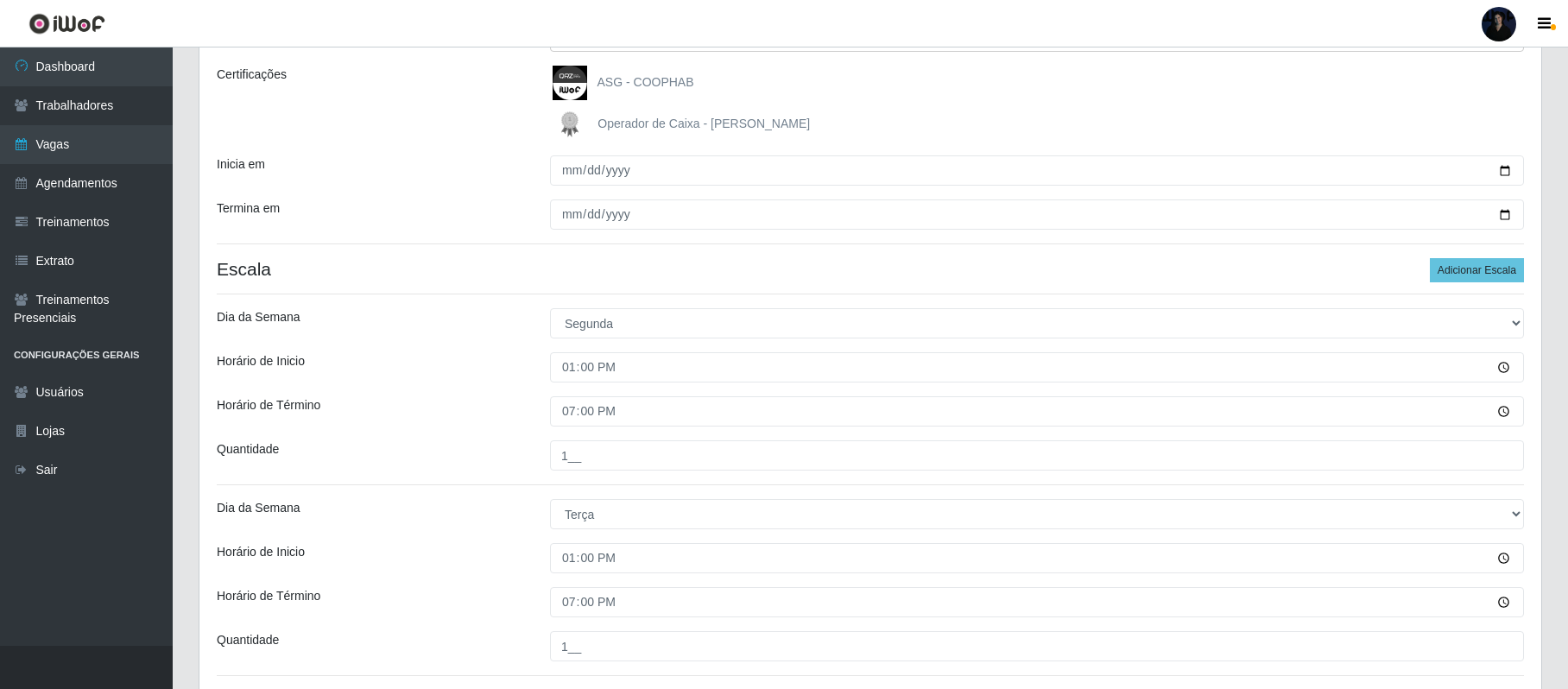
scroll to position [239, 0]
type input "1__"
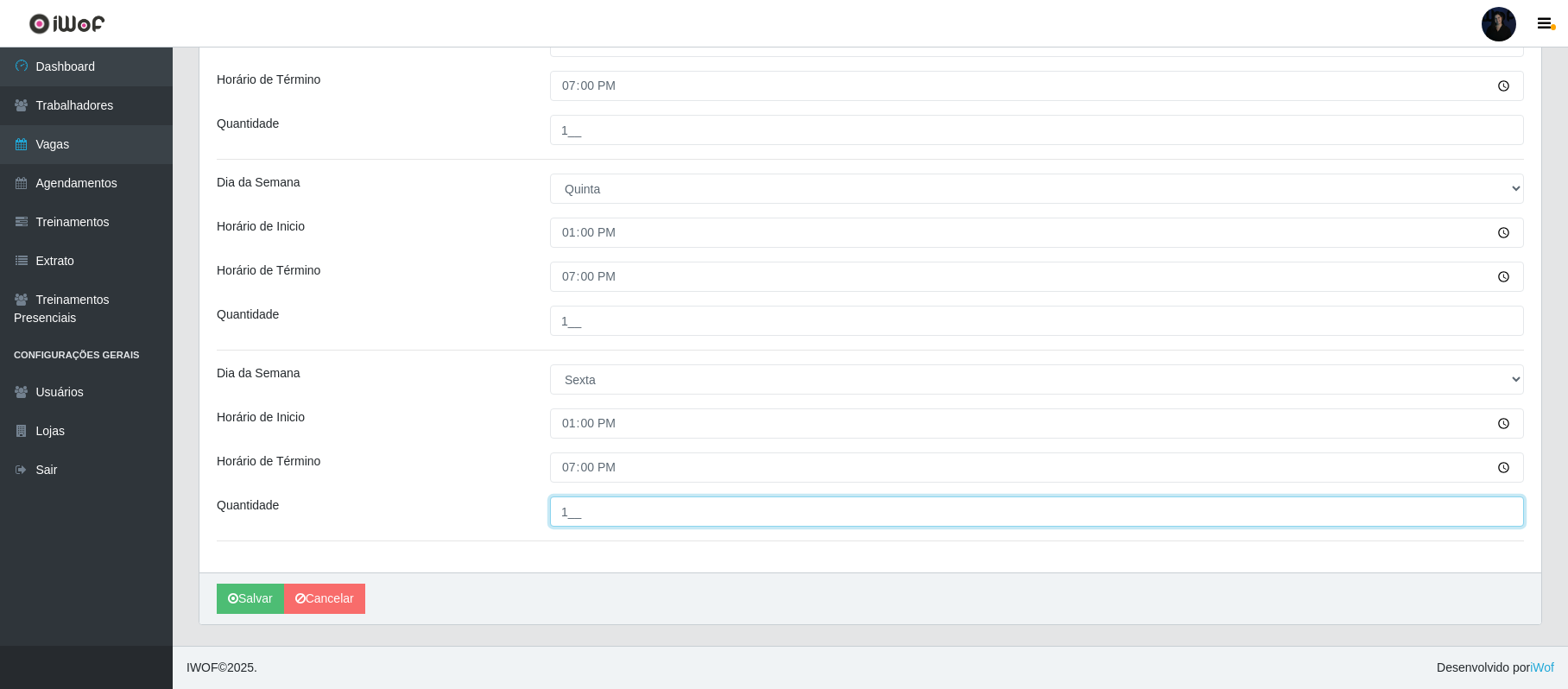
scroll to position [947, 0]
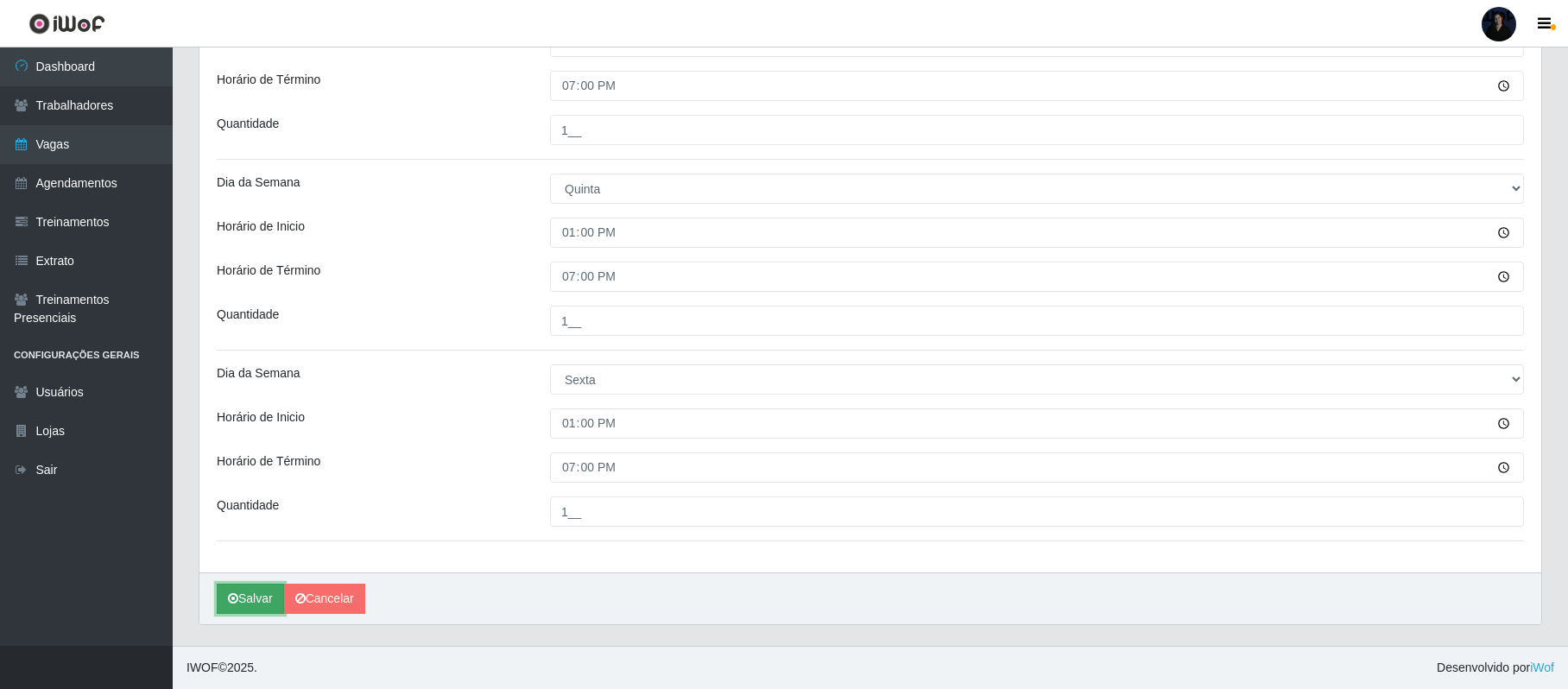
click at [252, 596] on button "Salvar" at bounding box center [250, 599] width 68 height 30
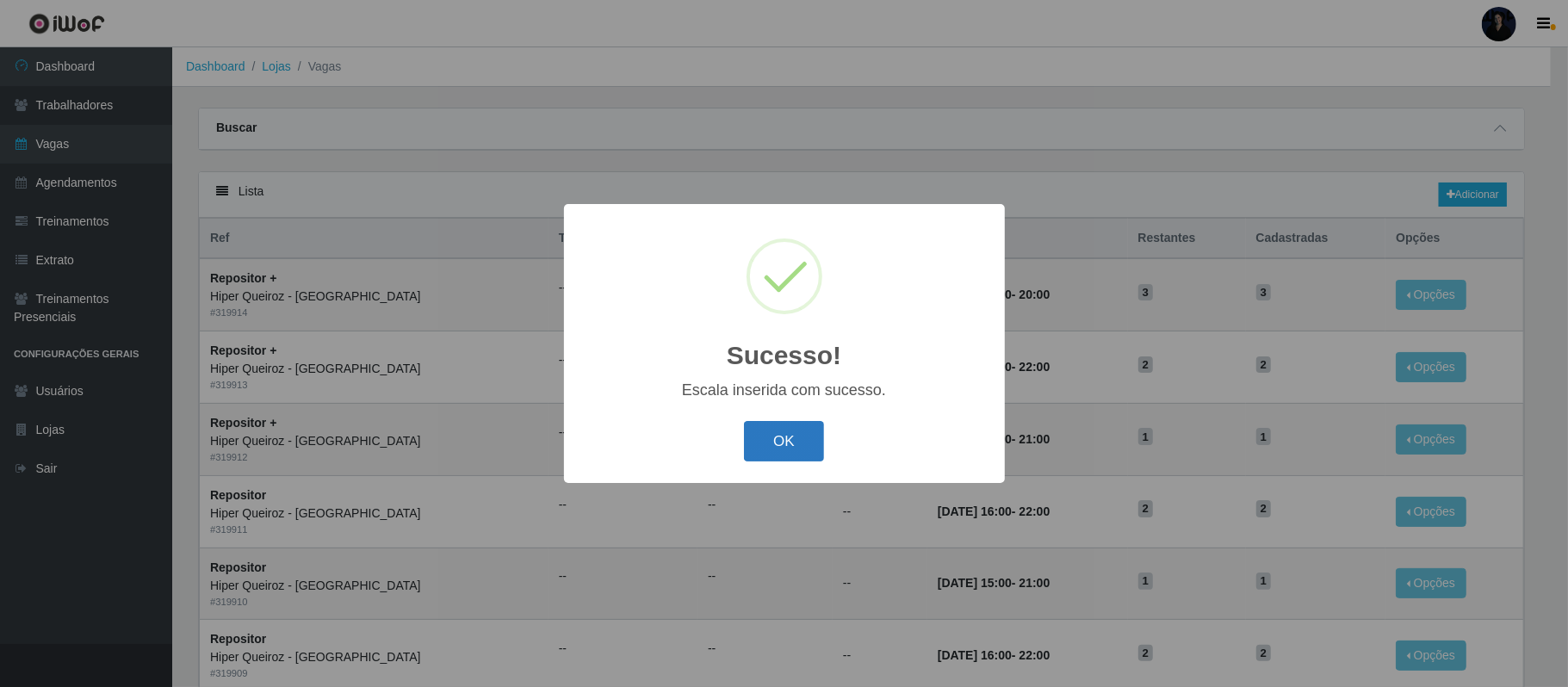
click at [773, 432] on button "OK" at bounding box center [784, 440] width 80 height 40
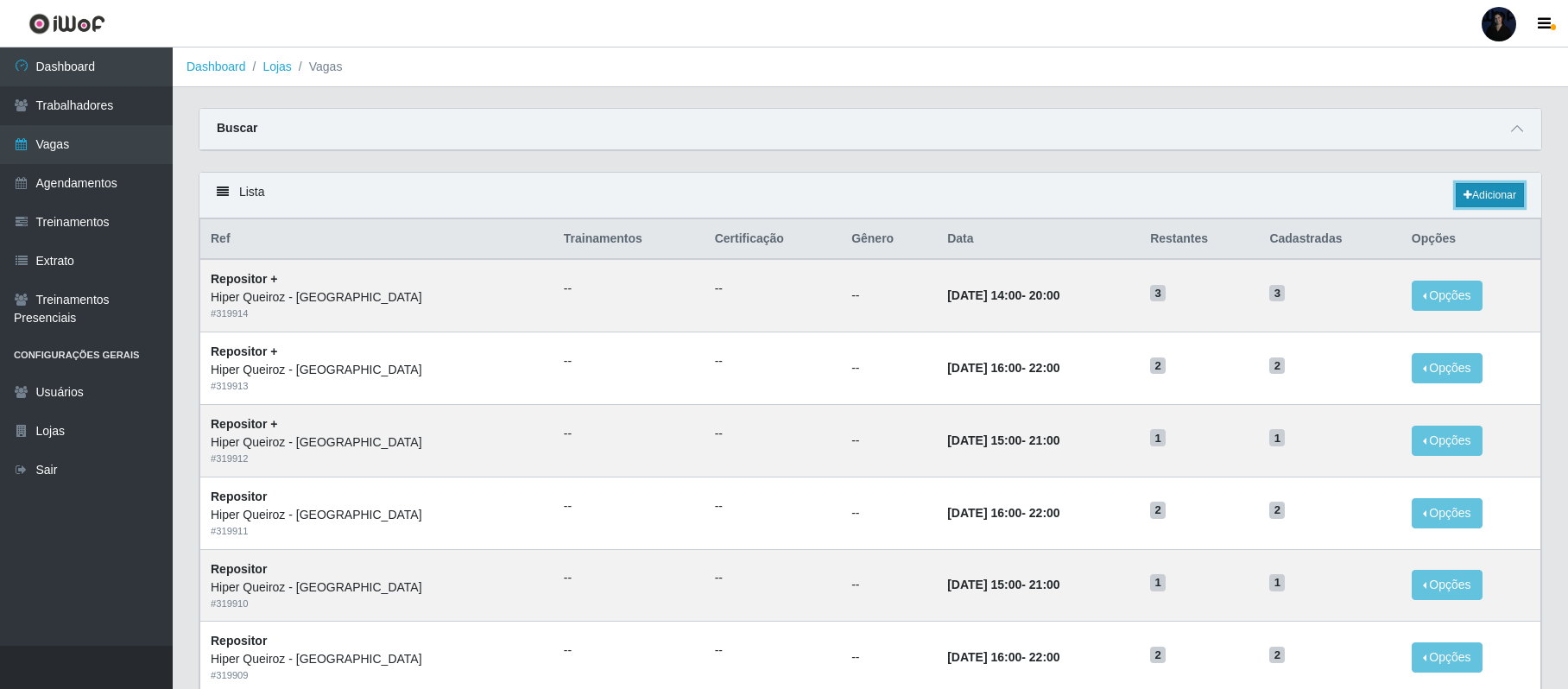
click at [1482, 201] on link "Adicionar" at bounding box center [1489, 195] width 68 height 25
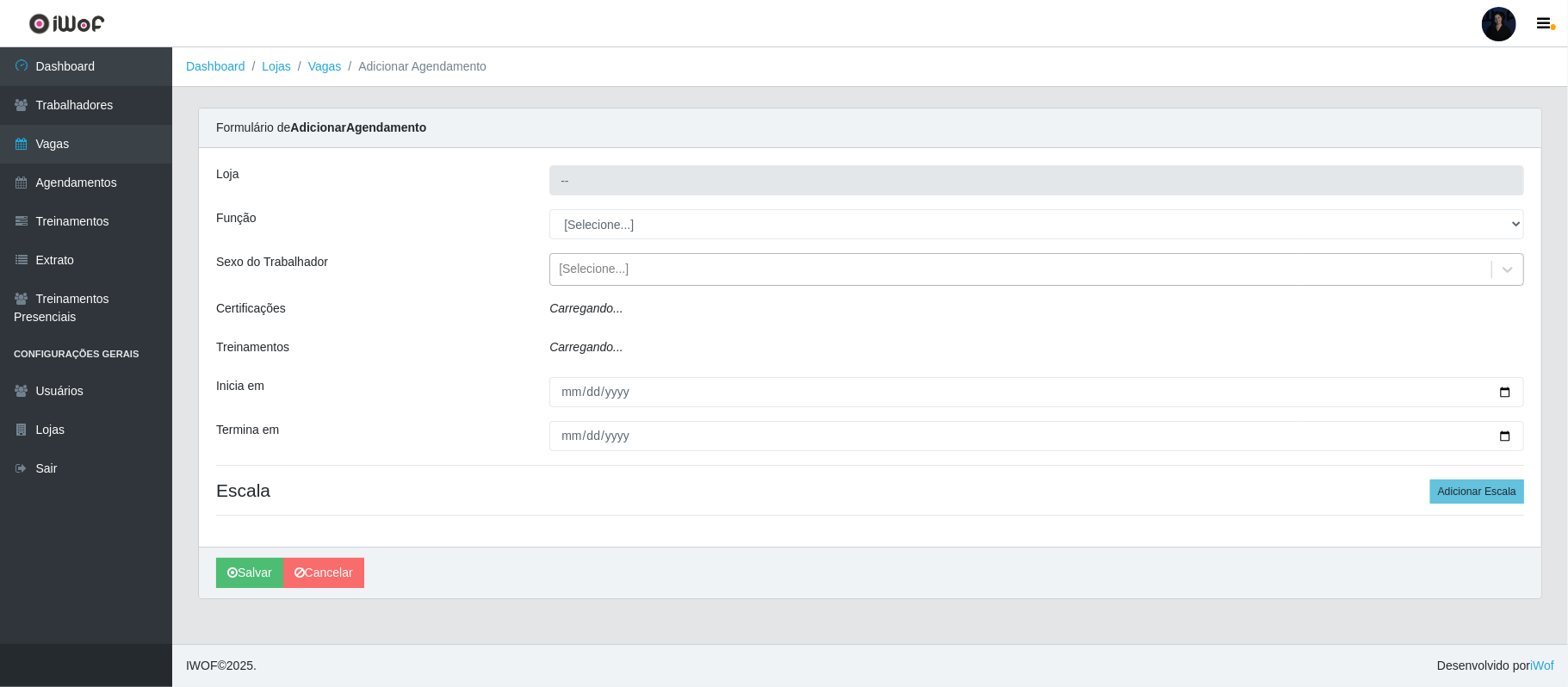
type input "Hiper Queiroz - [GEOGRAPHIC_DATA]"
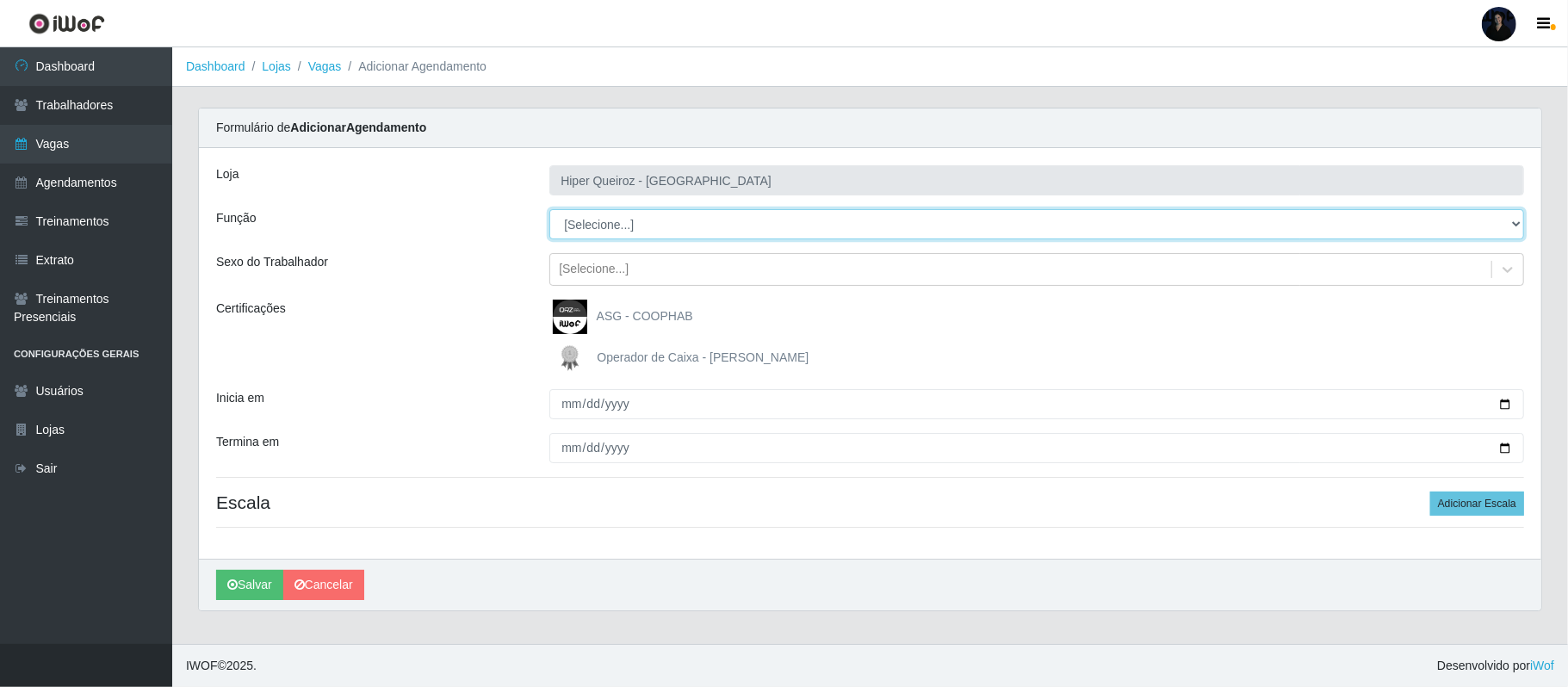
click at [625, 219] on select "[Selecione...] ASG ASG + ASG ++ Embalador Embalador + Embalador ++ Repositor Re…" at bounding box center [1037, 223] width 975 height 30
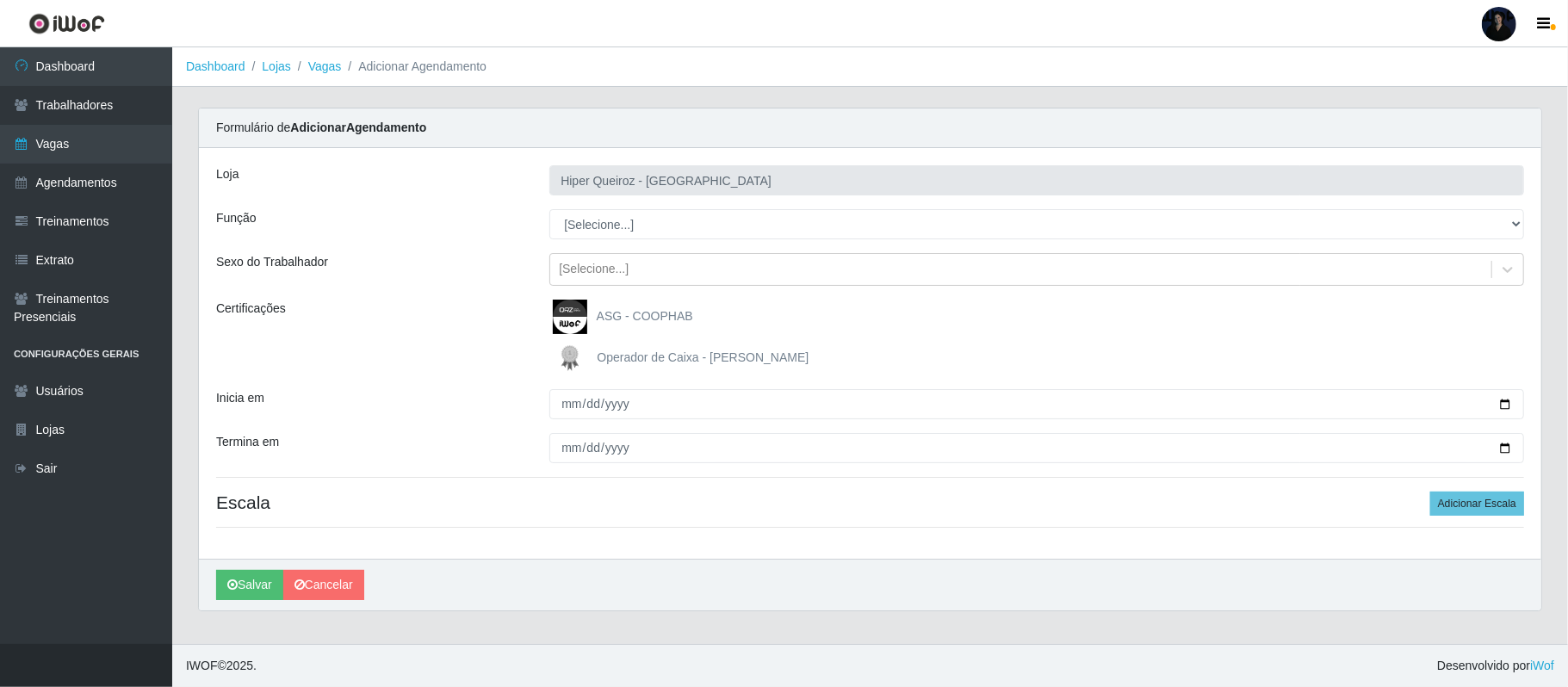
click at [424, 167] on div "Loja" at bounding box center [370, 180] width 333 height 30
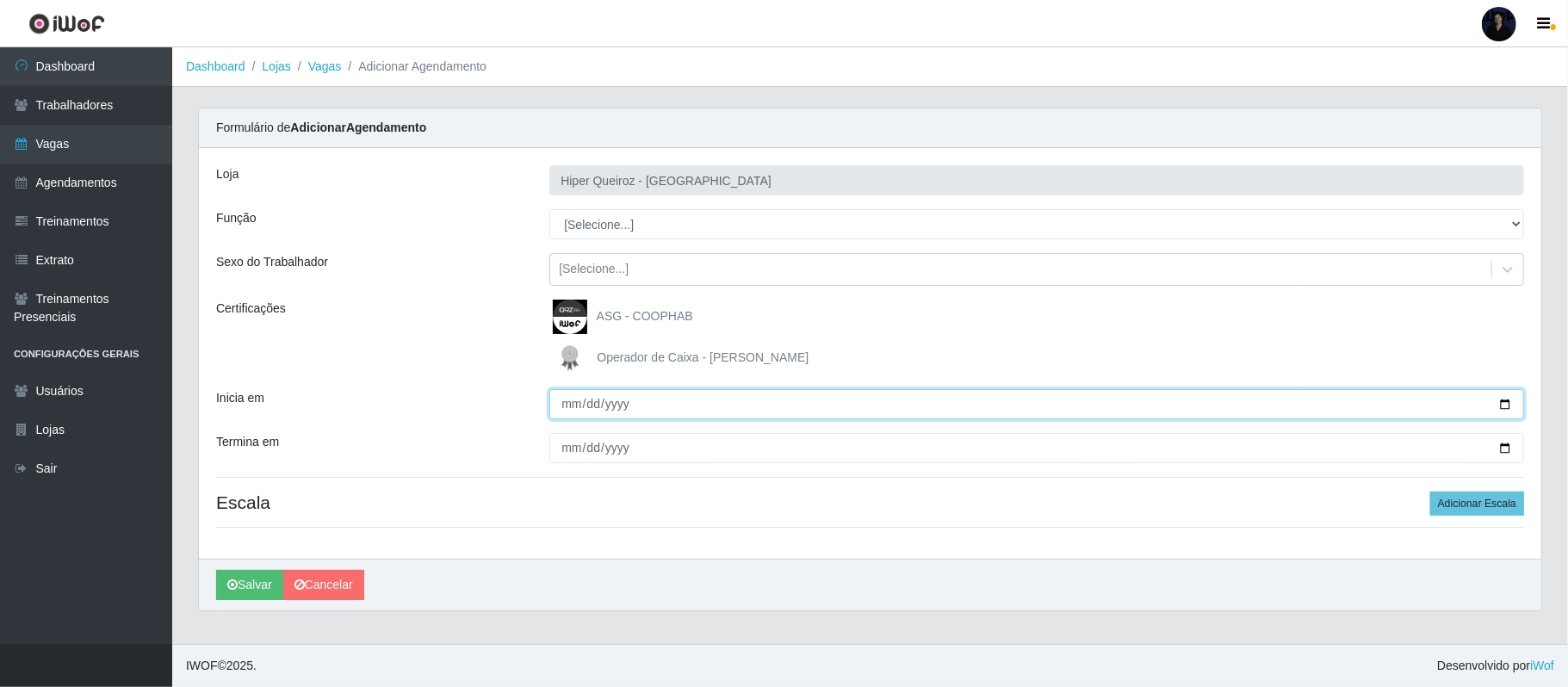
click at [573, 414] on input "Inicia em" at bounding box center [1037, 404] width 975 height 30
type input "[DATE]"
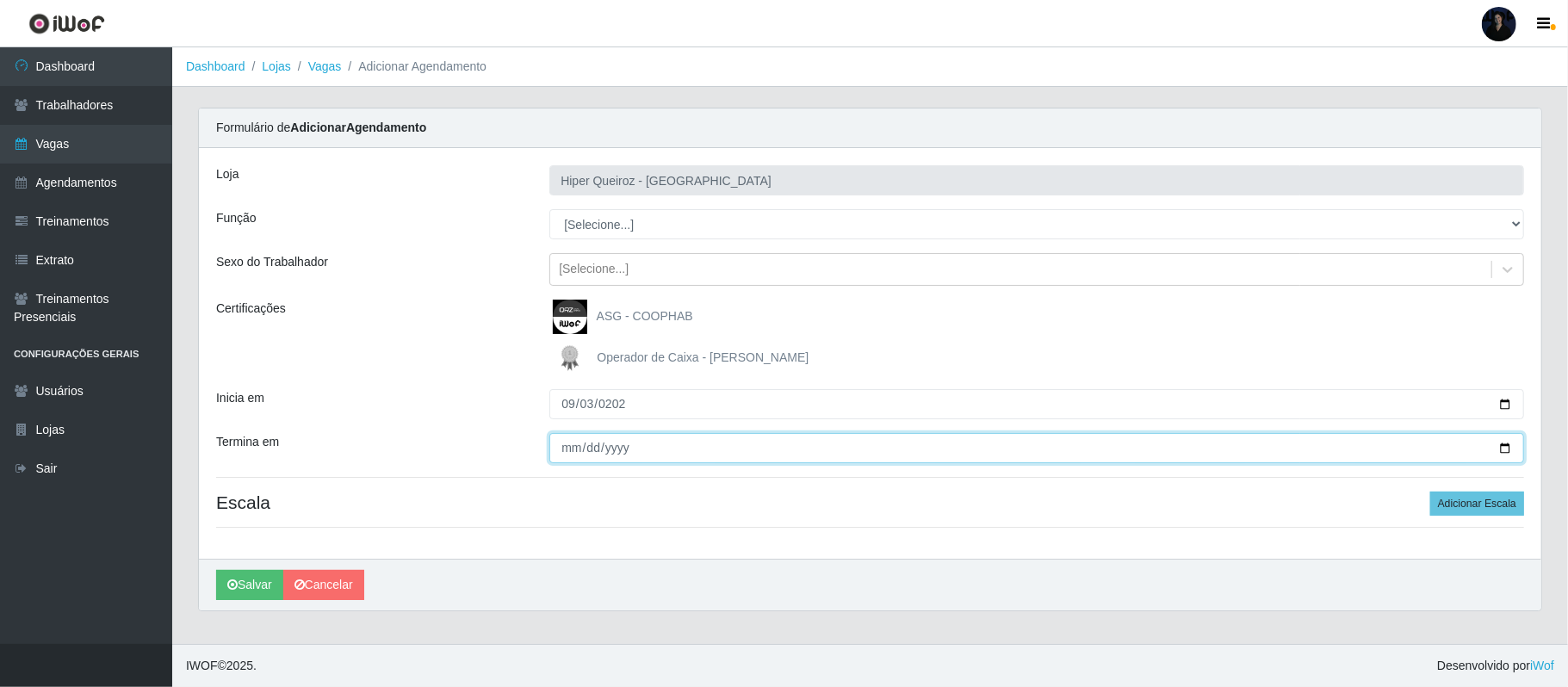
click at [565, 448] on input "Termina em" at bounding box center [1037, 448] width 975 height 30
type input "[DATE]"
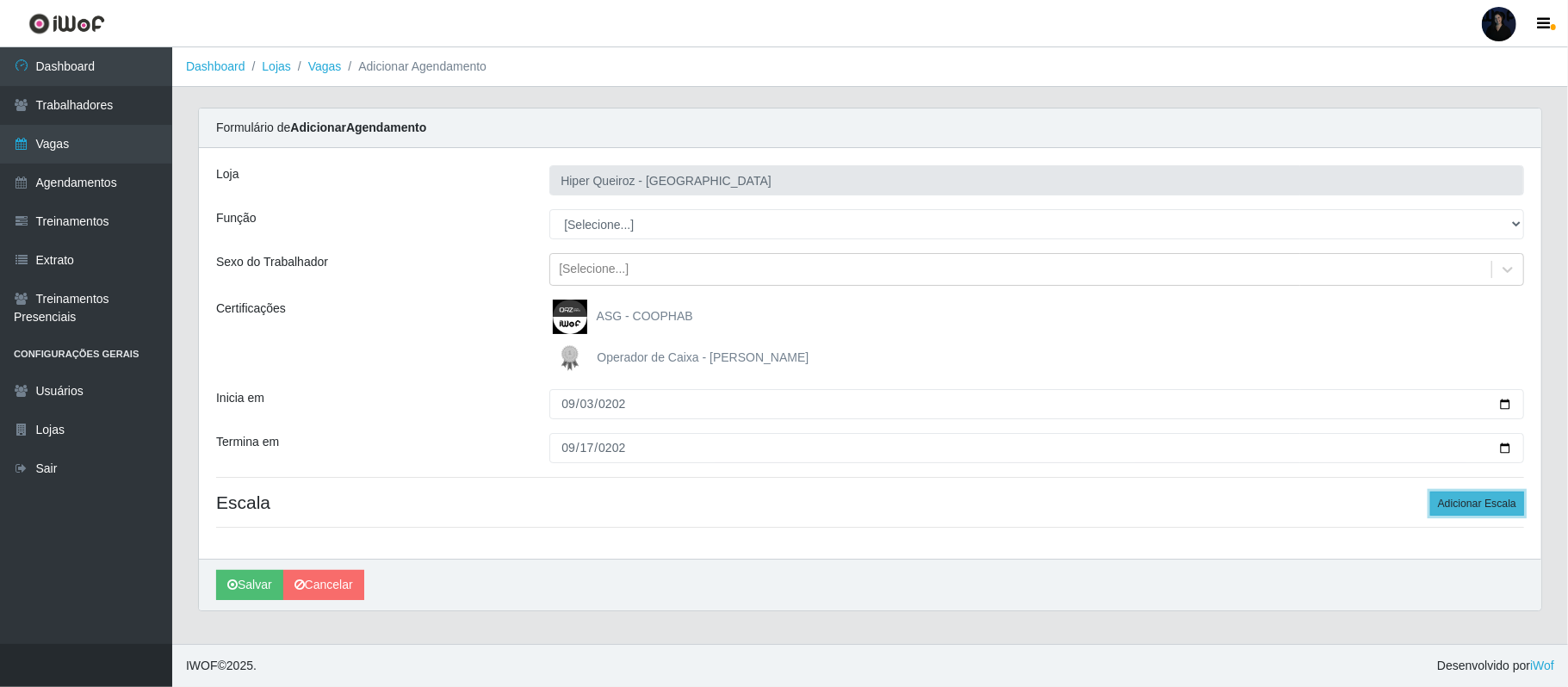
click at [1461, 501] on button "Adicionar Escala" at bounding box center [1478, 504] width 94 height 25
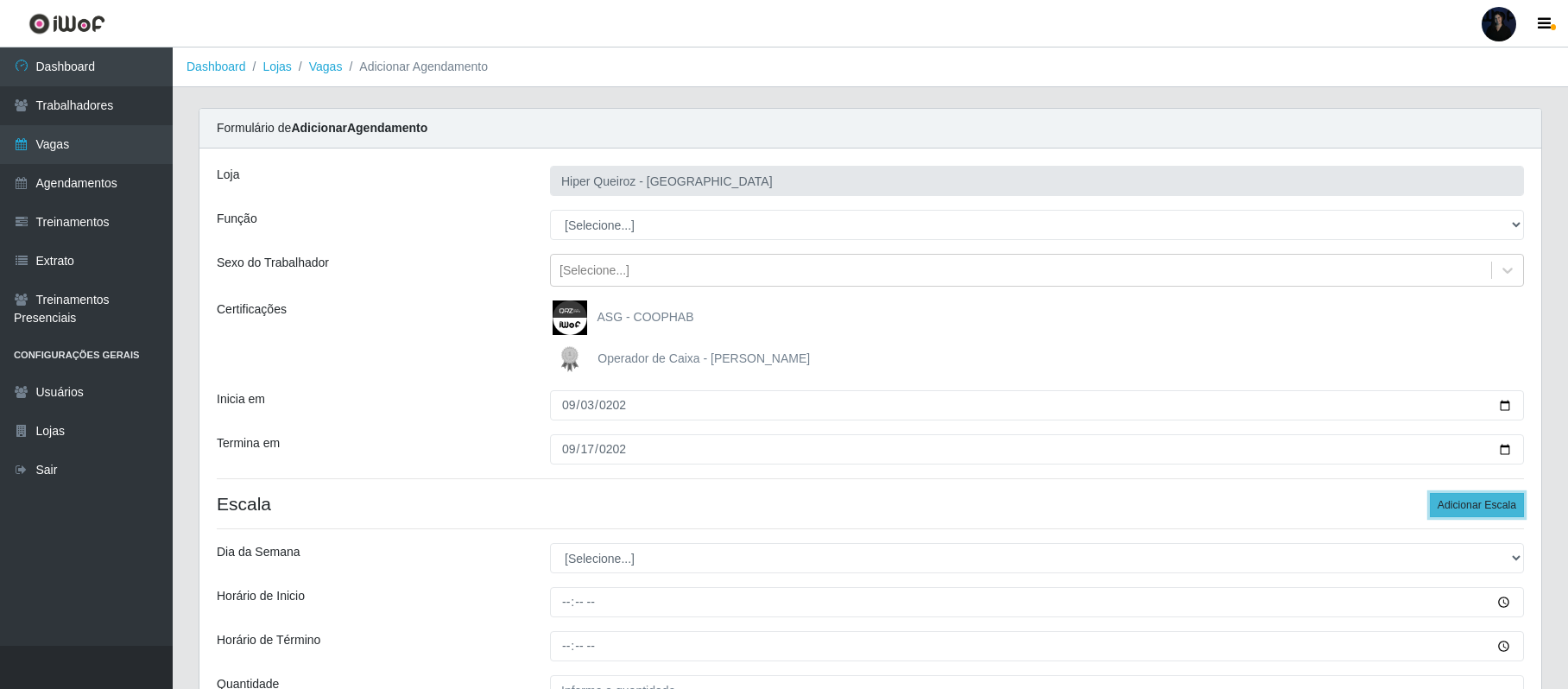
click at [1465, 502] on button "Adicionar Escala" at bounding box center [1477, 505] width 94 height 25
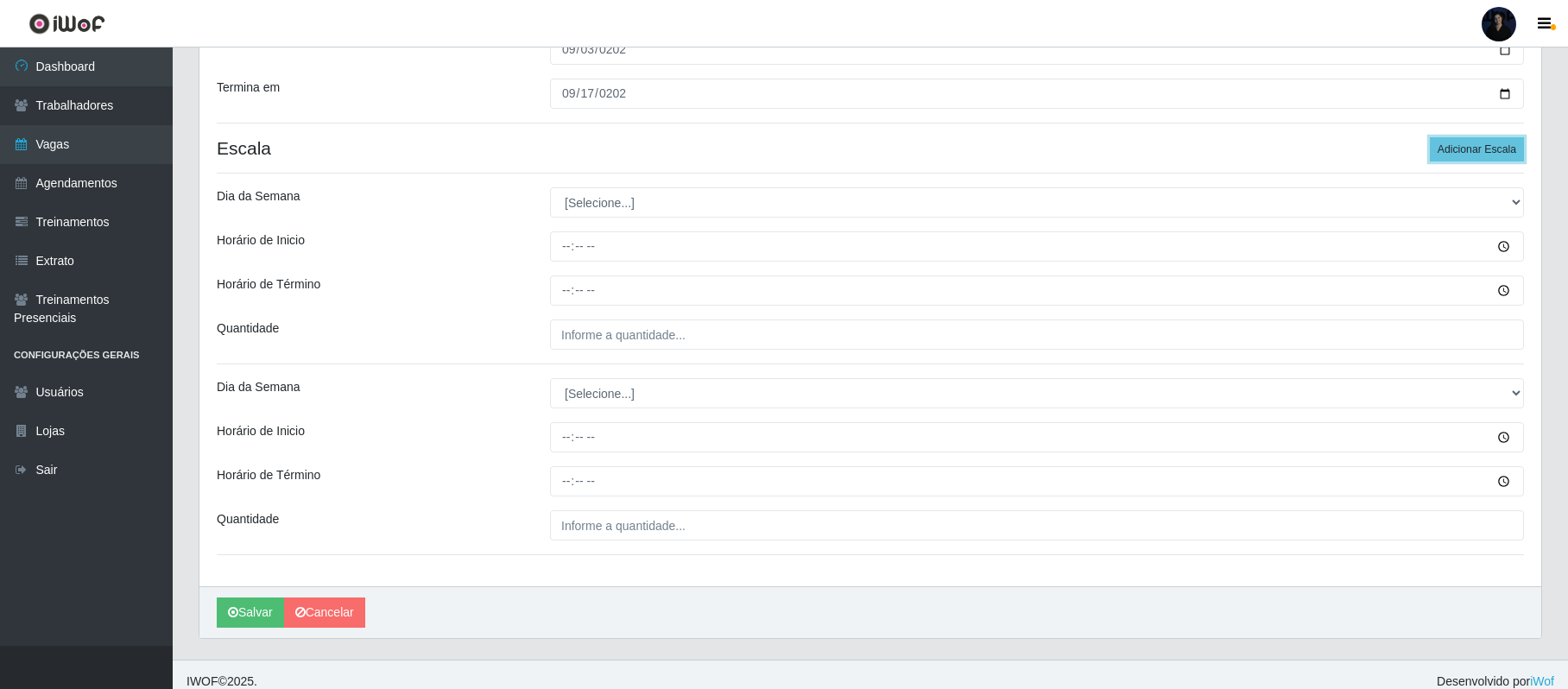
scroll to position [373, 0]
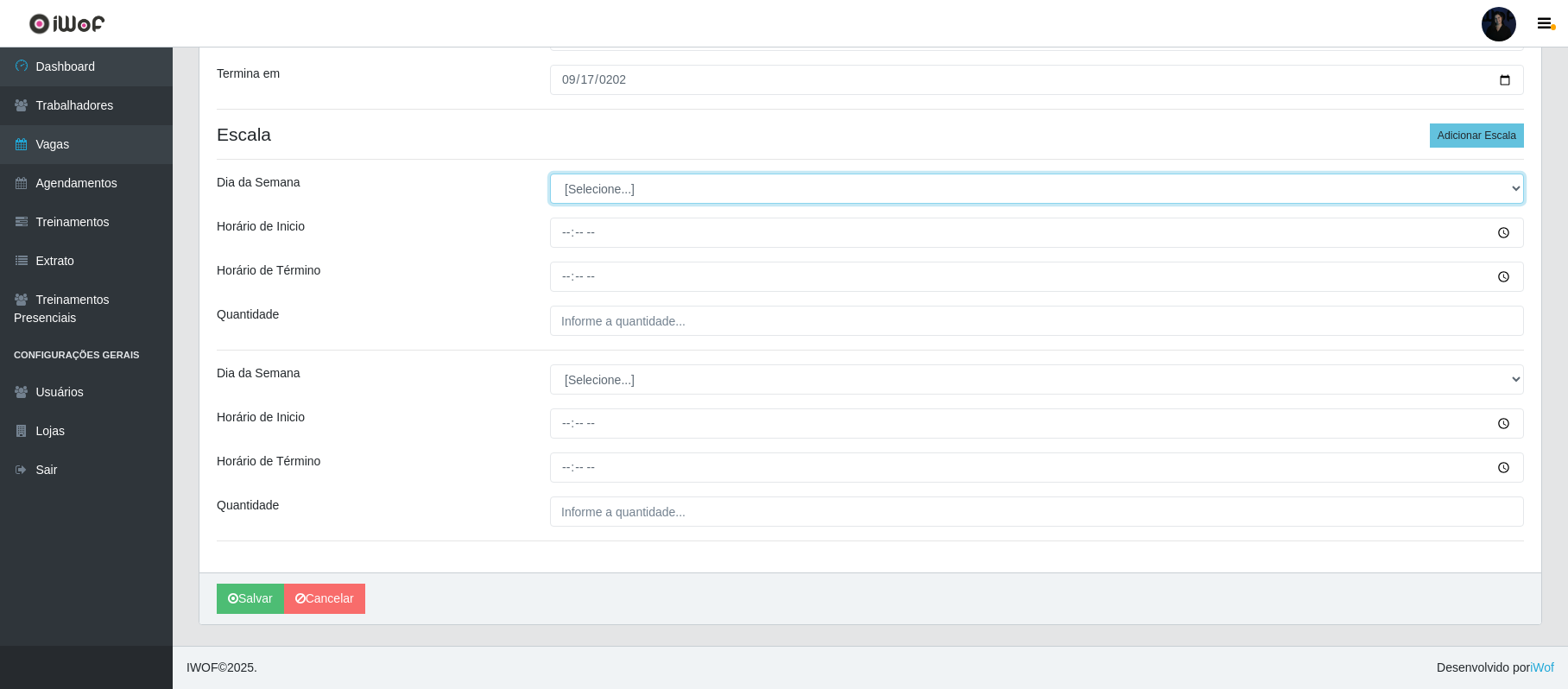
click at [649, 183] on select "[Selecione...] Segunda Terça Quarta Quinta Sexta Sábado Domingo" at bounding box center [1036, 189] width 974 height 30
select select "6"
click at [550, 174] on select "[Selecione...] Segunda Terça Quarta Quinta Sexta Sábado Domingo" at bounding box center [1036, 189] width 974 height 30
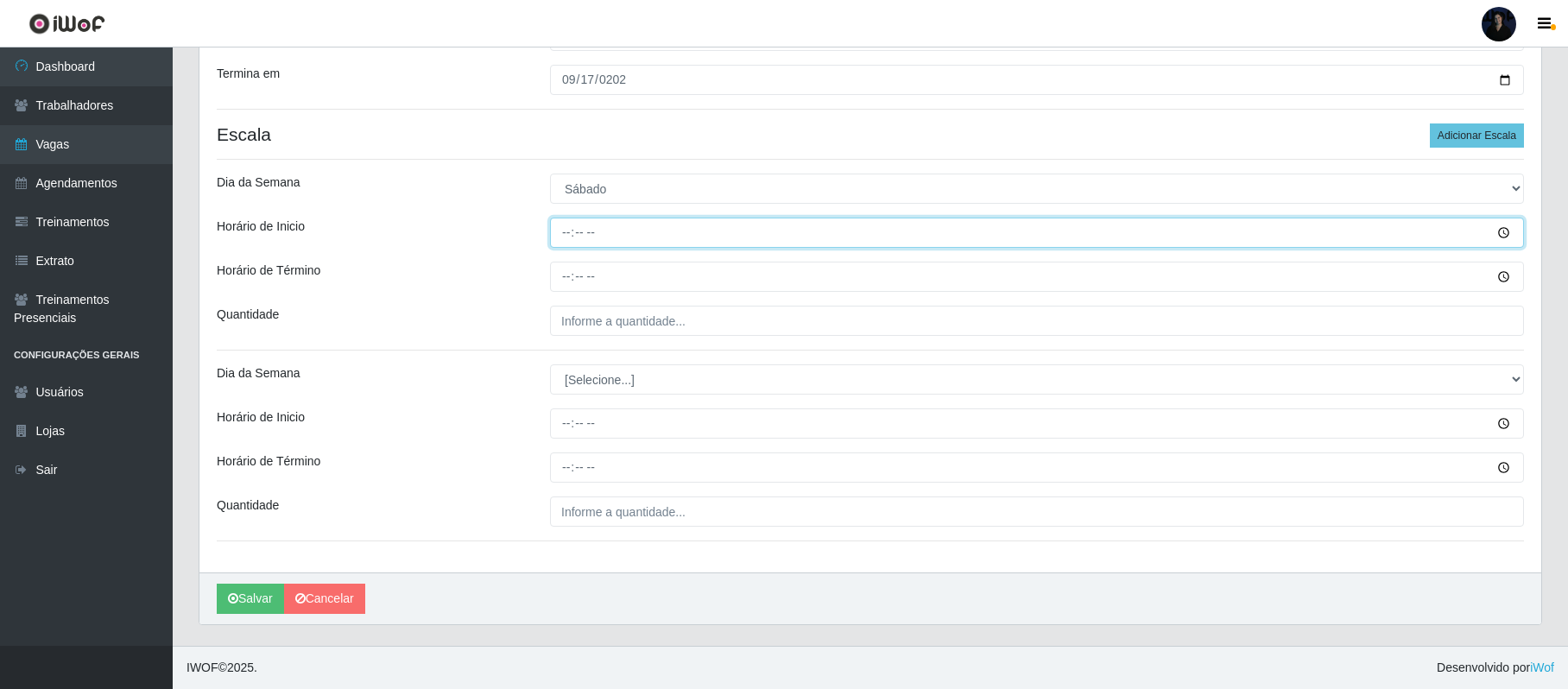
click at [564, 228] on input "Horário de Inicio" at bounding box center [1036, 232] width 974 height 30
type input "13:00"
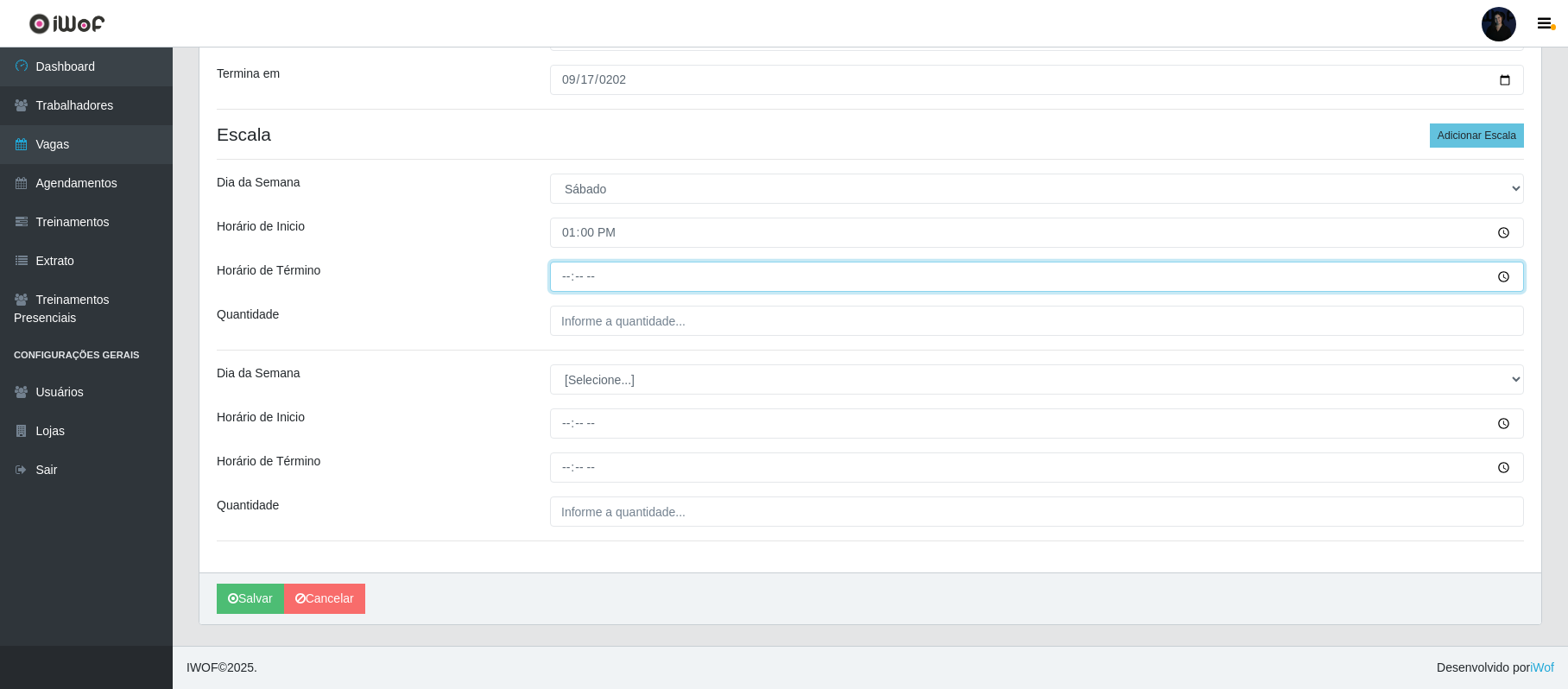
click at [564, 274] on input "Horário de Término" at bounding box center [1036, 276] width 974 height 30
type input "19:00"
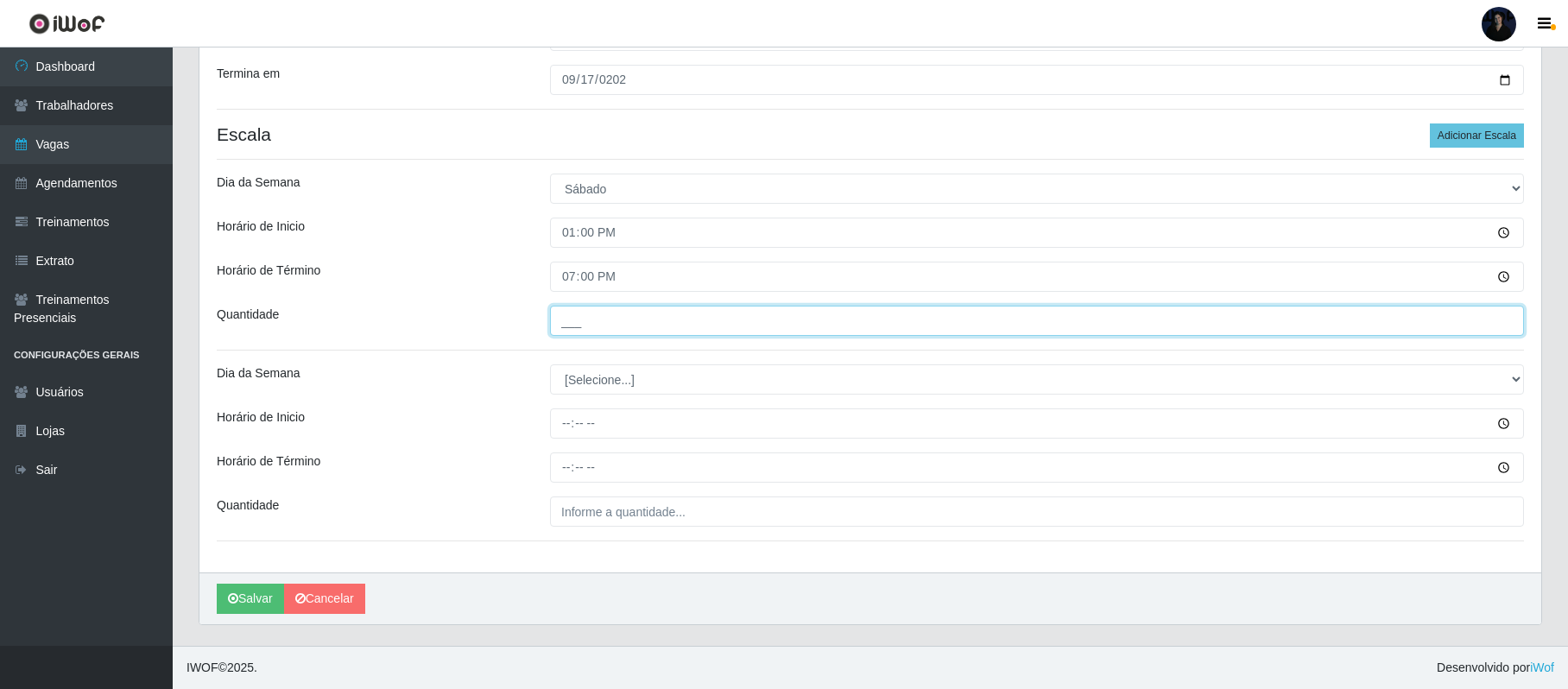
click at [570, 316] on input "___" at bounding box center [1036, 320] width 974 height 30
type input "1__"
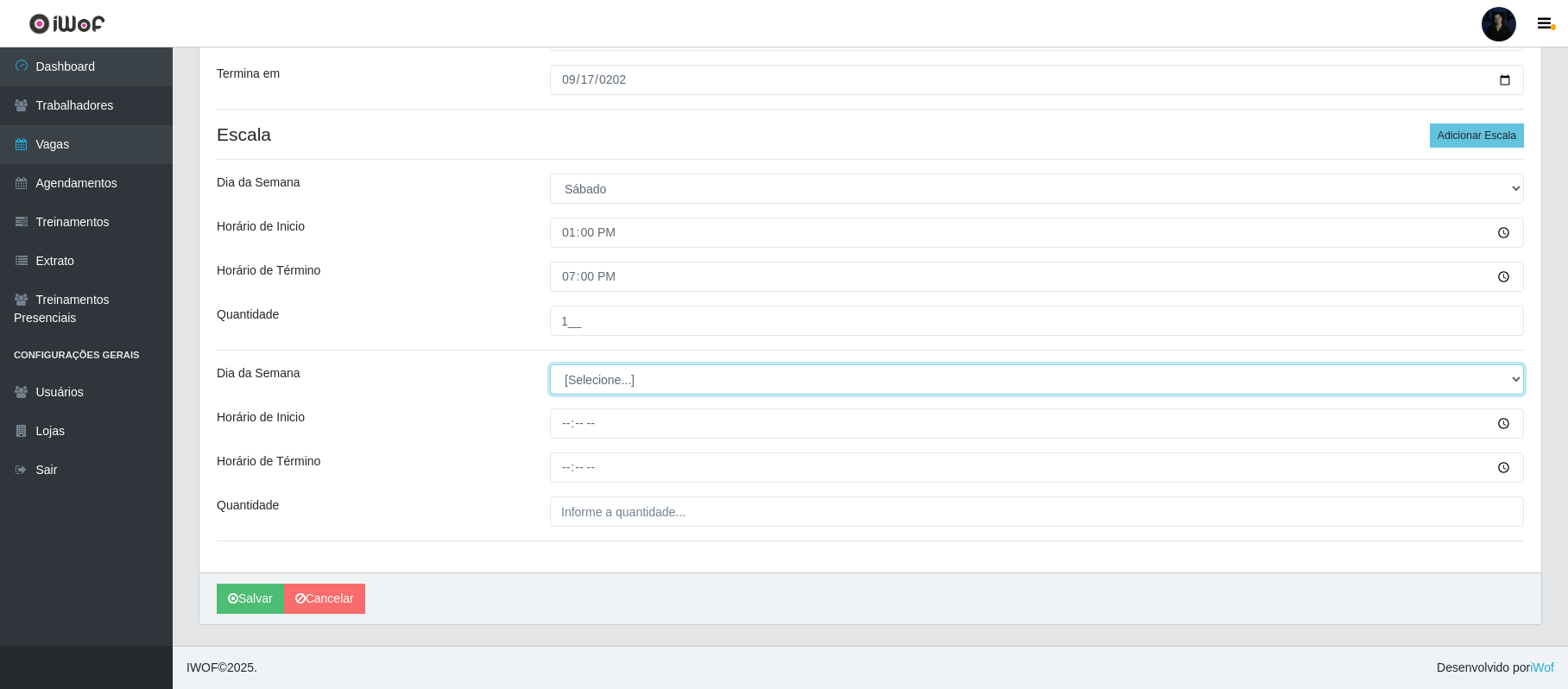
click at [578, 383] on select "[Selecione...] Segunda Terça Quarta Quinta Sexta Sábado Domingo" at bounding box center [1036, 379] width 974 height 30
select select "0"
click at [550, 365] on select "[Selecione...] Segunda Terça Quarta Quinta Sexta Sábado Domingo" at bounding box center [1036, 379] width 974 height 30
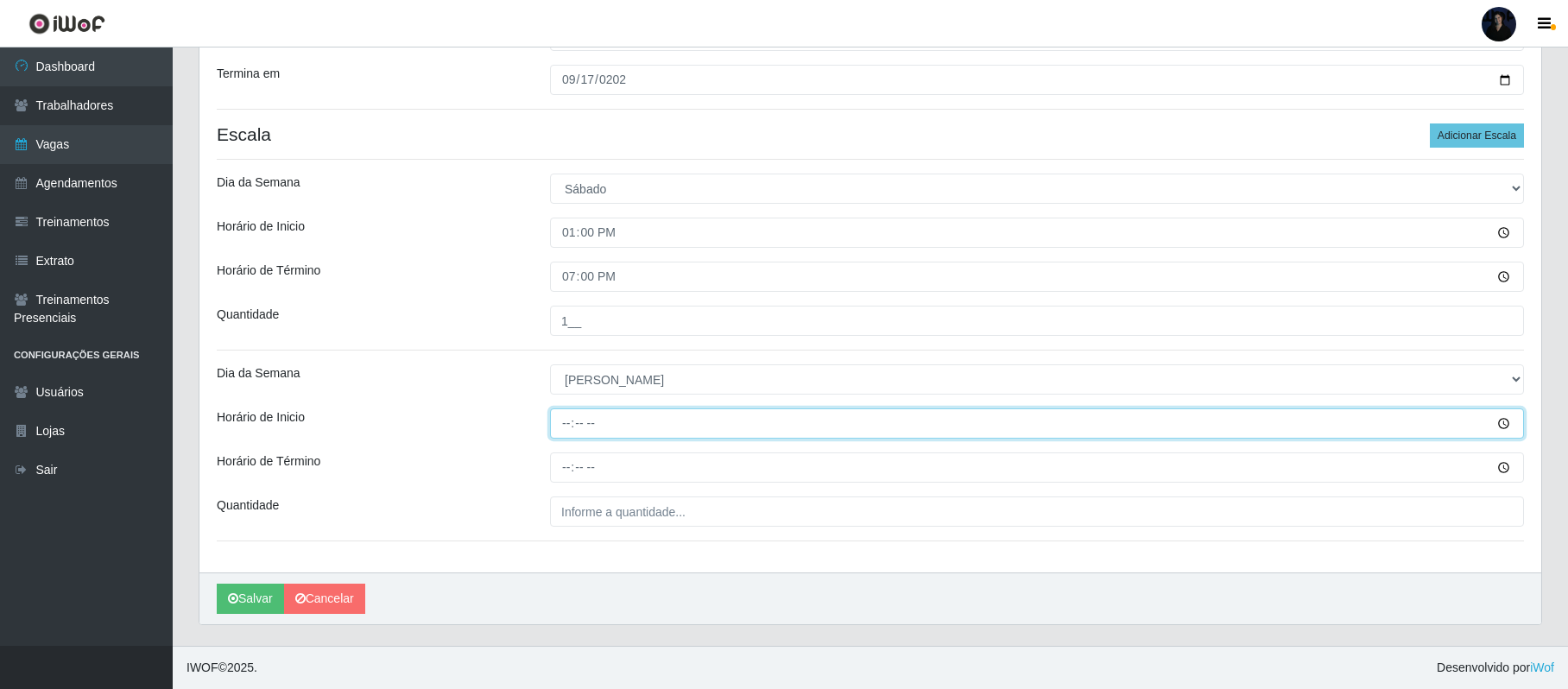
click at [563, 422] on input "Horário de Inicio" at bounding box center [1036, 423] width 974 height 30
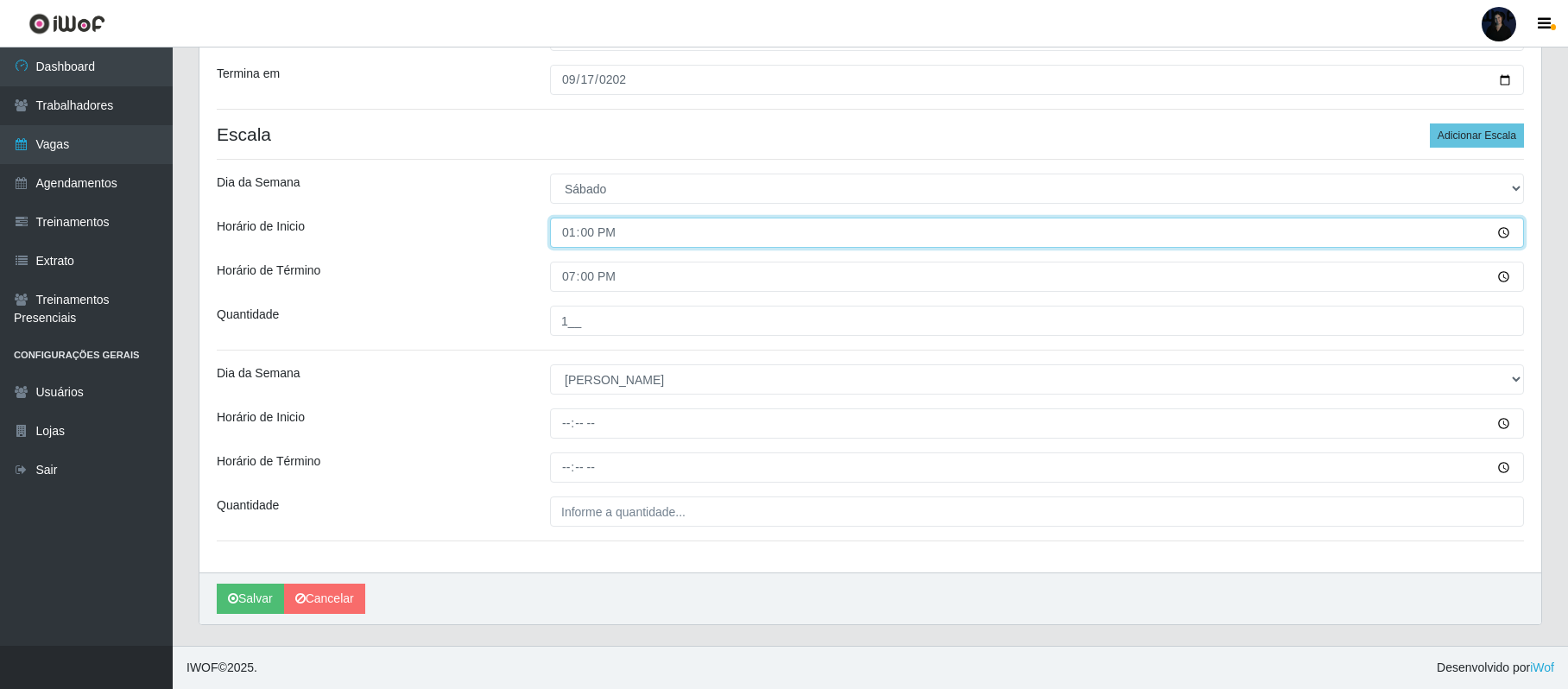
click at [567, 226] on input "13:00" at bounding box center [1036, 232] width 974 height 30
type input "07:00"
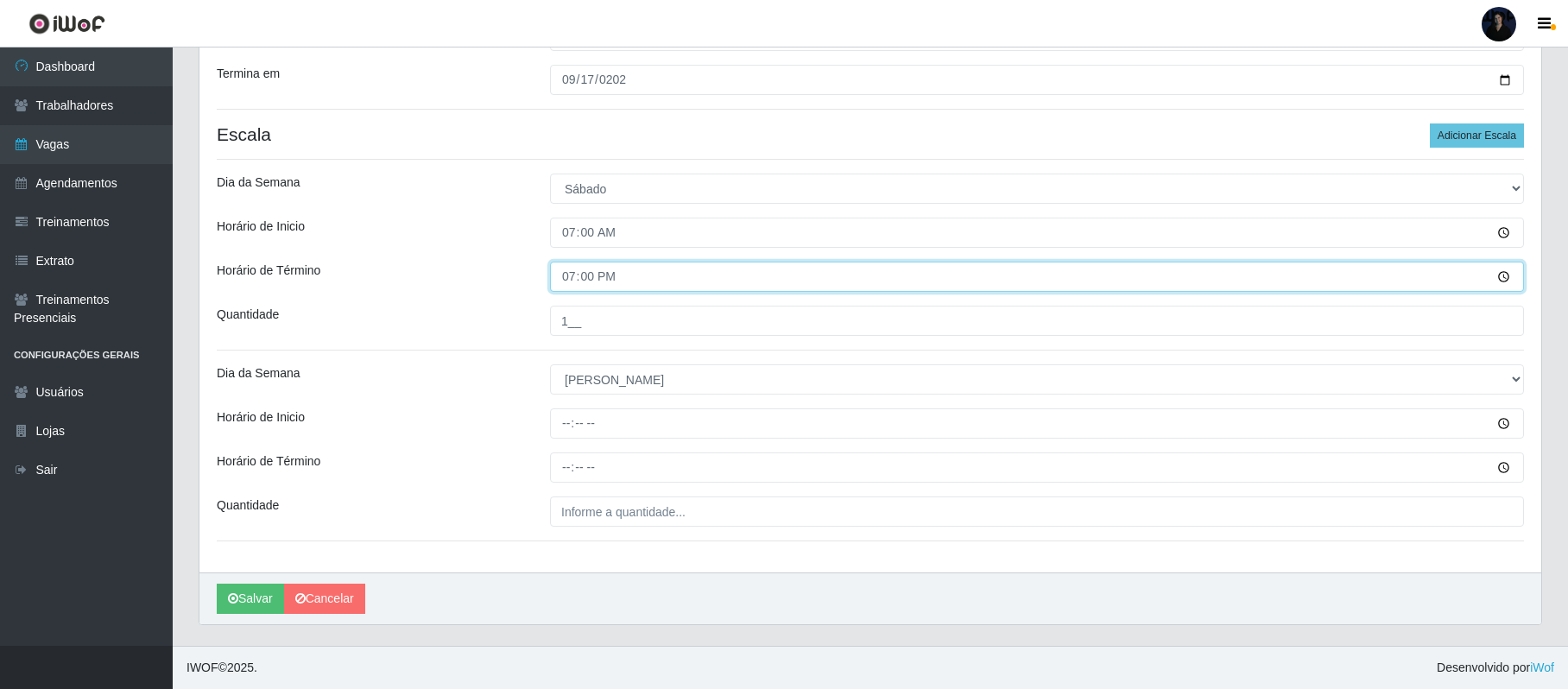
click at [570, 273] on input "19:00" at bounding box center [1036, 276] width 974 height 30
type input "13:00"
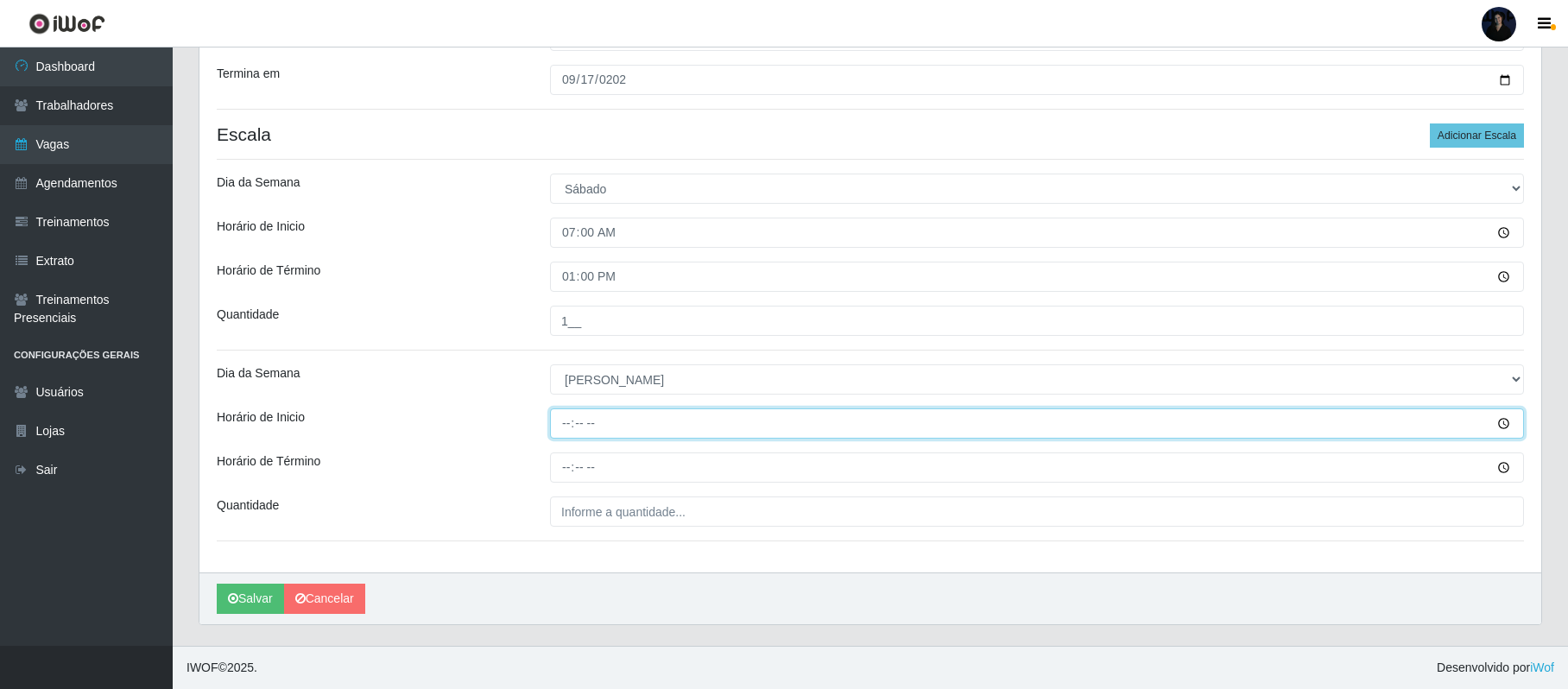
click at [568, 413] on input "Horário de Inicio" at bounding box center [1036, 423] width 974 height 30
type input "07:00"
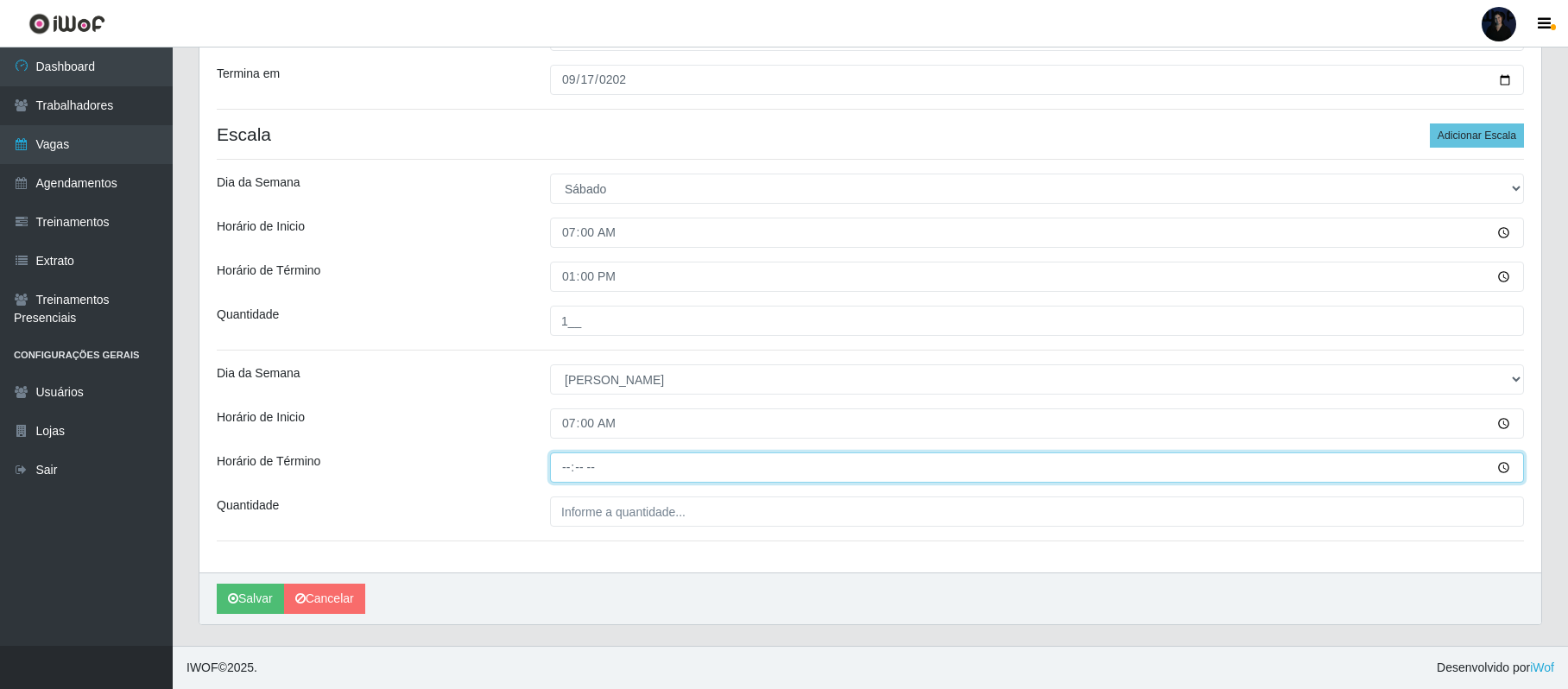
click at [568, 461] on input "Horário de Término" at bounding box center [1036, 467] width 974 height 30
type input "13:00"
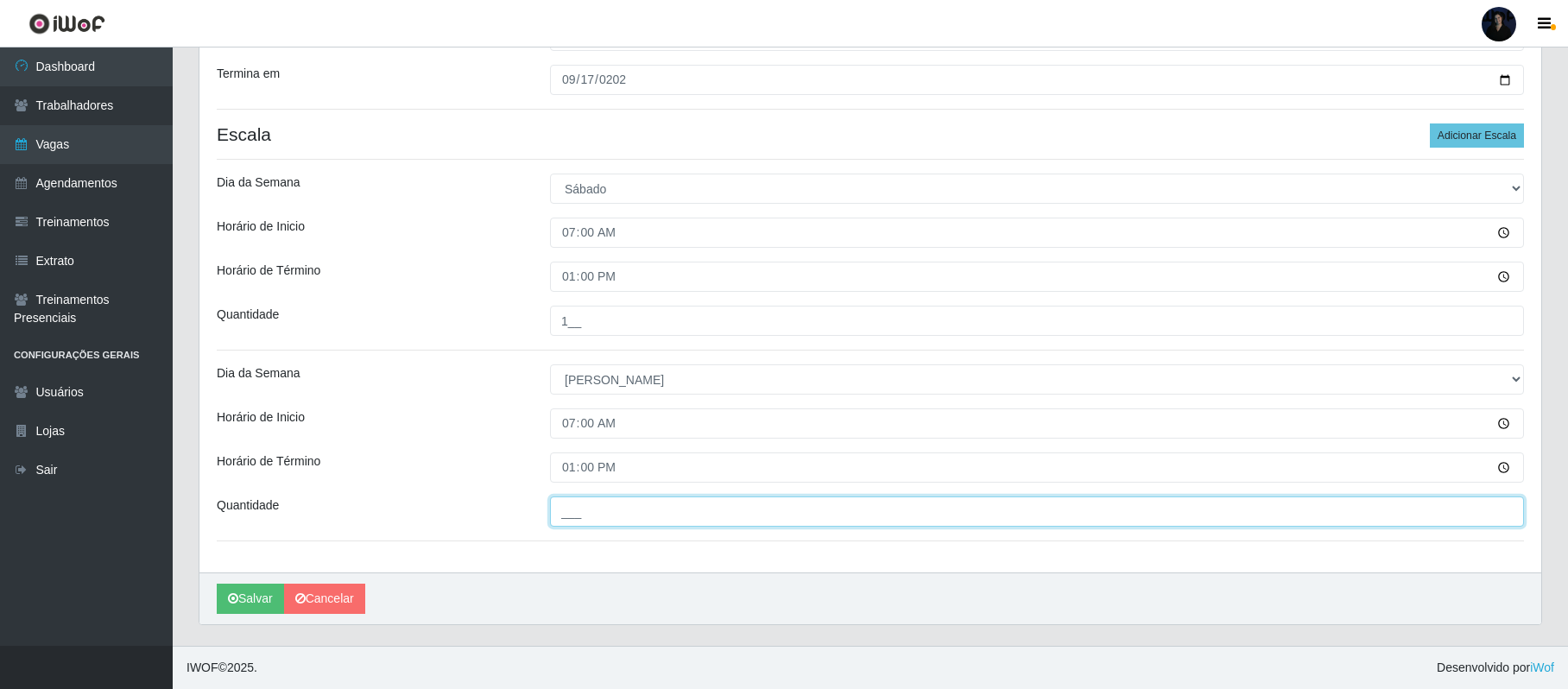
click at [568, 514] on input "___" at bounding box center [1036, 511] width 974 height 30
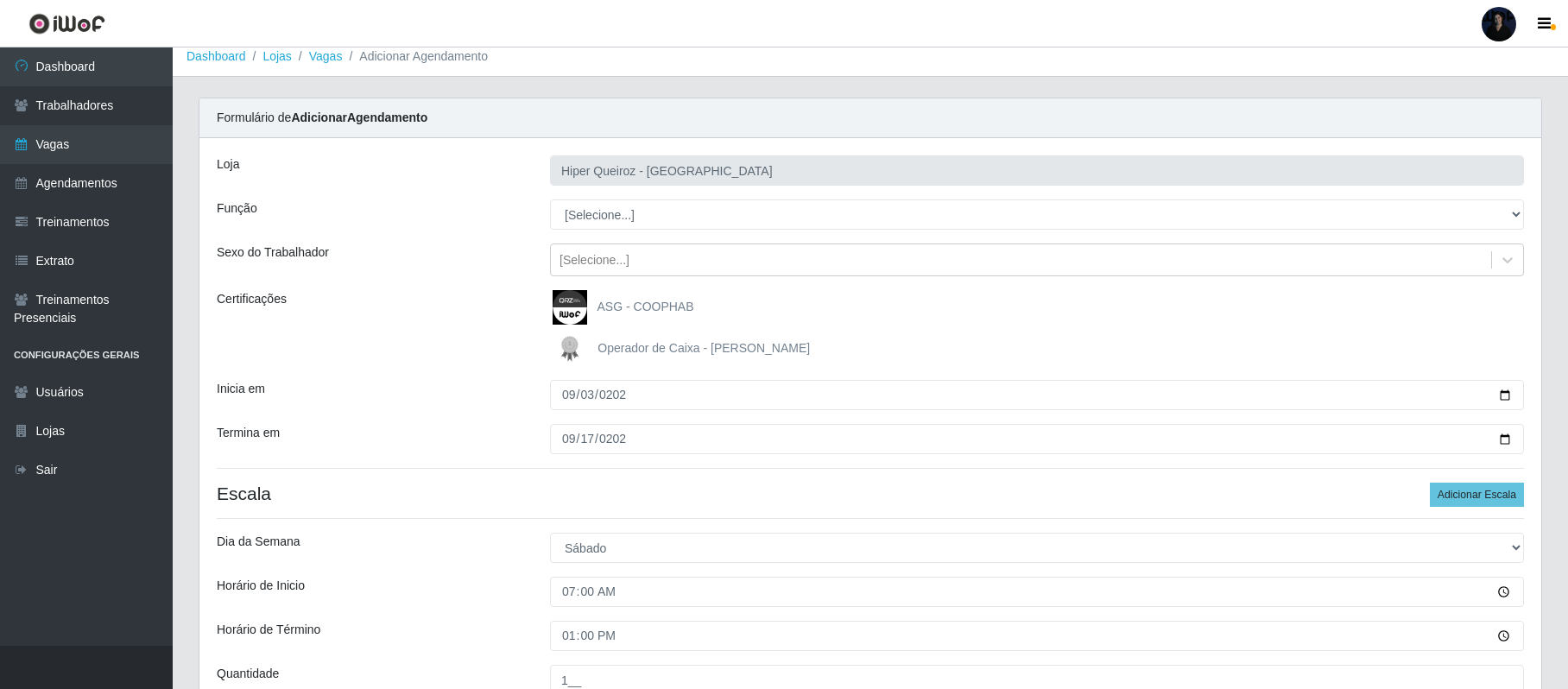
scroll to position [0, 0]
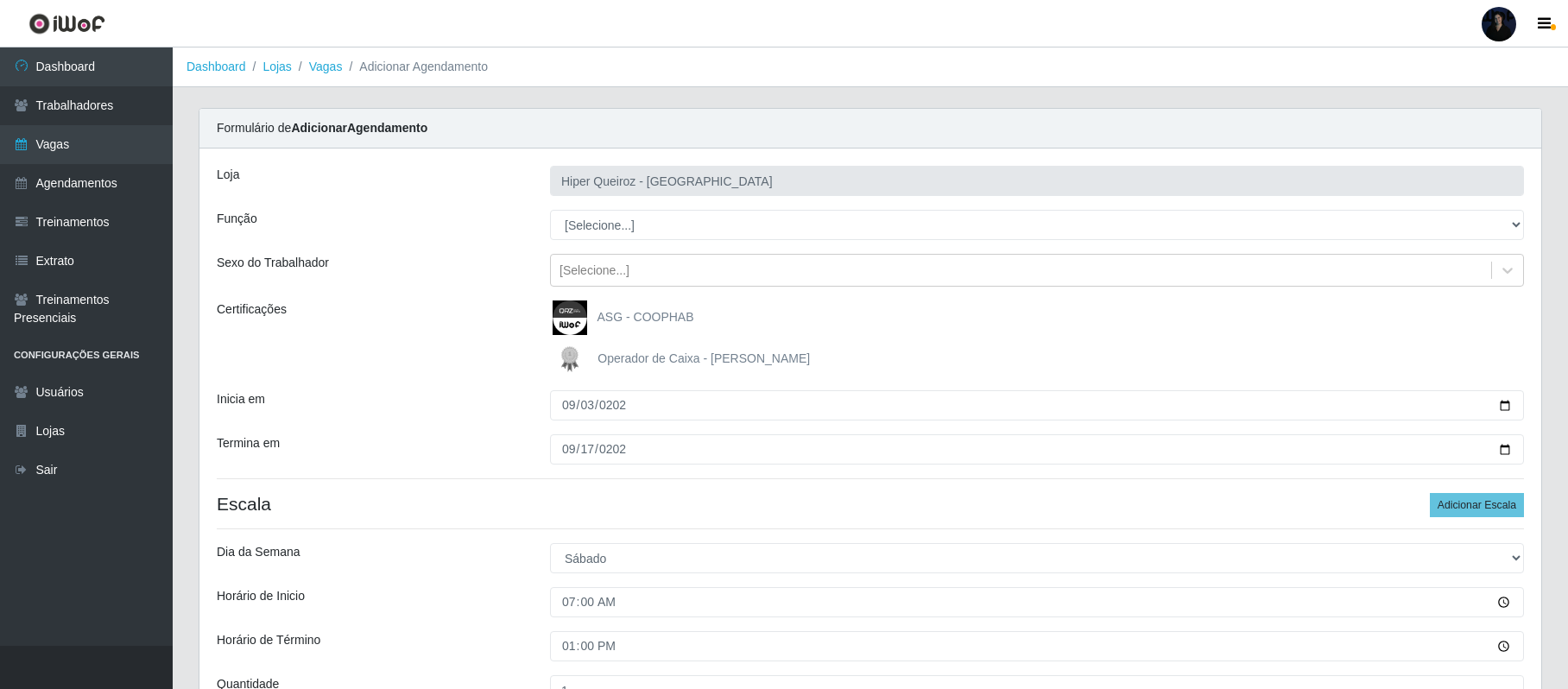
type input "1__"
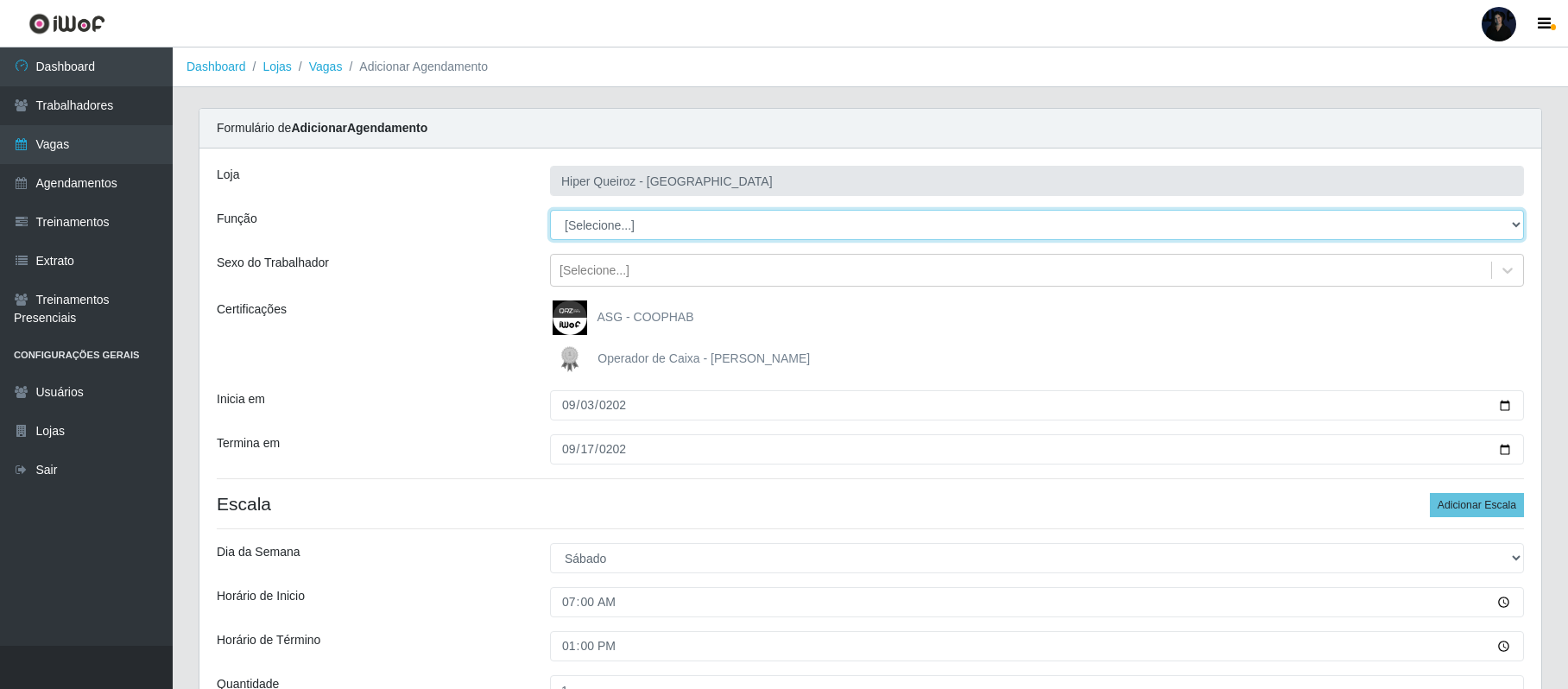
drag, startPoint x: 1572, startPoint y: 183, endPoint x: 591, endPoint y: 229, distance: 982.1
click at [591, 229] on select "[Selecione...] ASG ASG + ASG ++ Embalador Embalador + Embalador ++ Repositor Re…" at bounding box center [1036, 224] width 974 height 30
select select "79"
click at [550, 210] on select "[Selecione...] ASG ASG + ASG ++ Embalador Embalador + Embalador ++ Repositor Re…" at bounding box center [1036, 224] width 974 height 30
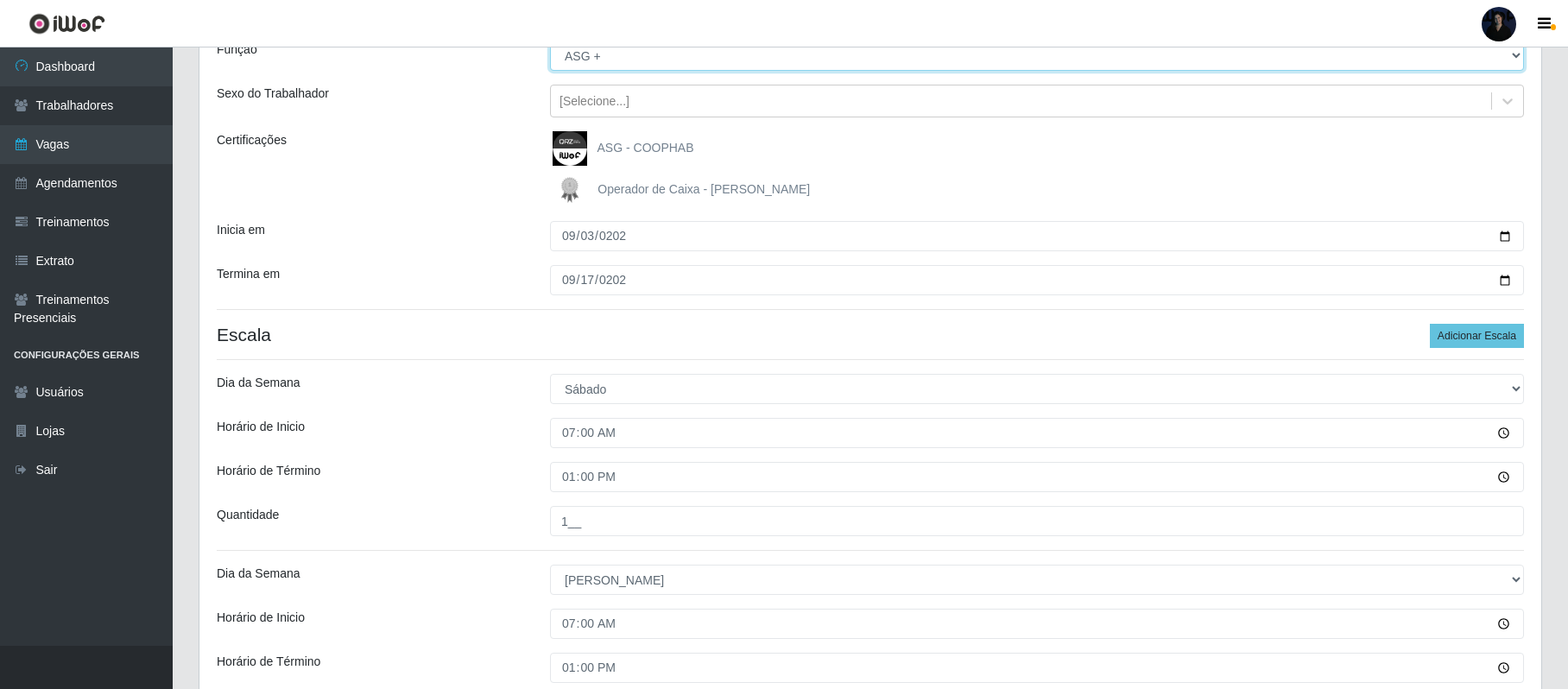
scroll to position [373, 0]
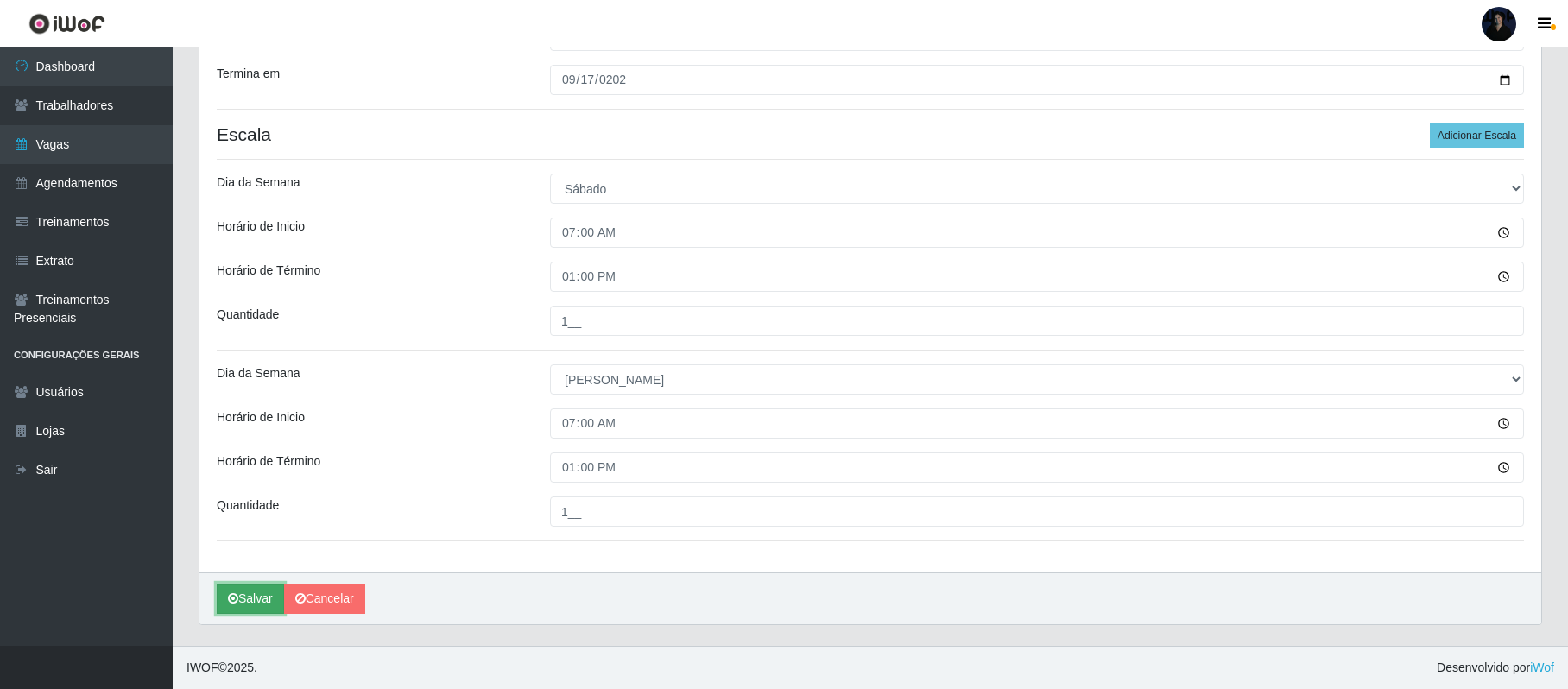
click at [232, 600] on icon "submit" at bounding box center [233, 599] width 11 height 12
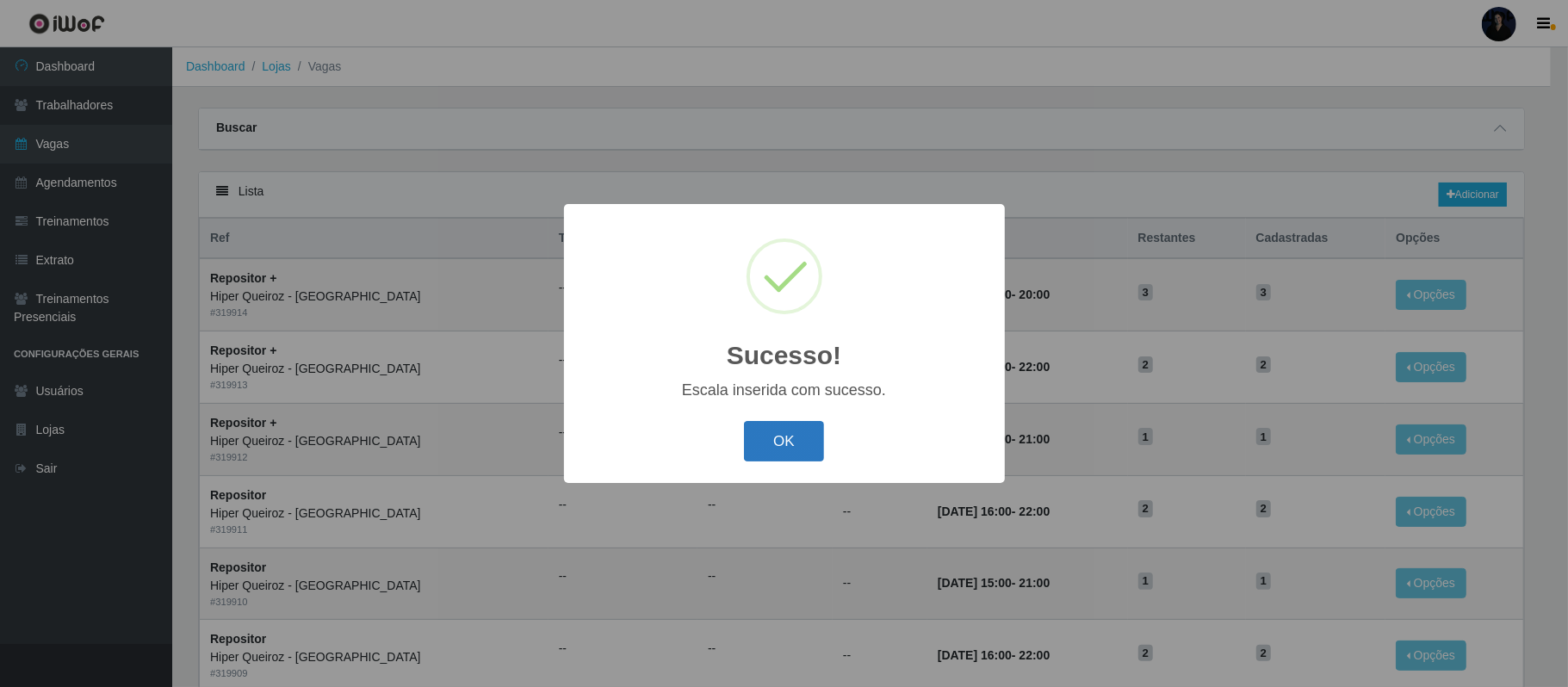
click at [787, 437] on button "OK" at bounding box center [784, 440] width 80 height 40
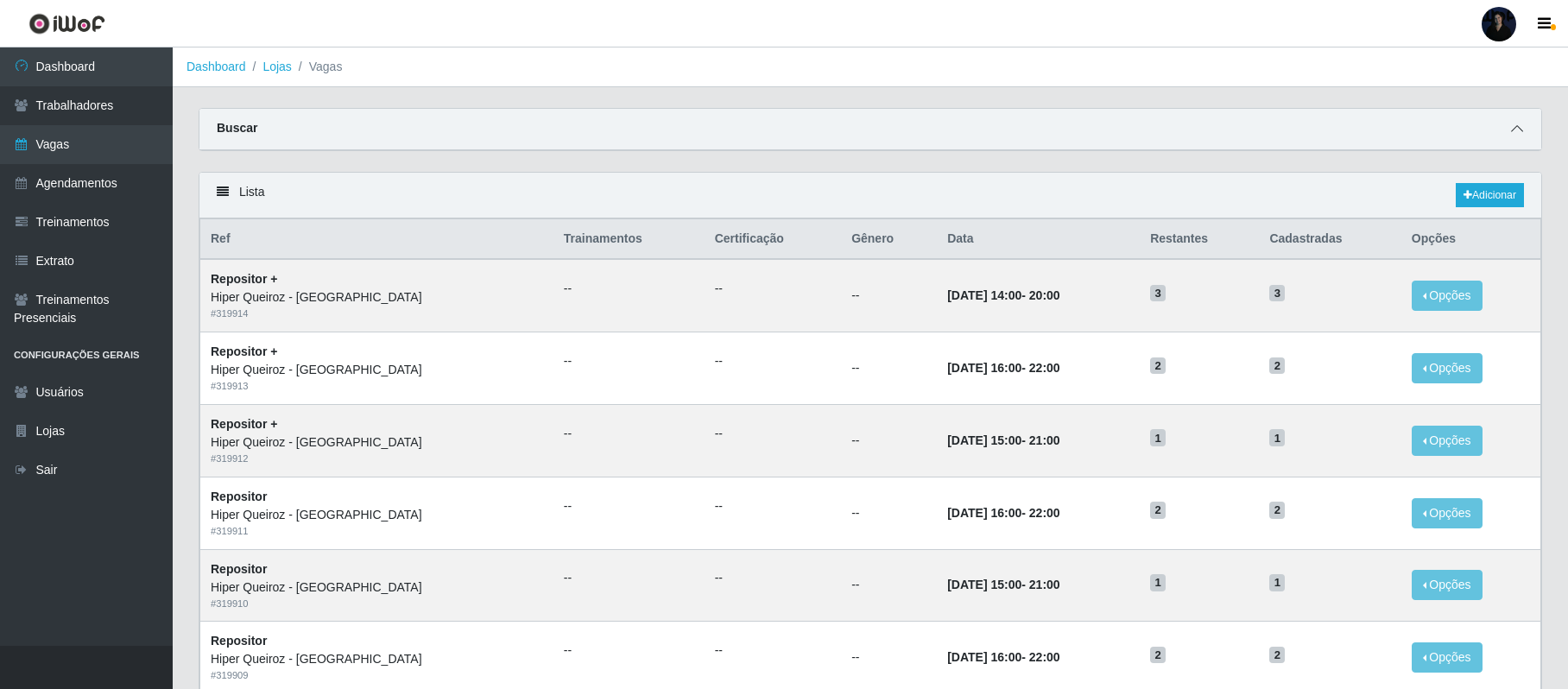
click at [1511, 130] on icon at bounding box center [1517, 129] width 12 height 12
